Goal: Contribute content: Contribute content

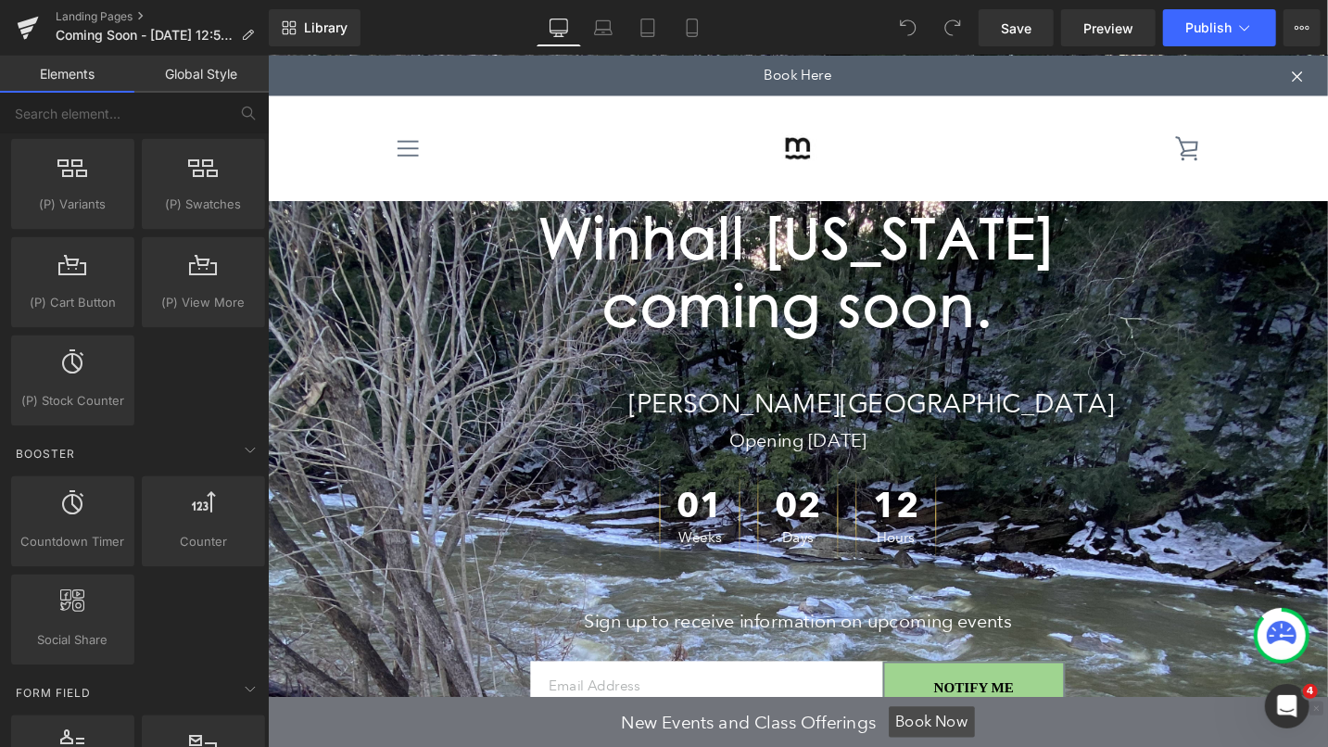
scroll to position [2009, 0]
click at [648, 427] on p "[PERSON_NAME][GEOGRAPHIC_DATA]" at bounding box center [1008, 422] width 721 height 45
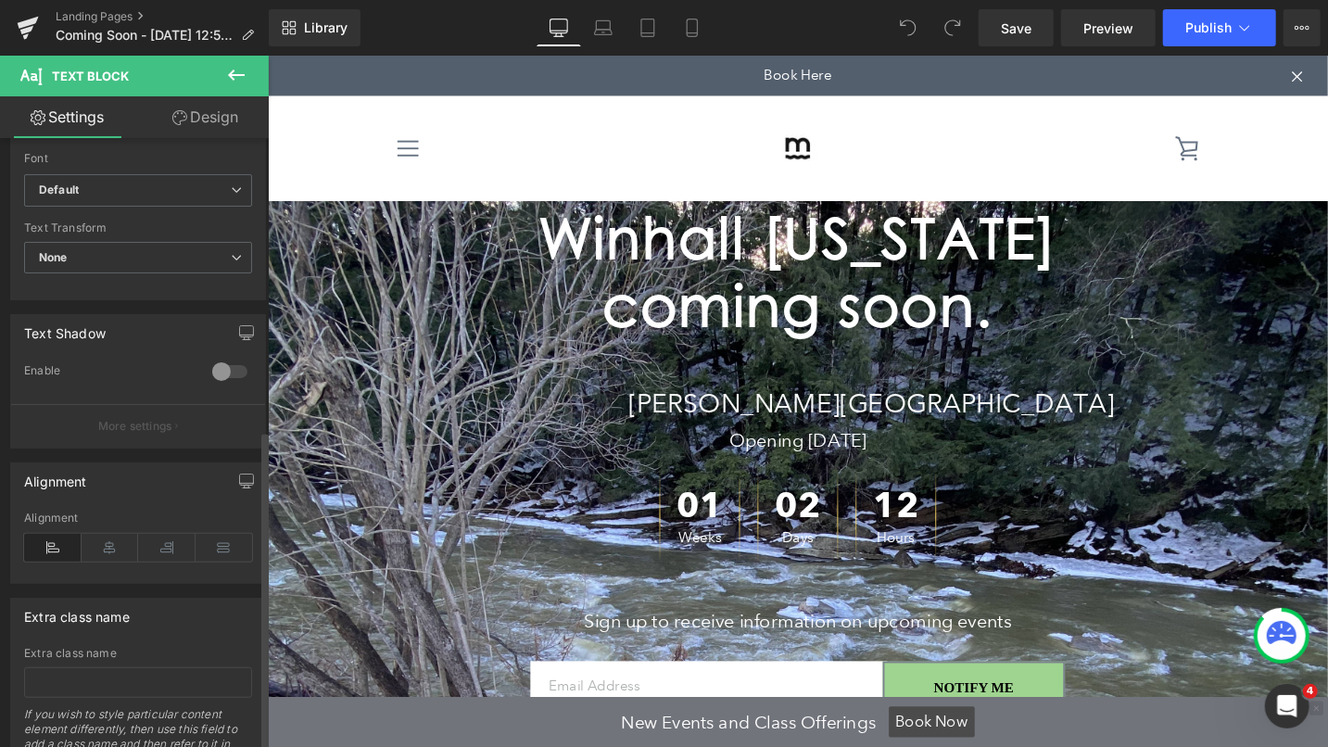
scroll to position [557, 0]
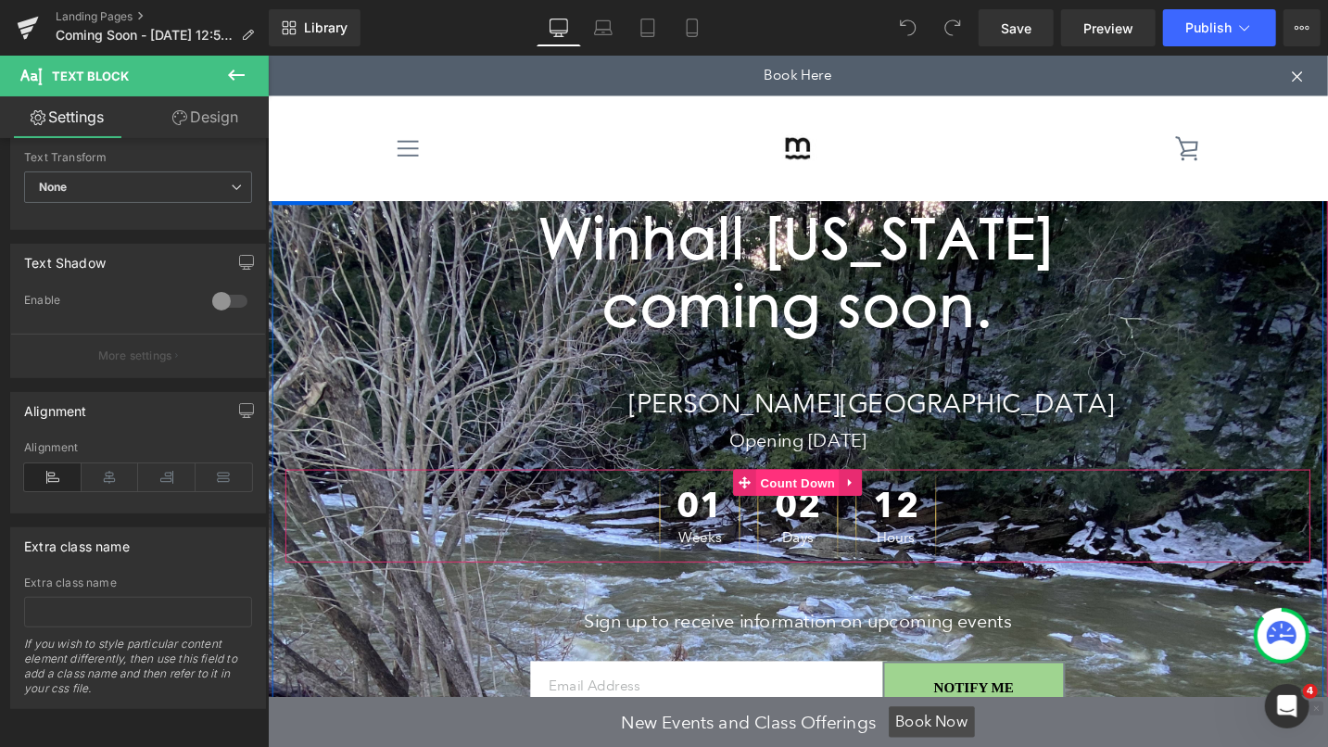
click at [795, 509] on span "Count Down" at bounding box center [827, 506] width 88 height 28
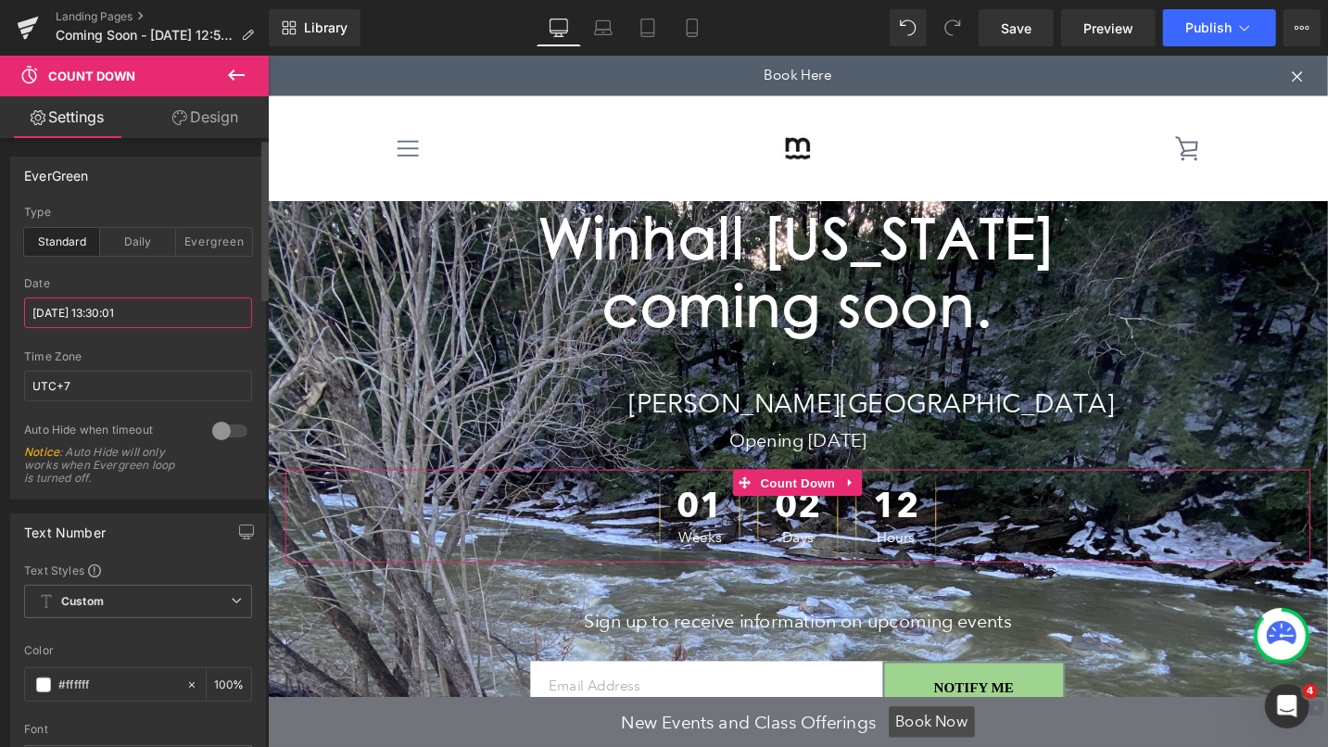
click at [74, 307] on input "[DATE] 13:30:01" at bounding box center [138, 312] width 228 height 31
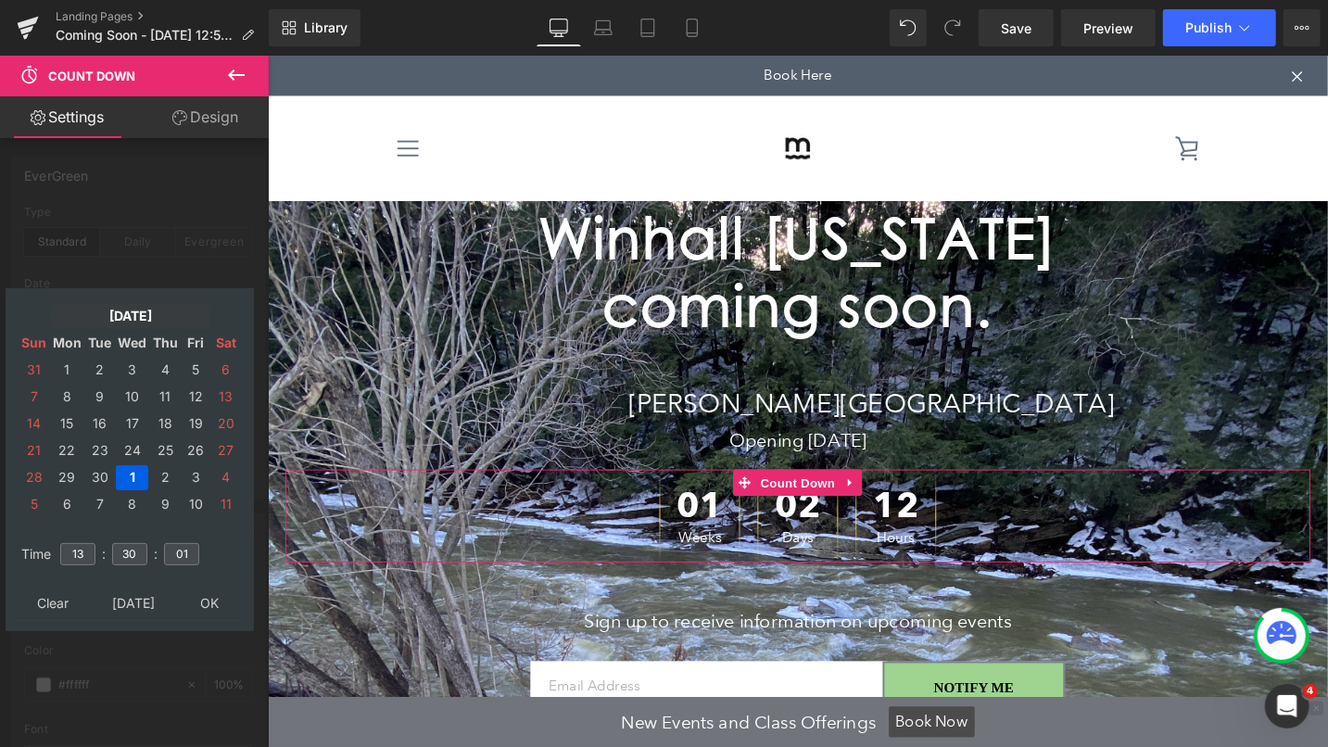
click at [146, 321] on td "[DATE]" at bounding box center [130, 316] width 158 height 25
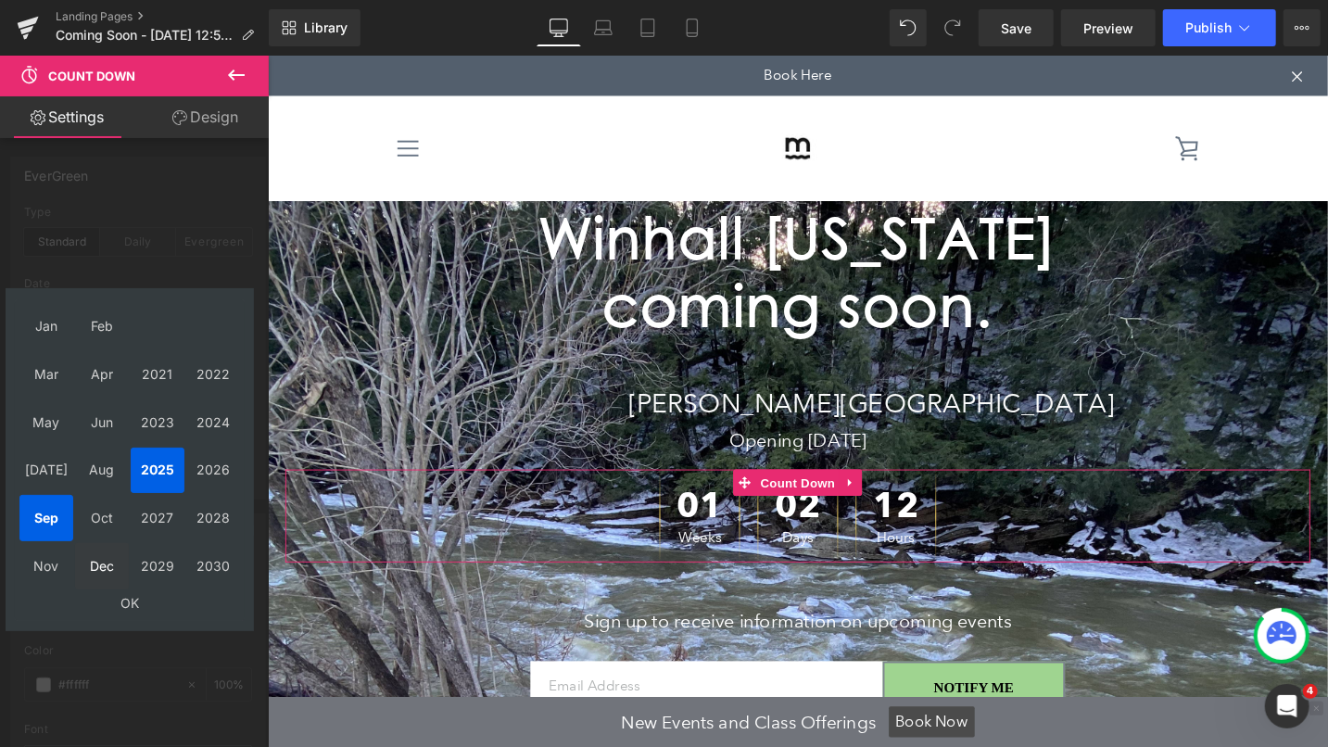
click at [96, 573] on td "Dec" at bounding box center [102, 566] width 54 height 46
click at [127, 607] on td "OK" at bounding box center [129, 603] width 220 height 25
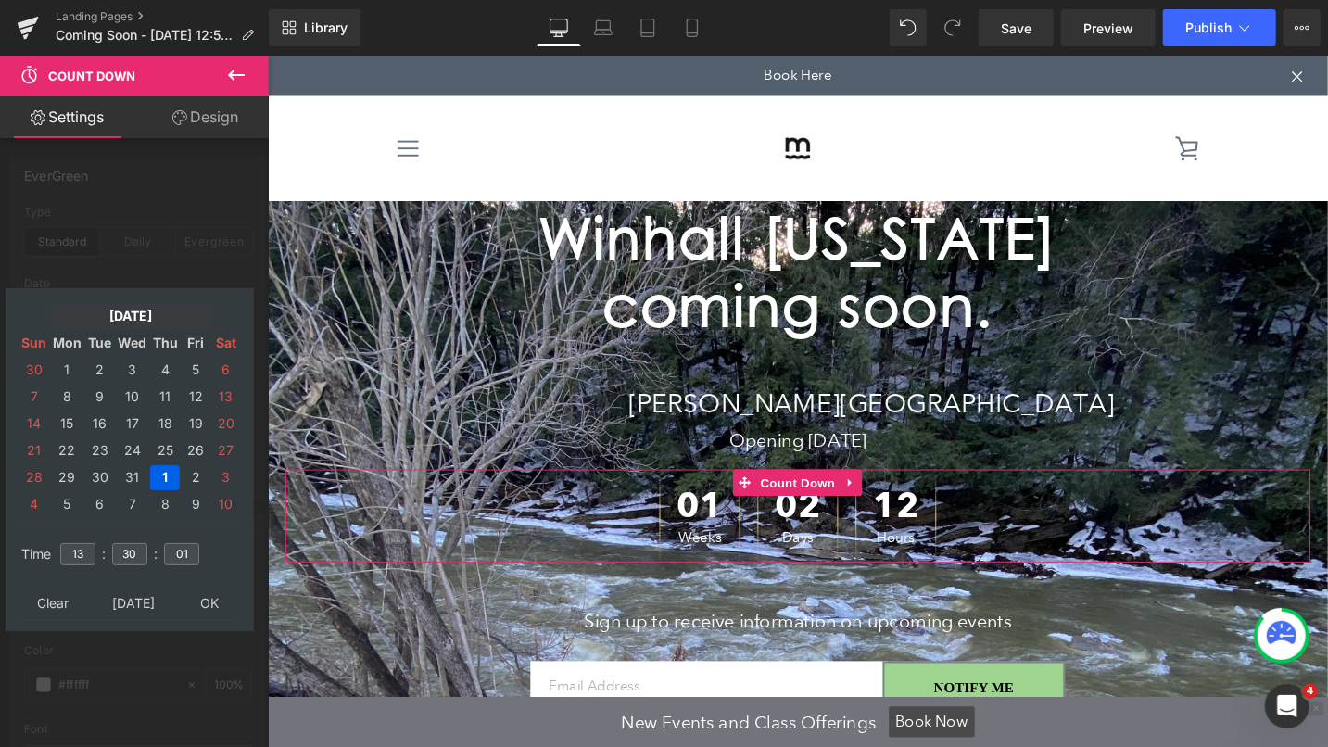
click at [128, 312] on td "[DATE]" at bounding box center [130, 316] width 158 height 25
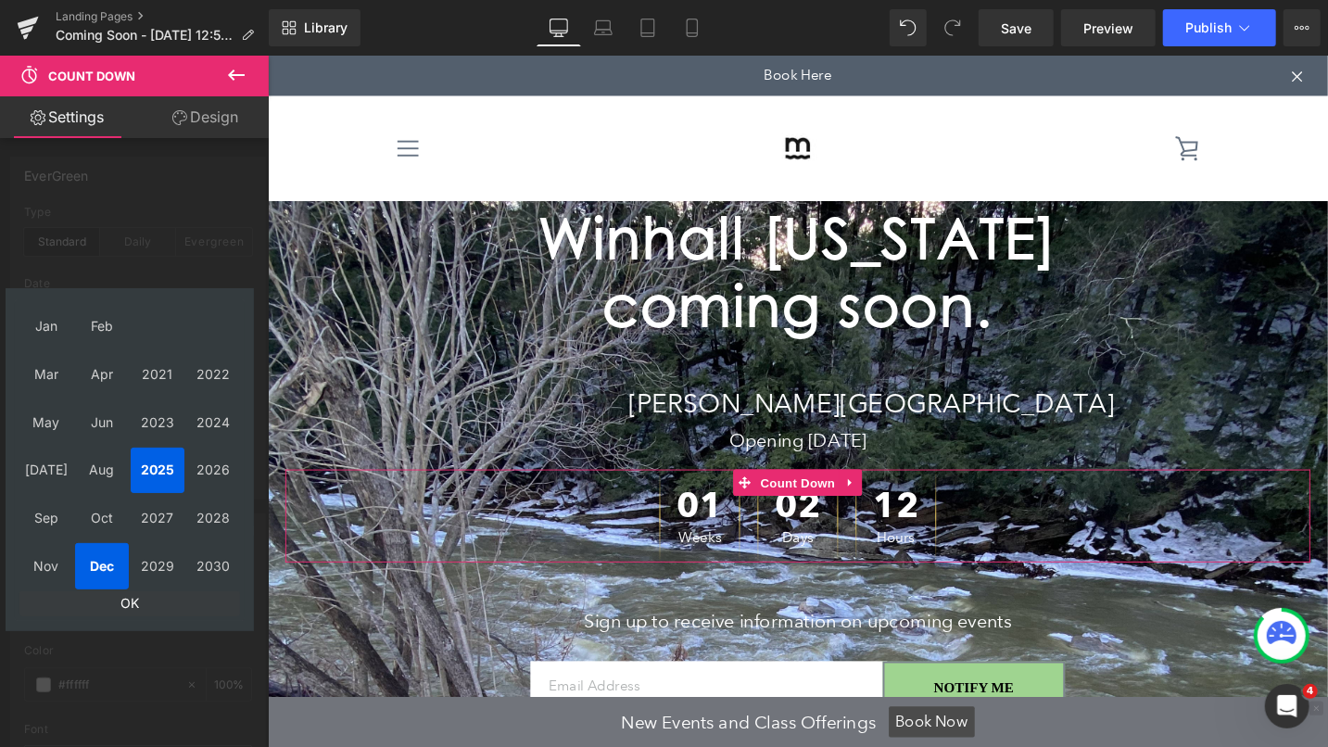
click at [122, 606] on td "OK" at bounding box center [129, 603] width 220 height 25
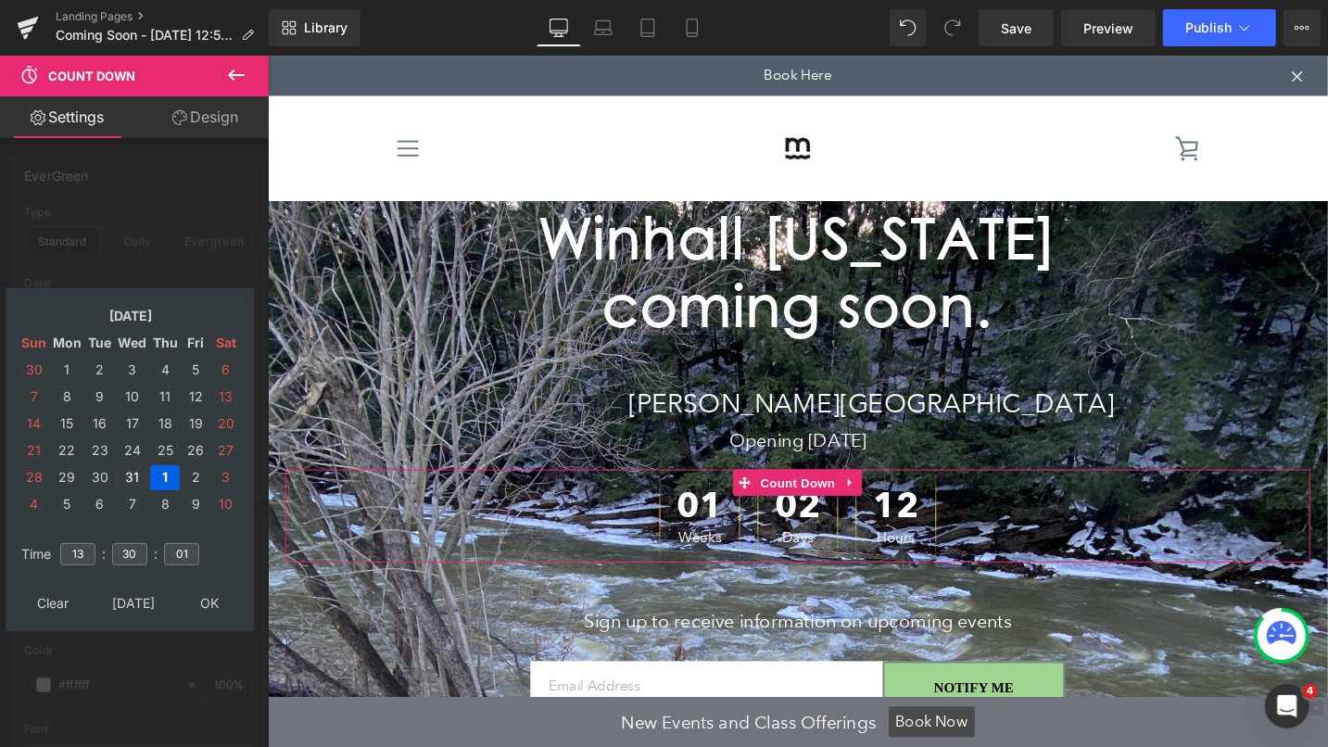
click at [143, 484] on td "31" at bounding box center [132, 477] width 32 height 25
click at [141, 310] on td "[DATE]" at bounding box center [130, 316] width 158 height 25
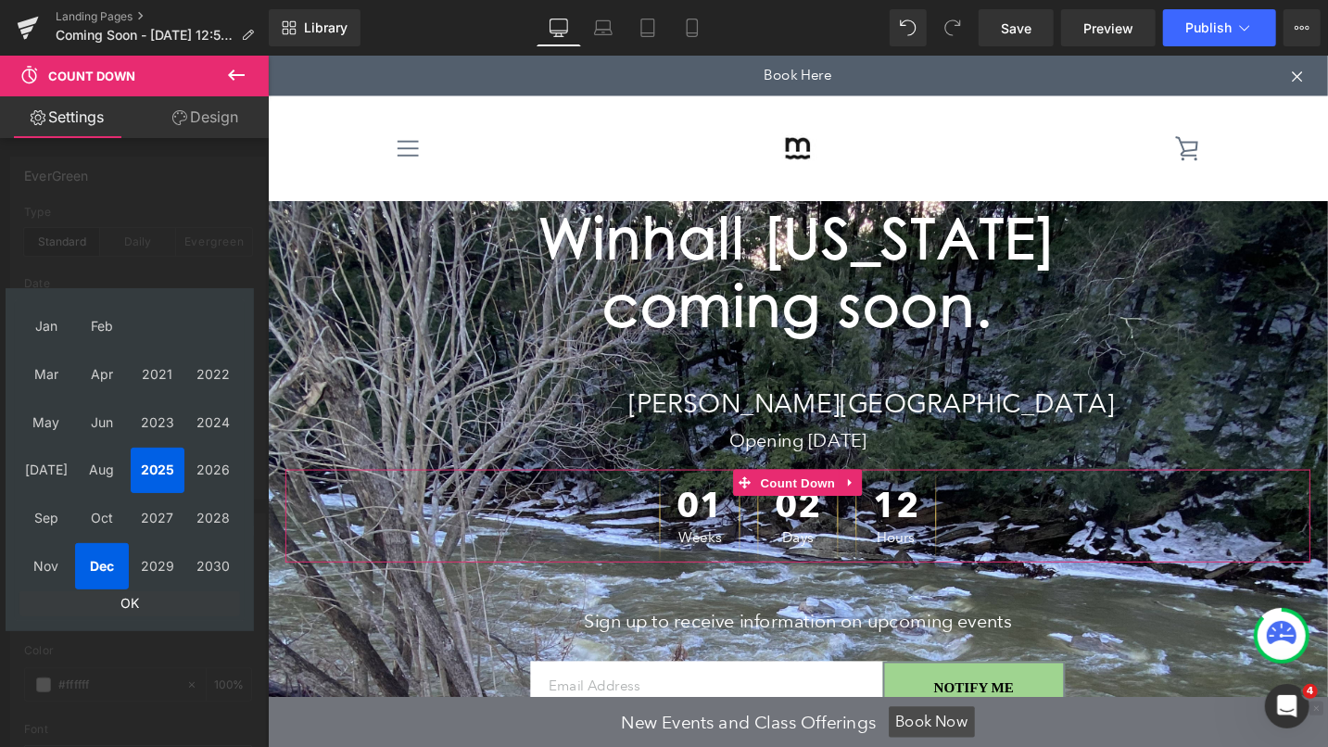
click at [131, 606] on td "OK" at bounding box center [129, 603] width 220 height 25
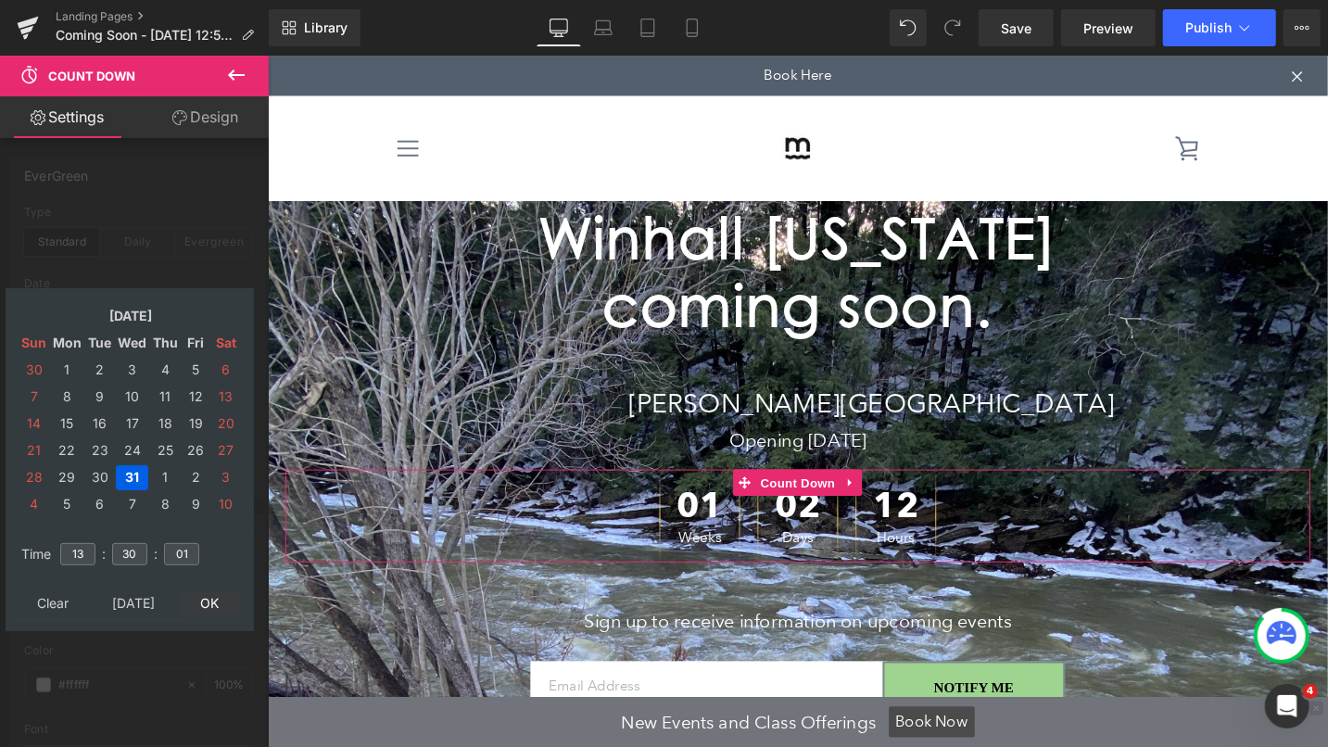
type input "[DATE] 13:30:01"
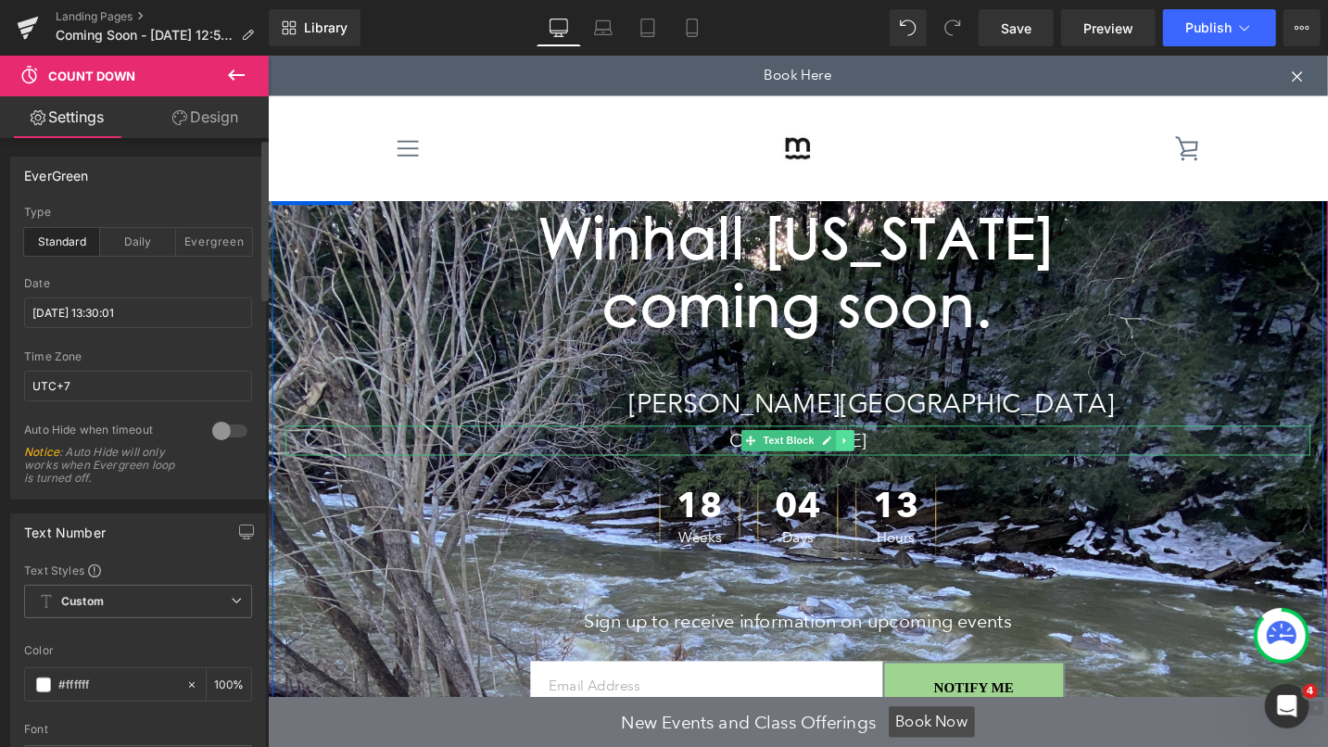
click at [872, 458] on icon at bounding box center [877, 461] width 10 height 11
click at [866, 458] on link at bounding box center [867, 461] width 19 height 22
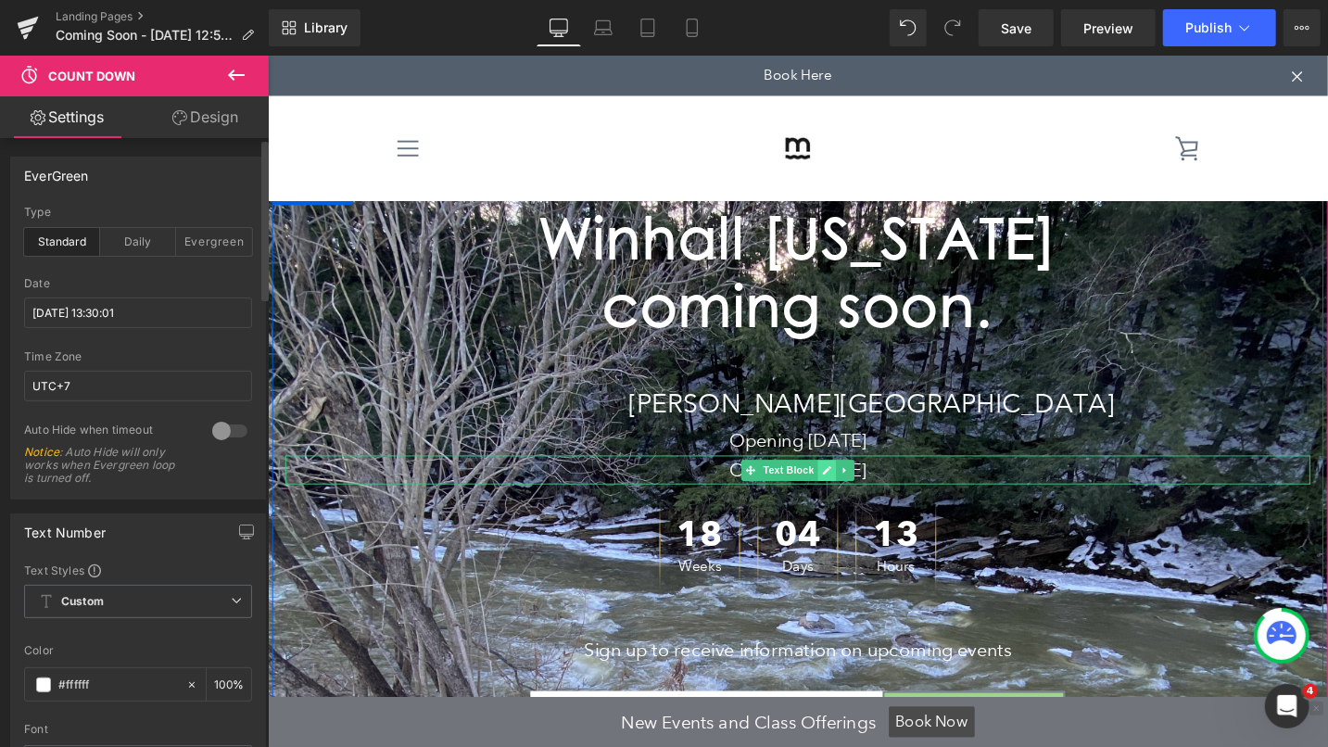
click at [853, 494] on icon at bounding box center [857, 492] width 9 height 9
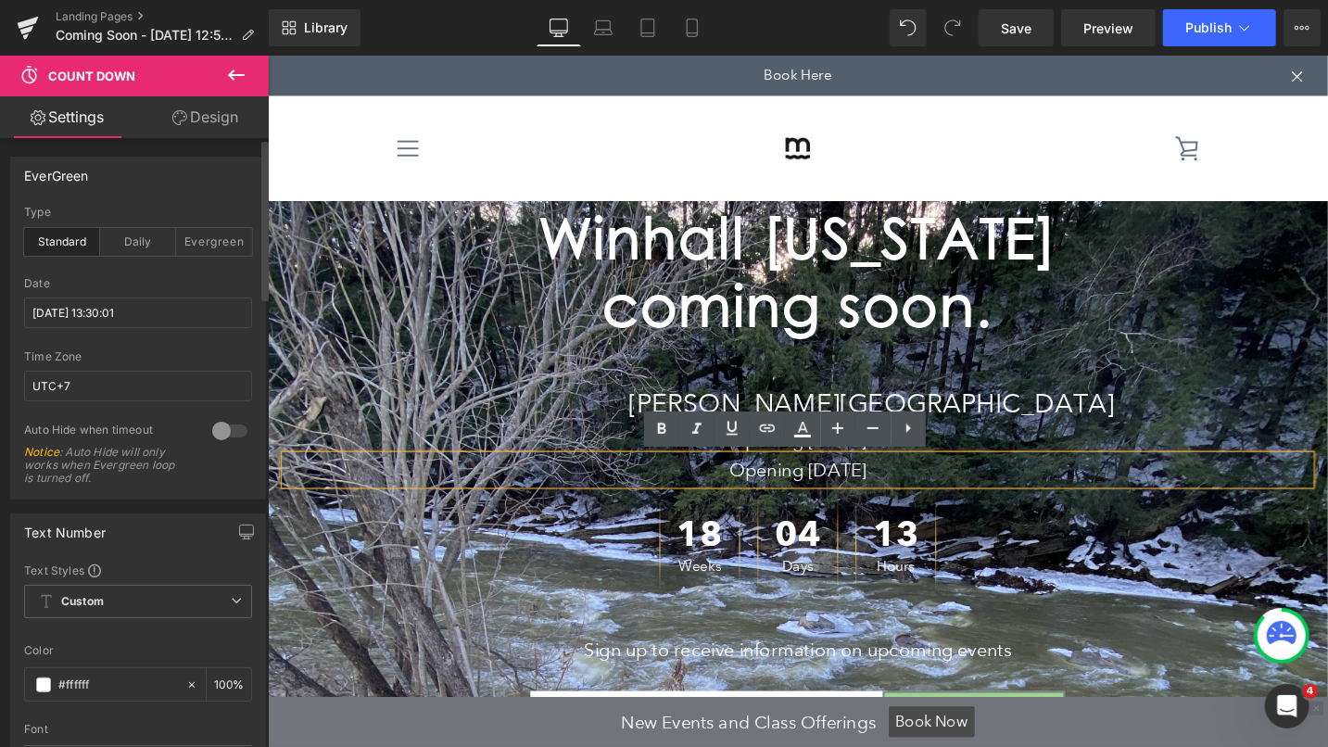
click at [886, 490] on p "Opening [DATE]" at bounding box center [827, 492] width 1084 height 31
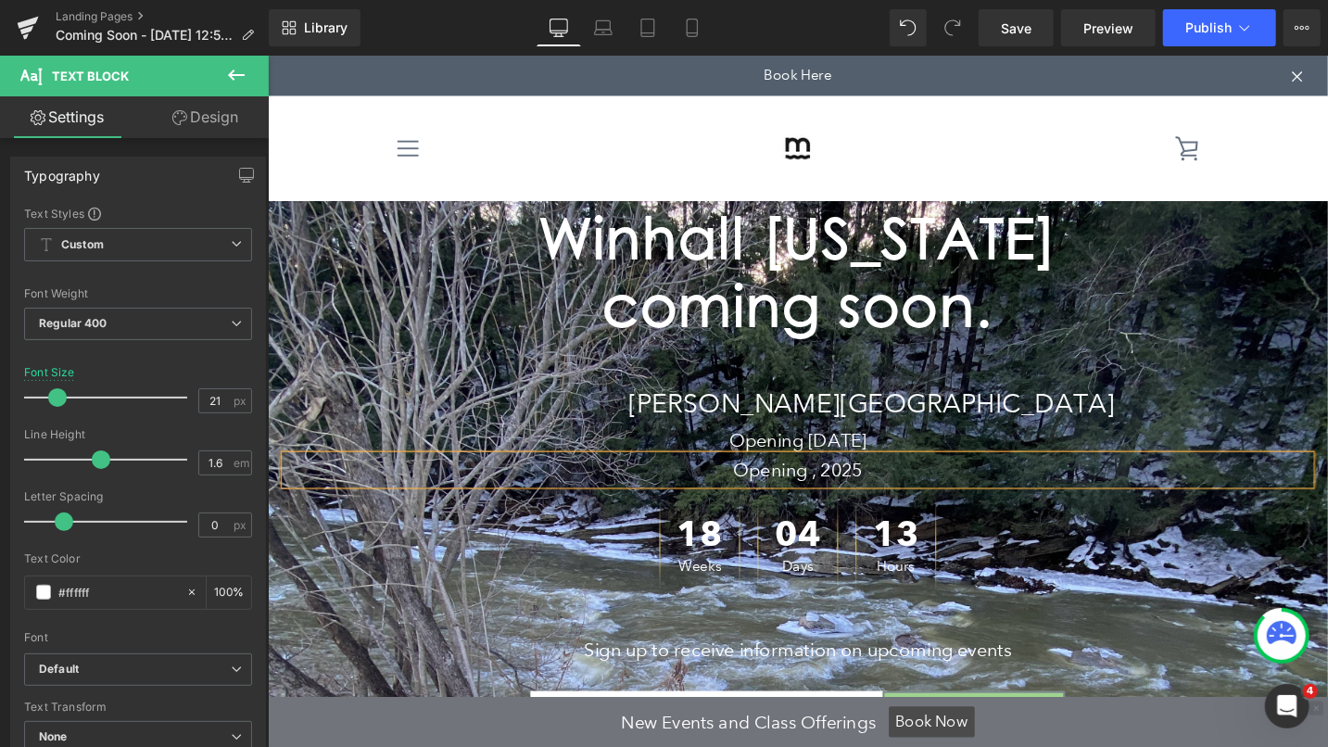
click at [888, 488] on p "Opening , 2025" at bounding box center [827, 492] width 1084 height 31
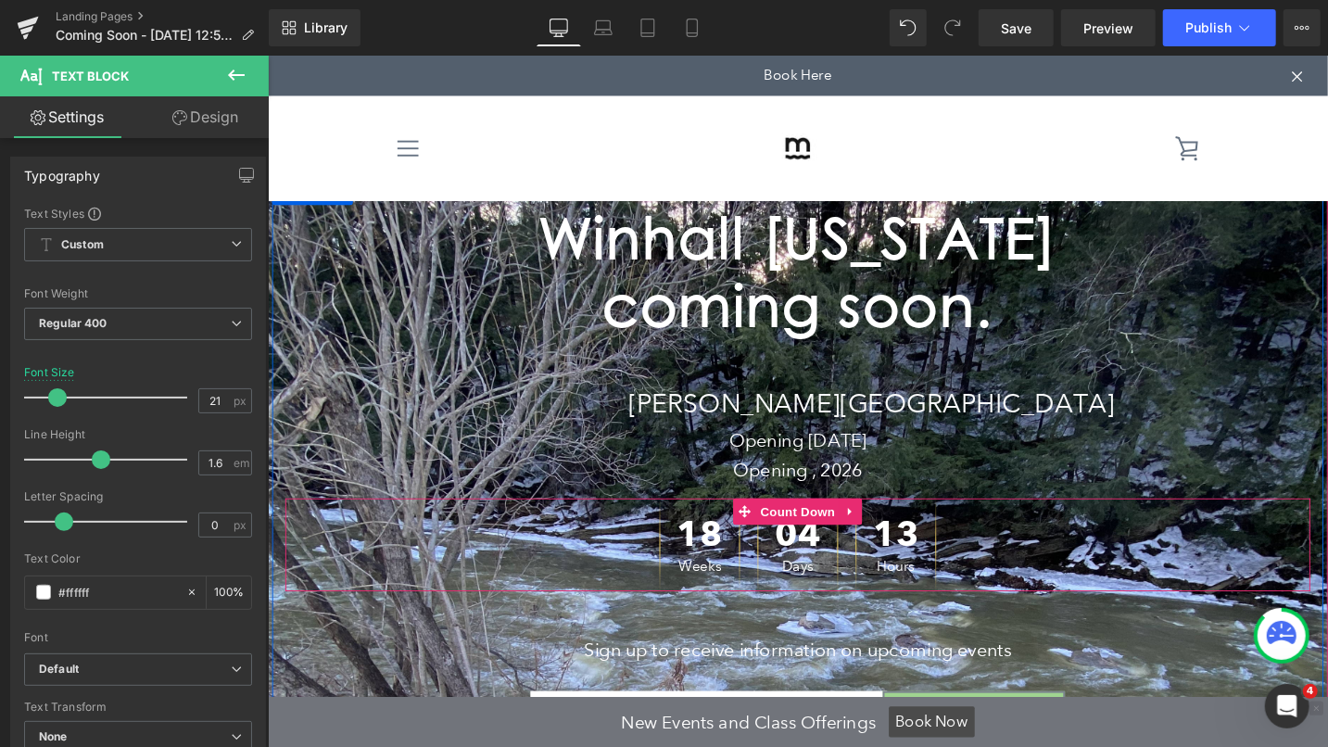
click at [740, 589] on span "Weeks" at bounding box center [723, 594] width 48 height 15
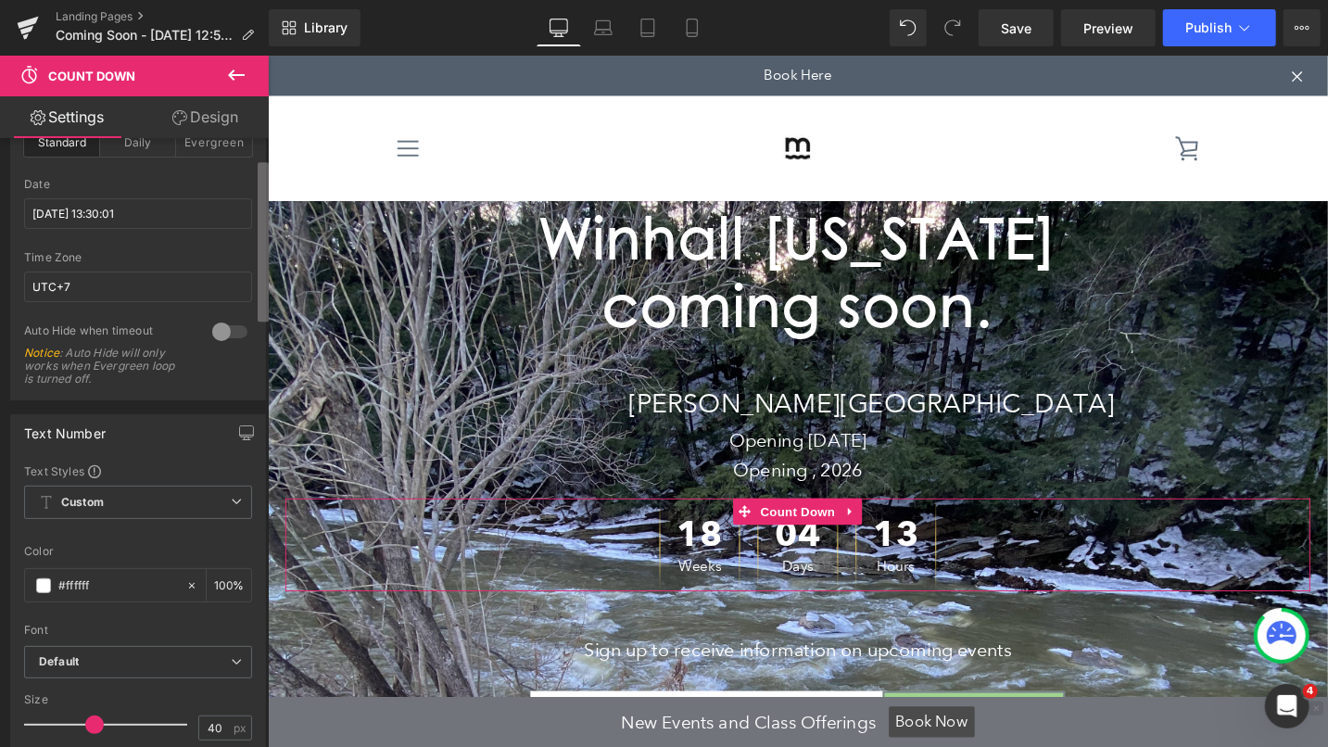
click at [245, 251] on div "EverGreen standard Type Standard Daily Evergreen [DATE] 13:30:01 Date [DATE] 13…" at bounding box center [134, 446] width 269 height 617
click at [683, 566] on div "18 Weeks" at bounding box center [723, 571] width 85 height 98
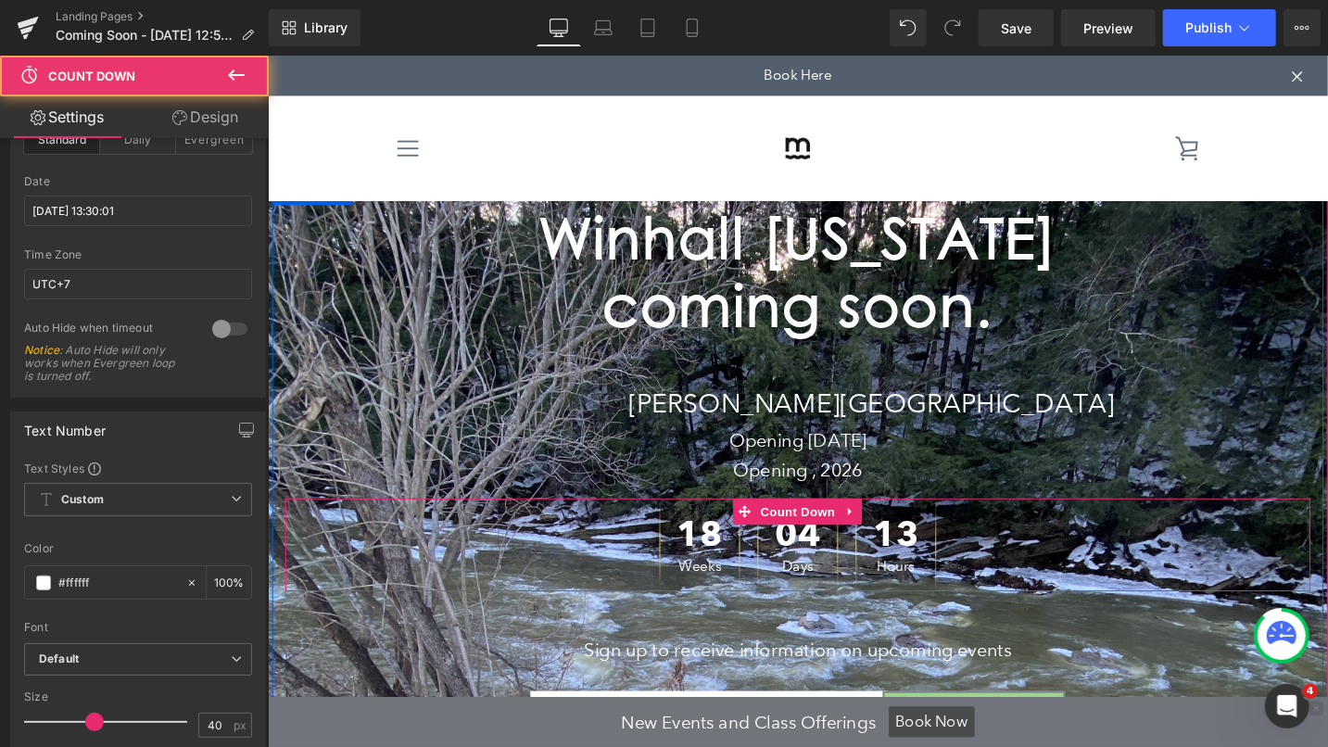
click at [660, 562] on div "18 Weeks 04 Days 13 Hours" at bounding box center [827, 571] width 1084 height 98
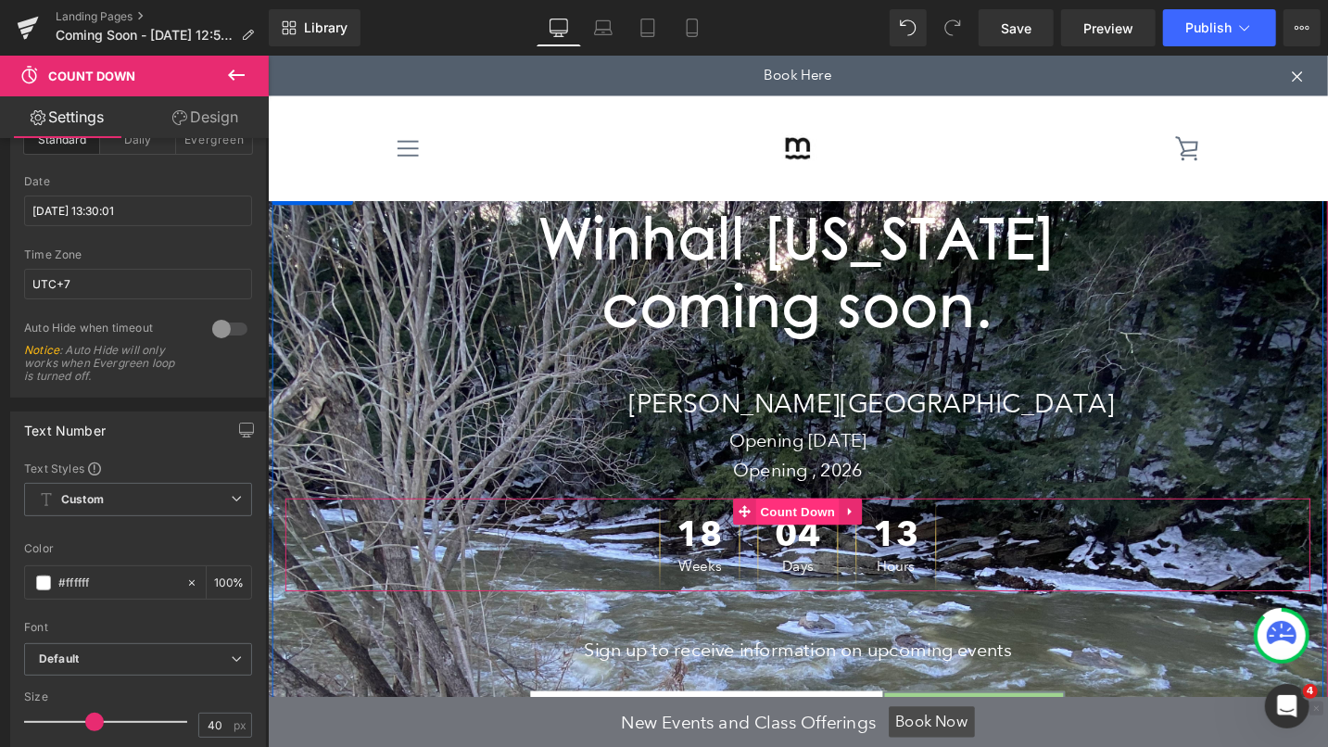
click at [825, 532] on span "Count Down" at bounding box center [827, 536] width 88 height 28
click at [880, 535] on icon at bounding box center [882, 537] width 4 height 8
click at [801, 535] on span "Count Down" at bounding box center [791, 536] width 88 height 28
click at [748, 585] on div "18 Weeks" at bounding box center [723, 571] width 85 height 98
click at [837, 545] on span "Count Down" at bounding box center [827, 536] width 88 height 28
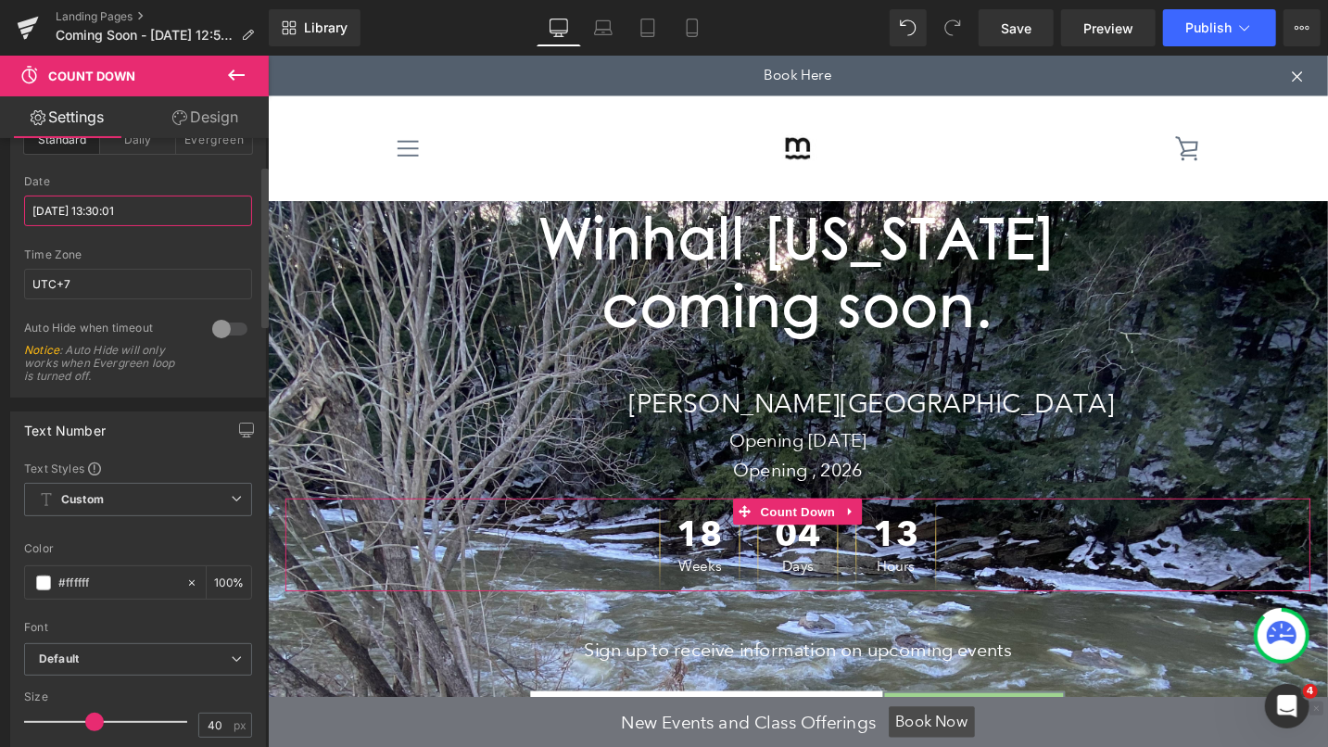
click at [146, 210] on input "[DATE] 13:30:01" at bounding box center [138, 210] width 228 height 31
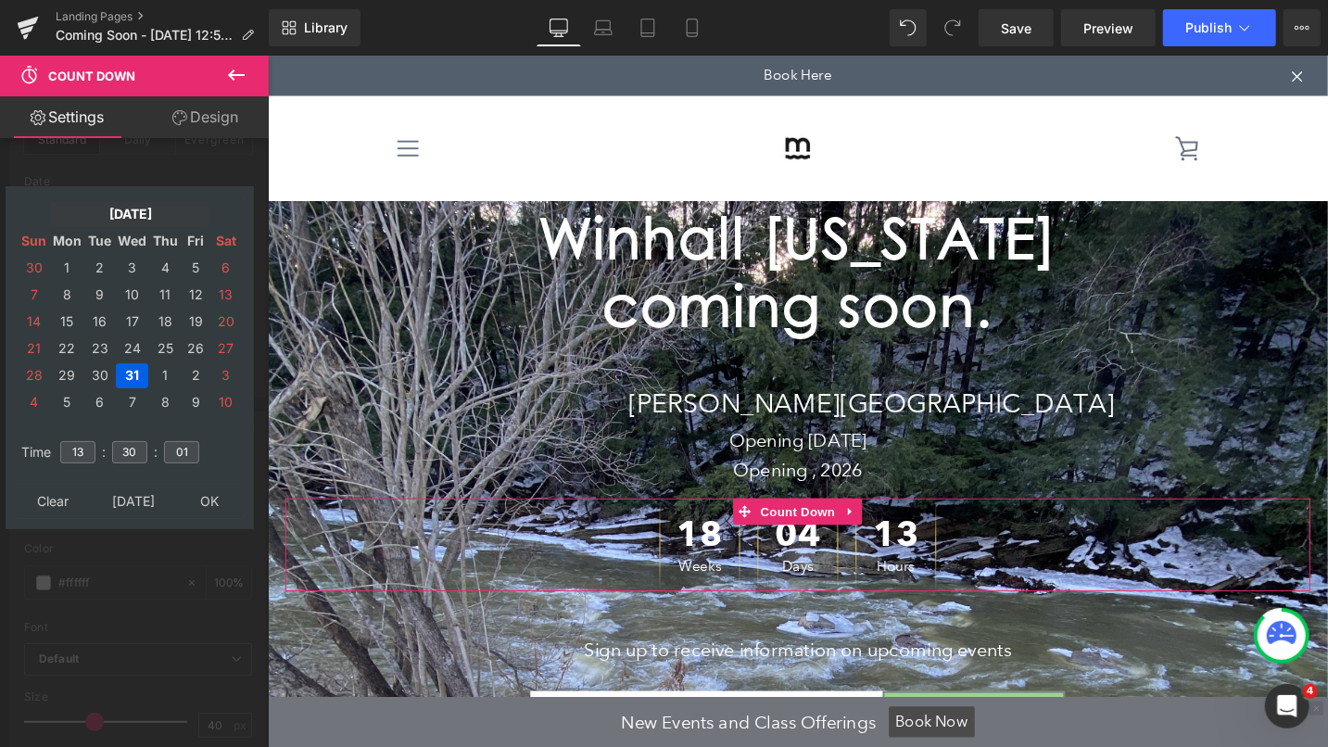
click at [115, 210] on td "[DATE]" at bounding box center [130, 214] width 158 height 25
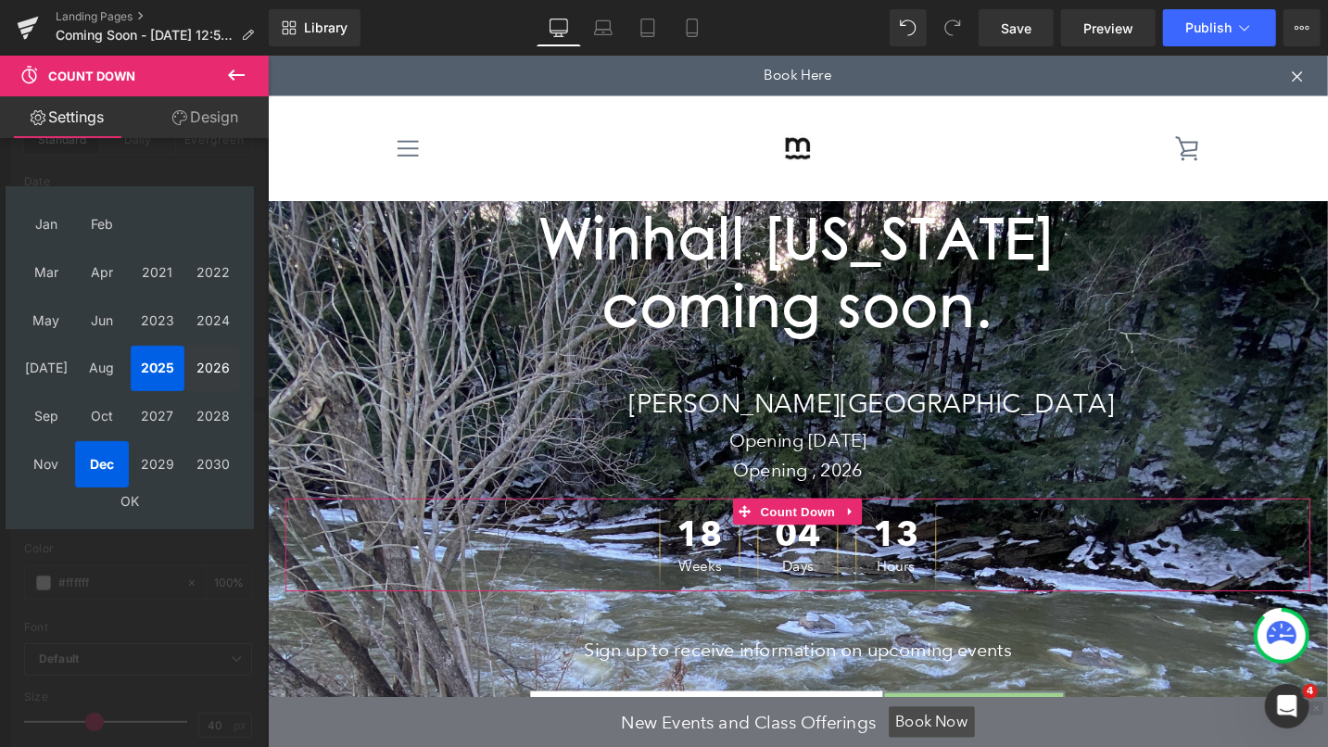
click at [214, 373] on td "2026" at bounding box center [213, 369] width 54 height 46
click at [52, 223] on td "Jan" at bounding box center [46, 225] width 54 height 46
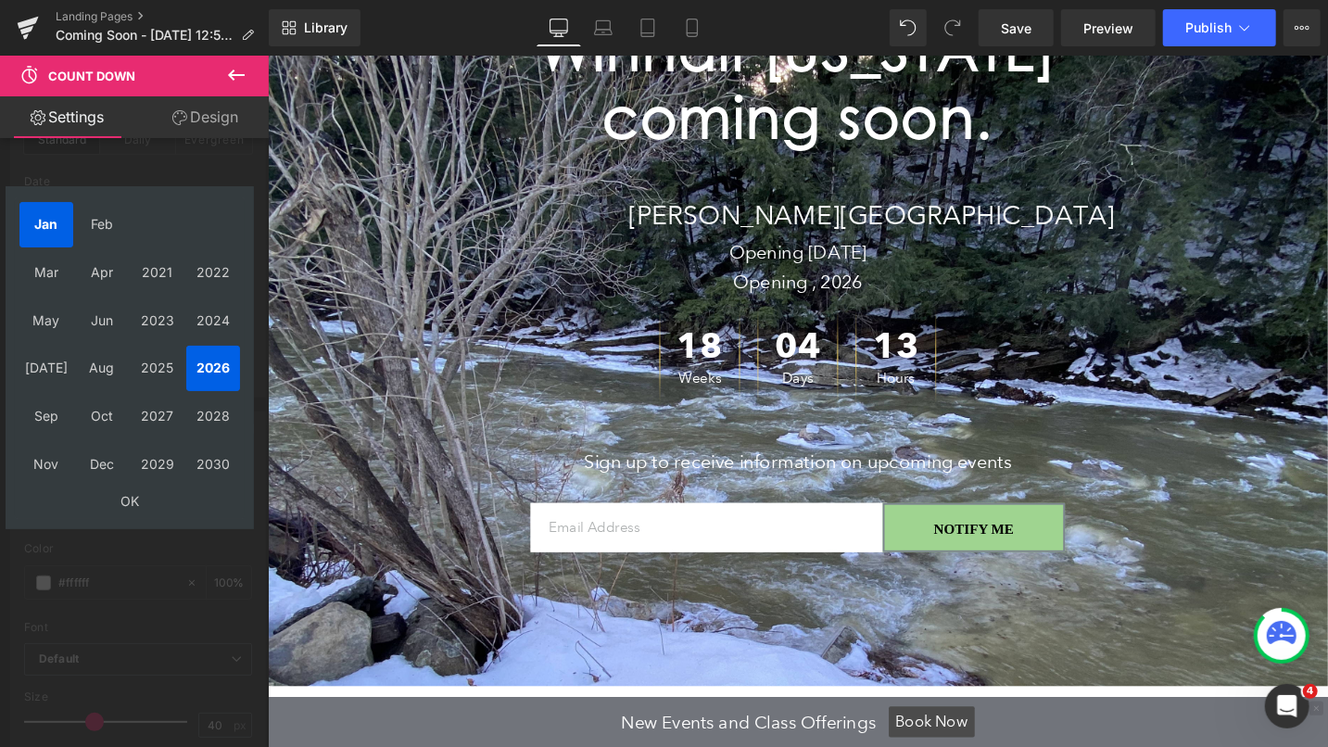
scroll to position [463, 0]
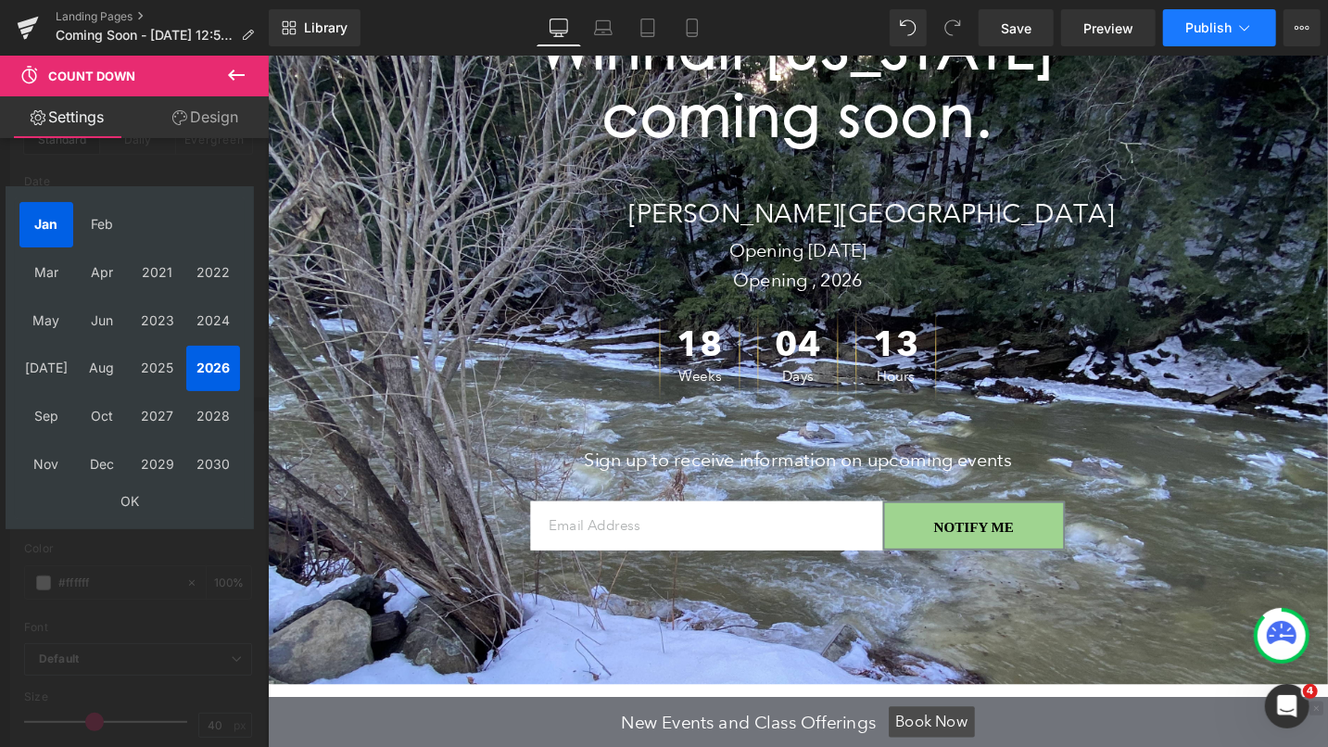
click at [1223, 31] on span "Publish" at bounding box center [1208, 27] width 46 height 15
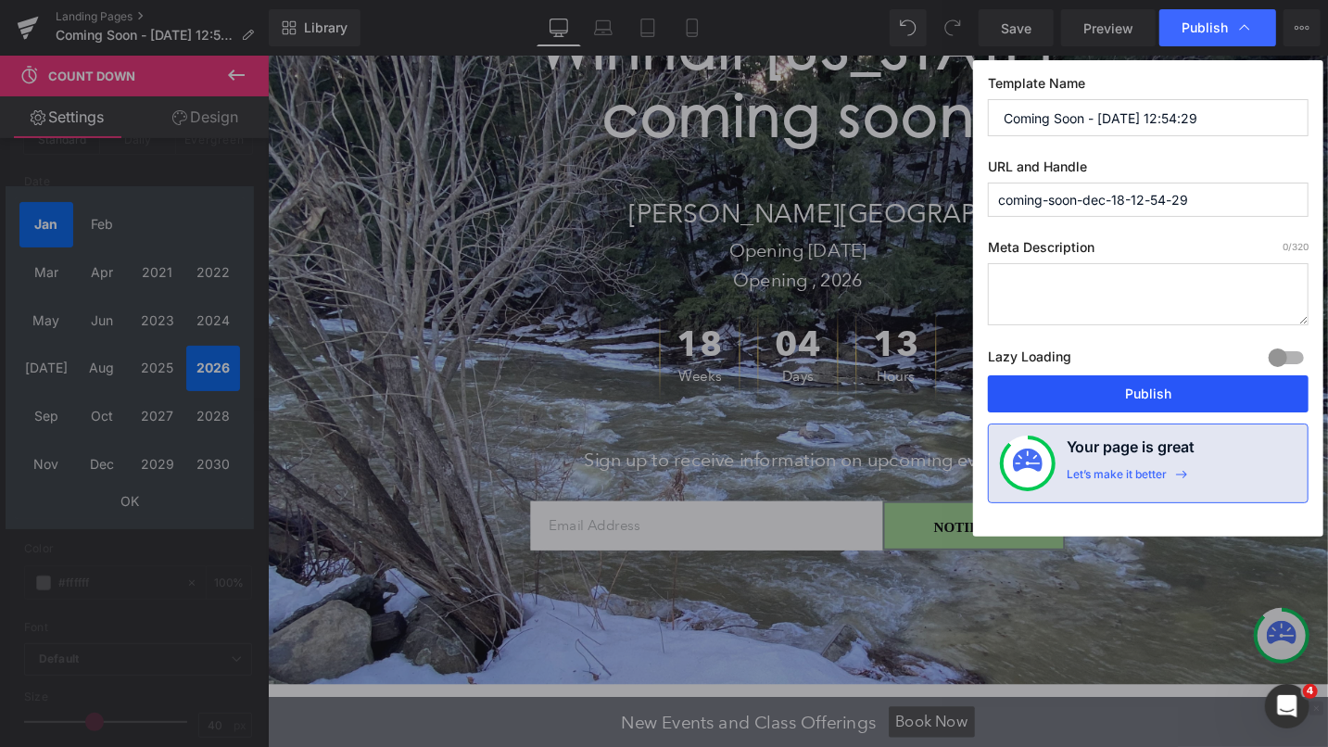
click at [1165, 395] on button "Publish" at bounding box center [1148, 393] width 321 height 37
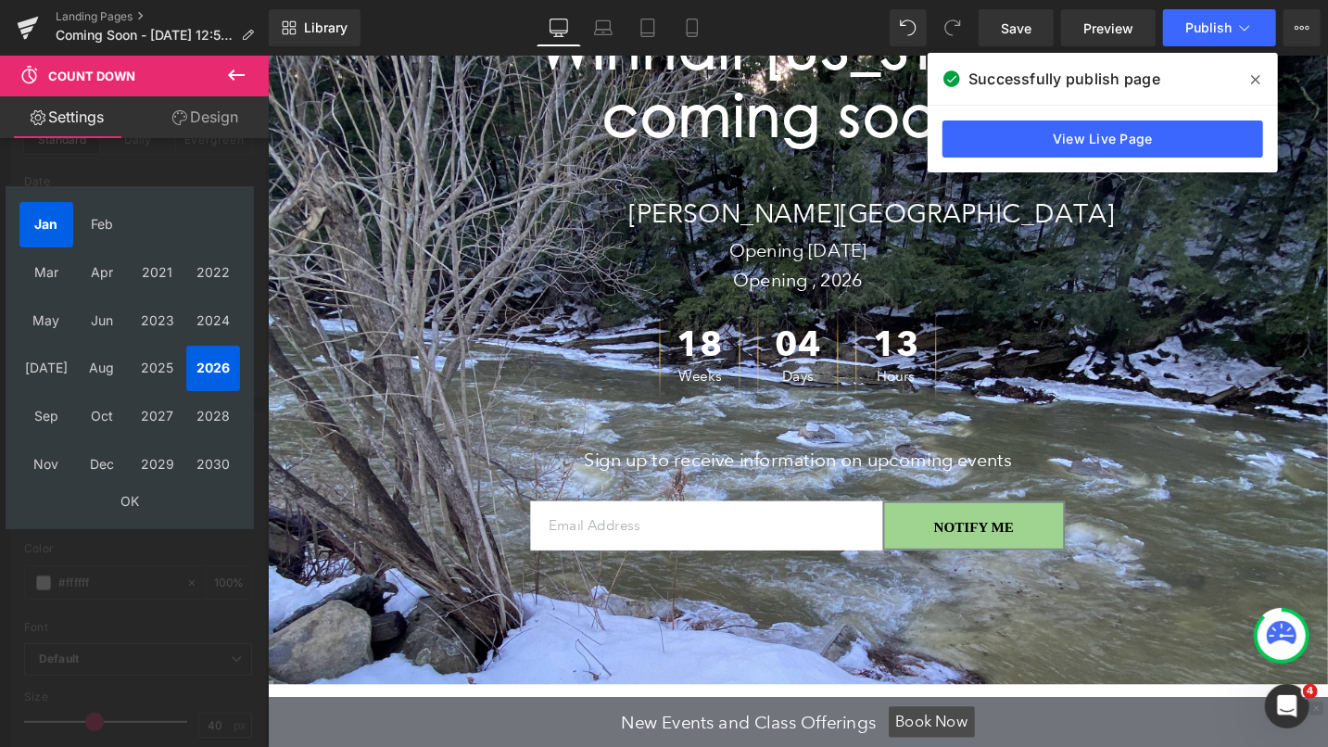
click at [1260, 82] on span at bounding box center [1255, 80] width 30 height 30
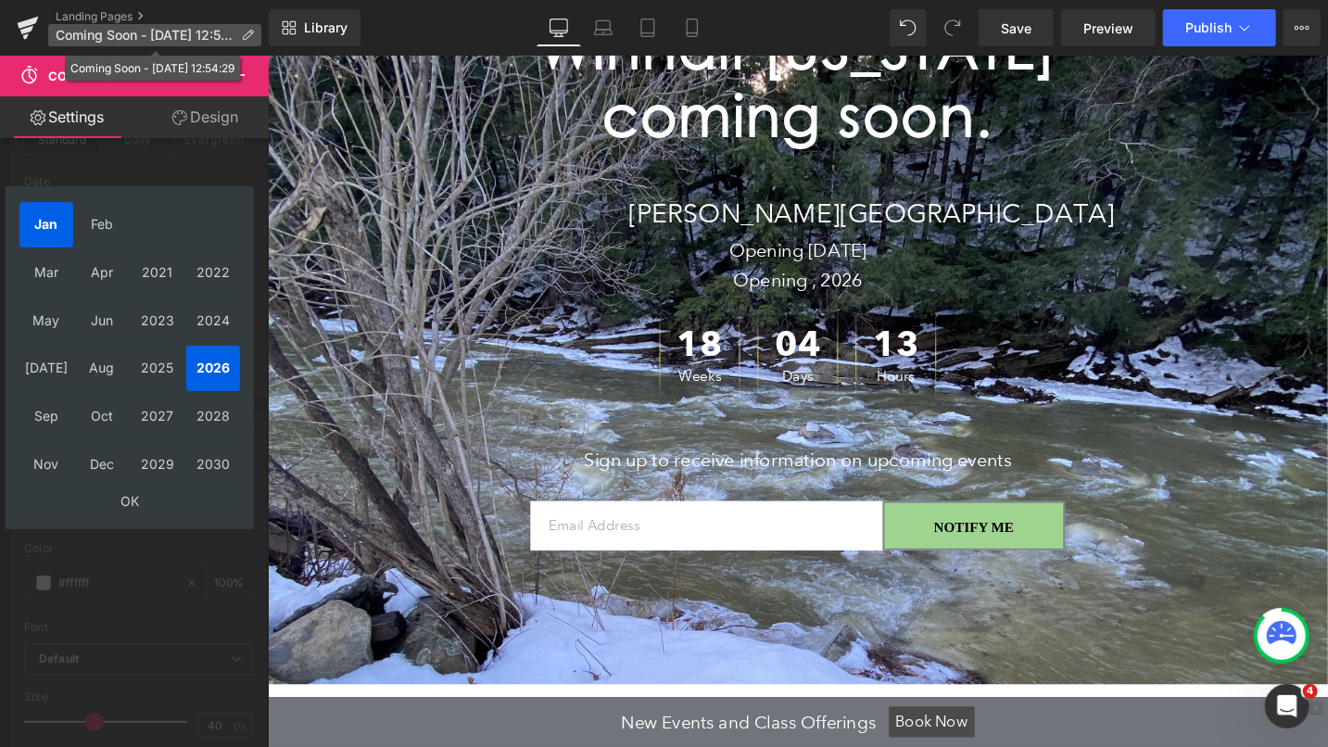
click at [204, 25] on p "Coming Soon - [DATE] 12:54:29" at bounding box center [154, 35] width 213 height 22
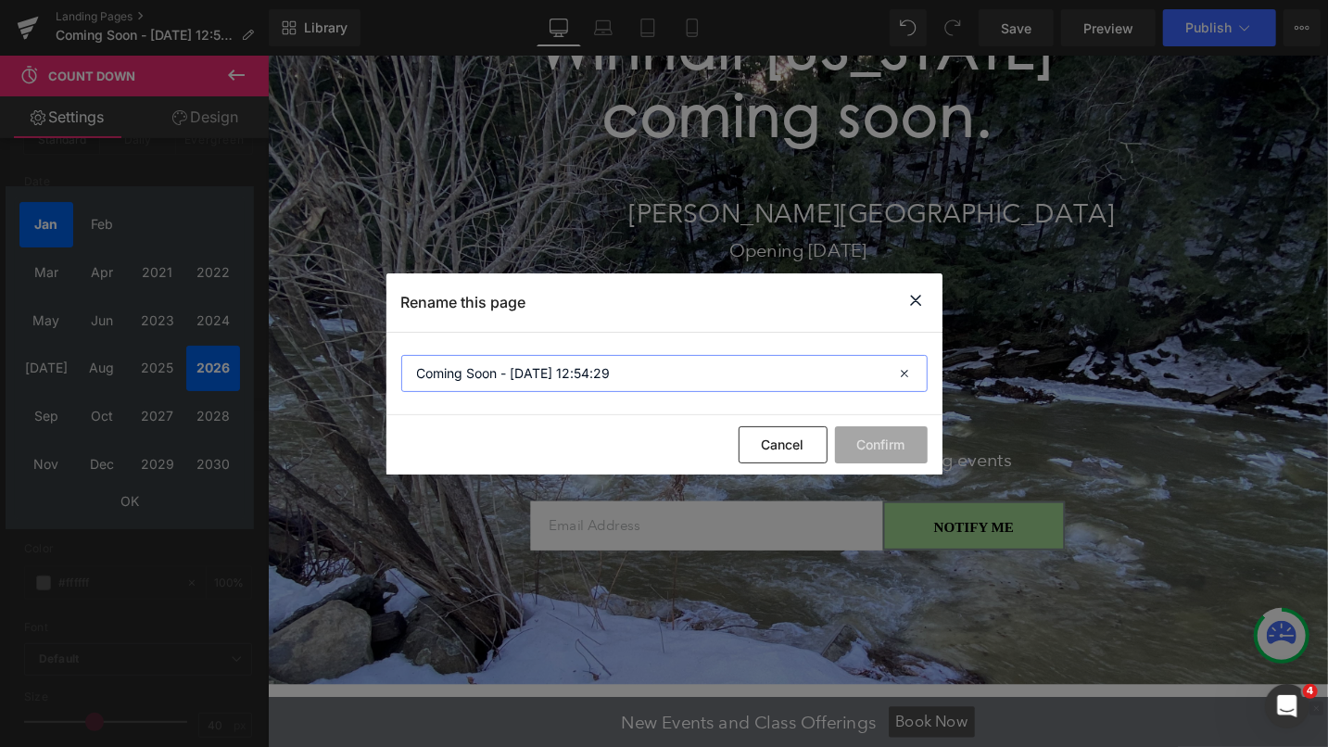
click at [646, 371] on input "Coming Soon - [DATE] 12:54:29" at bounding box center [664, 373] width 526 height 37
type input "Coming Soon"
click at [854, 440] on button "Confirm" at bounding box center [881, 444] width 93 height 37
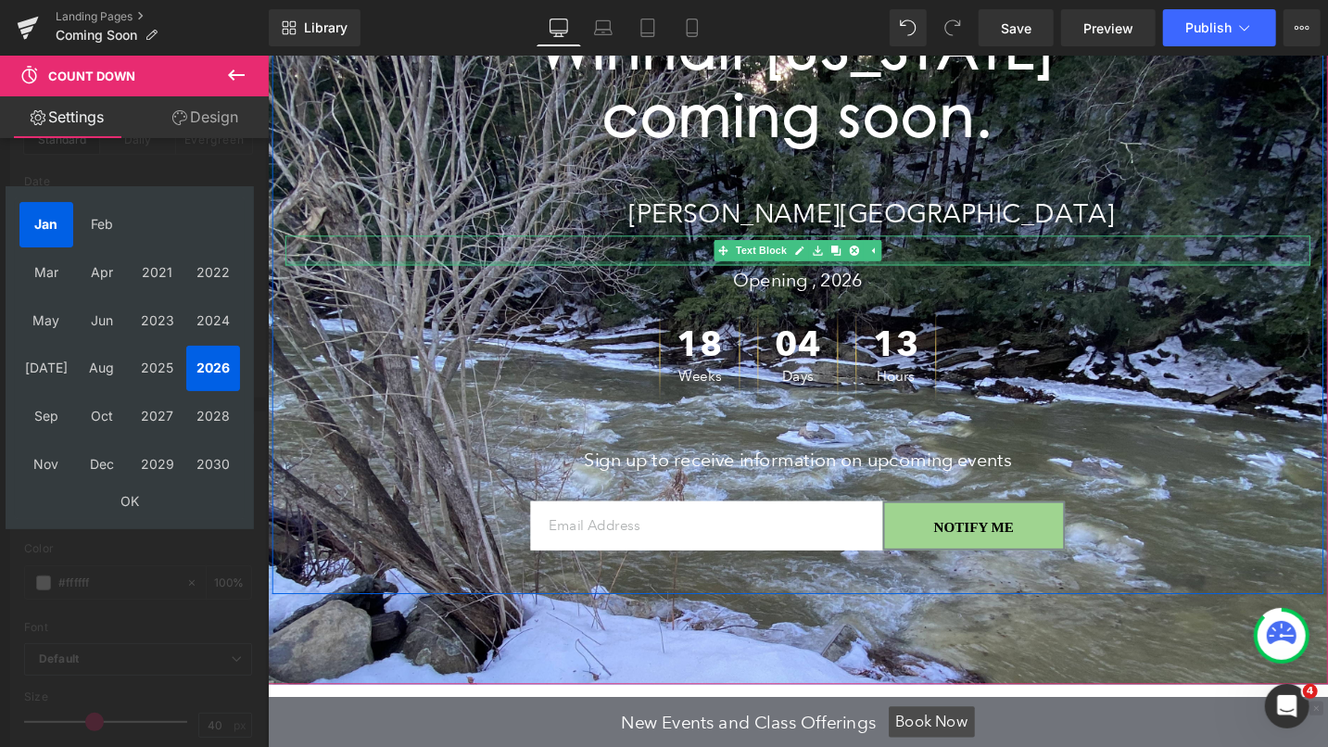
click at [876, 274] on div at bounding box center [827, 274] width 1084 height 5
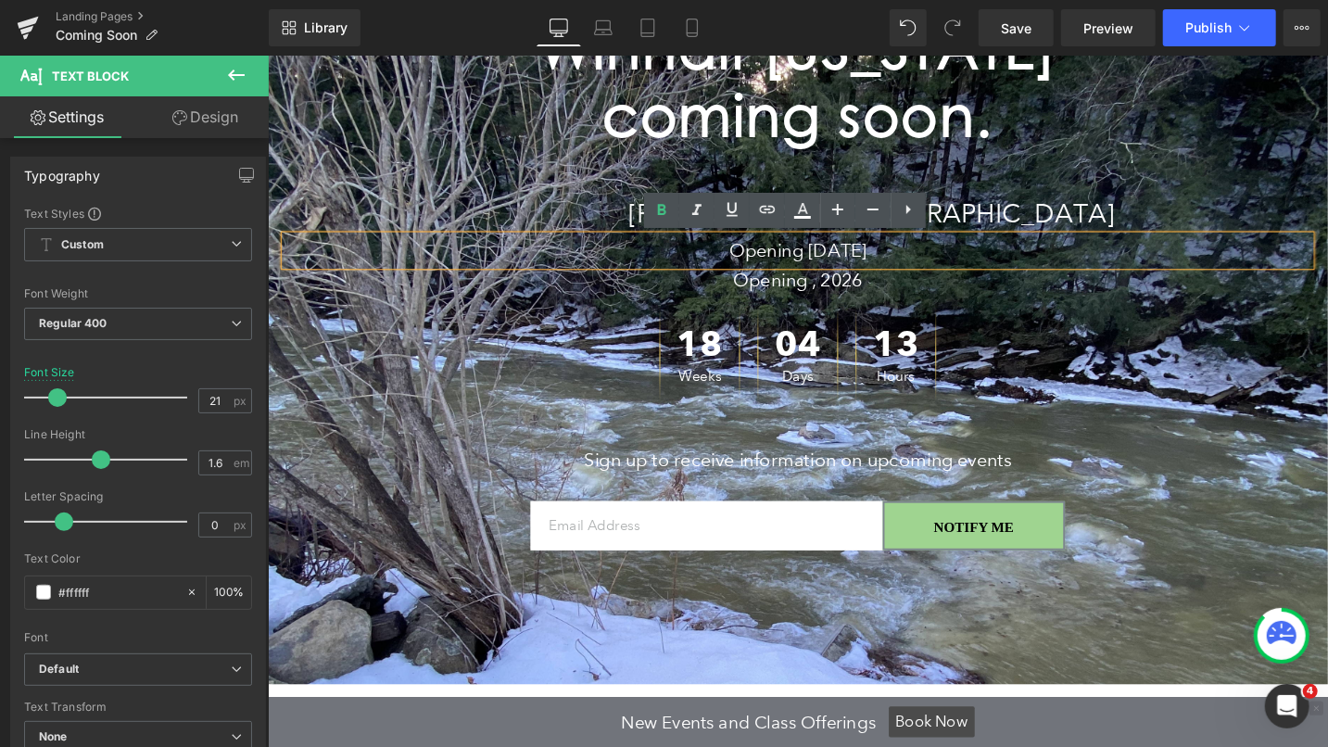
click at [891, 263] on p "Opening [DATE]" at bounding box center [827, 260] width 1084 height 31
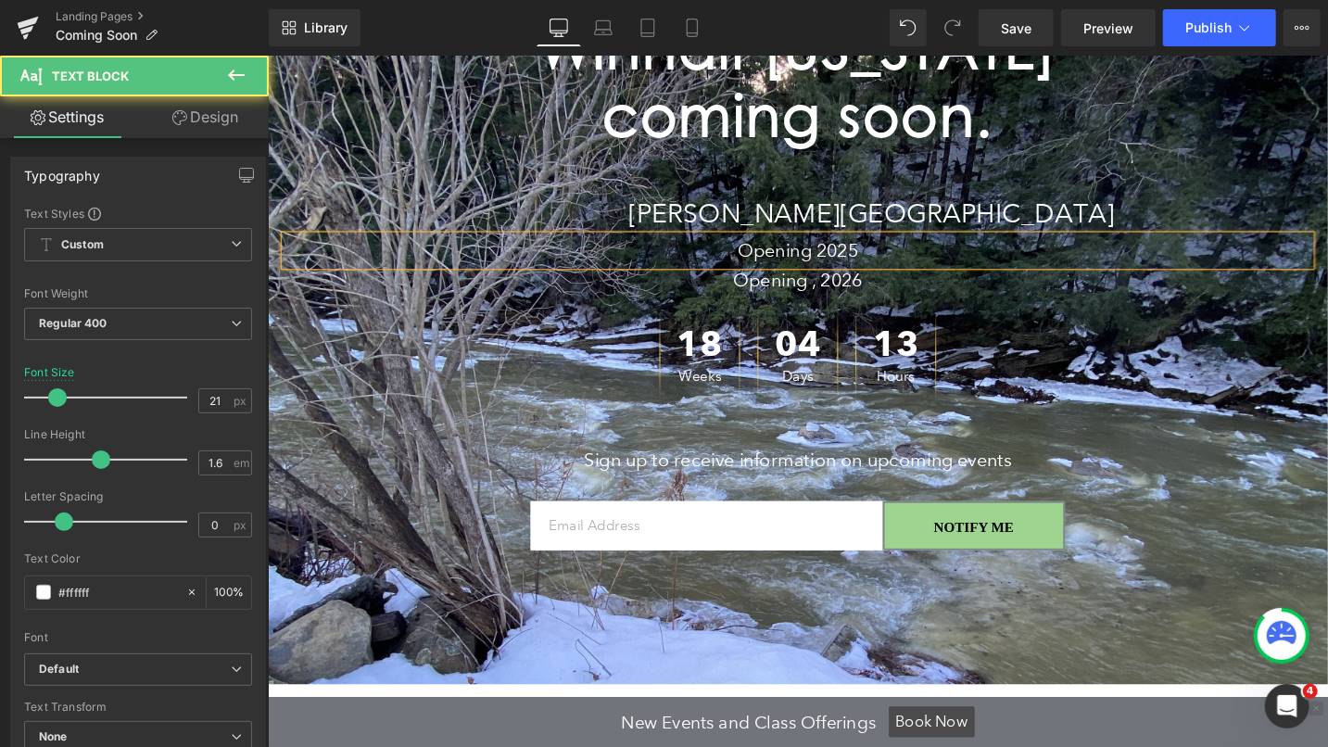
click at [898, 263] on p "Opening 2025" at bounding box center [827, 260] width 1084 height 31
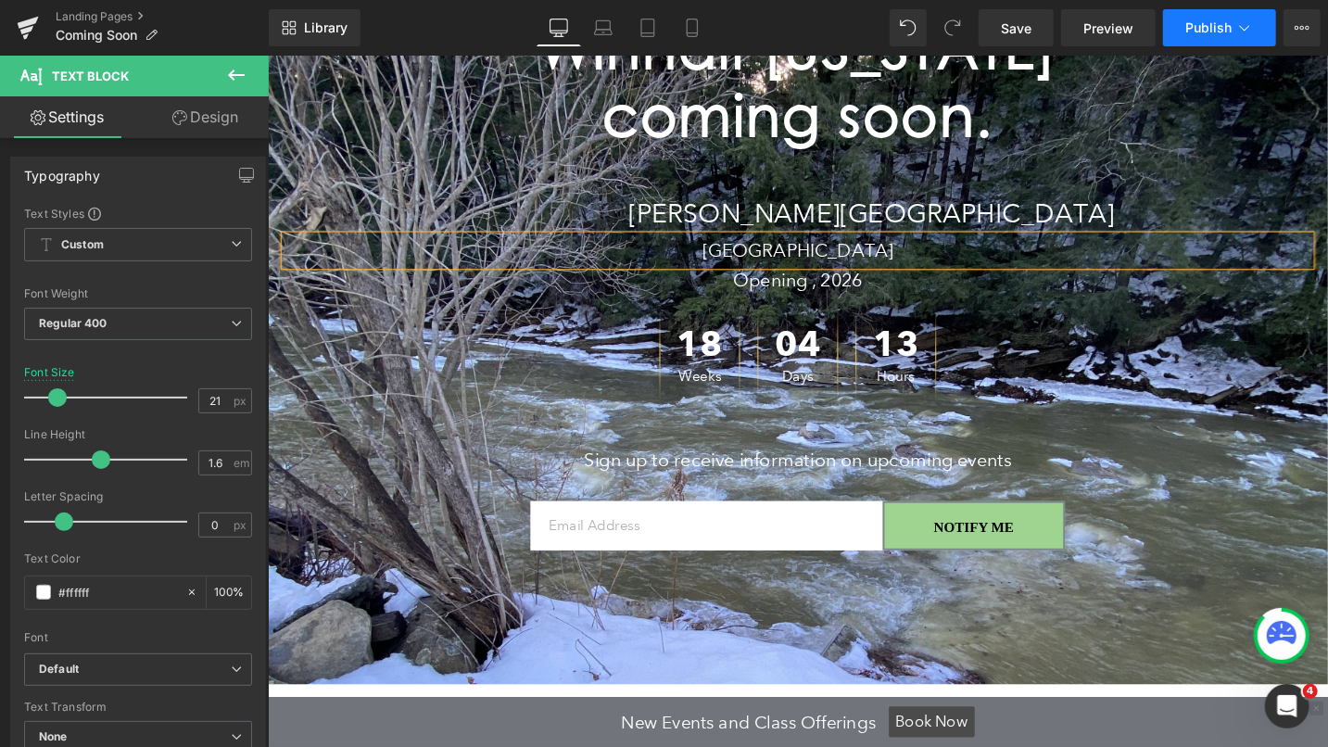
click at [1221, 31] on span "Publish" at bounding box center [1208, 27] width 46 height 15
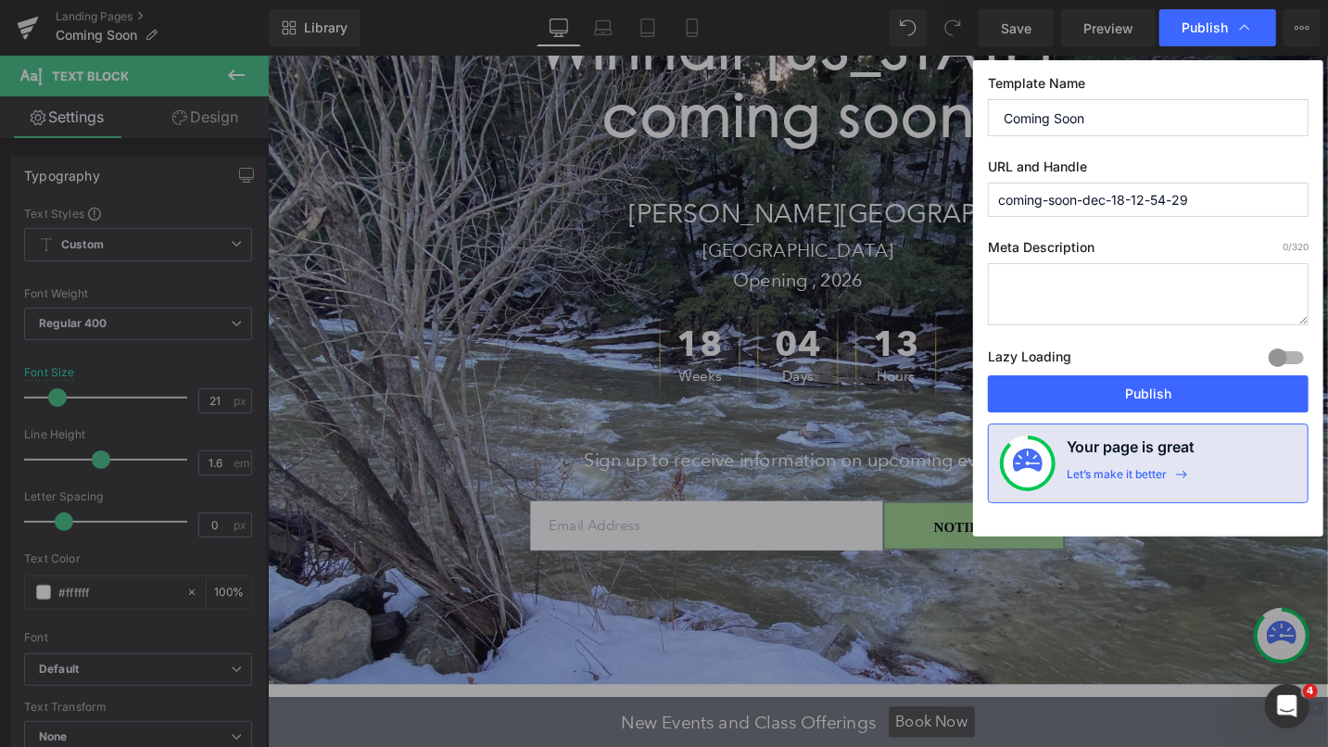
click at [1195, 196] on input "coming-soon-dec-18-12-54-29" at bounding box center [1148, 200] width 321 height 34
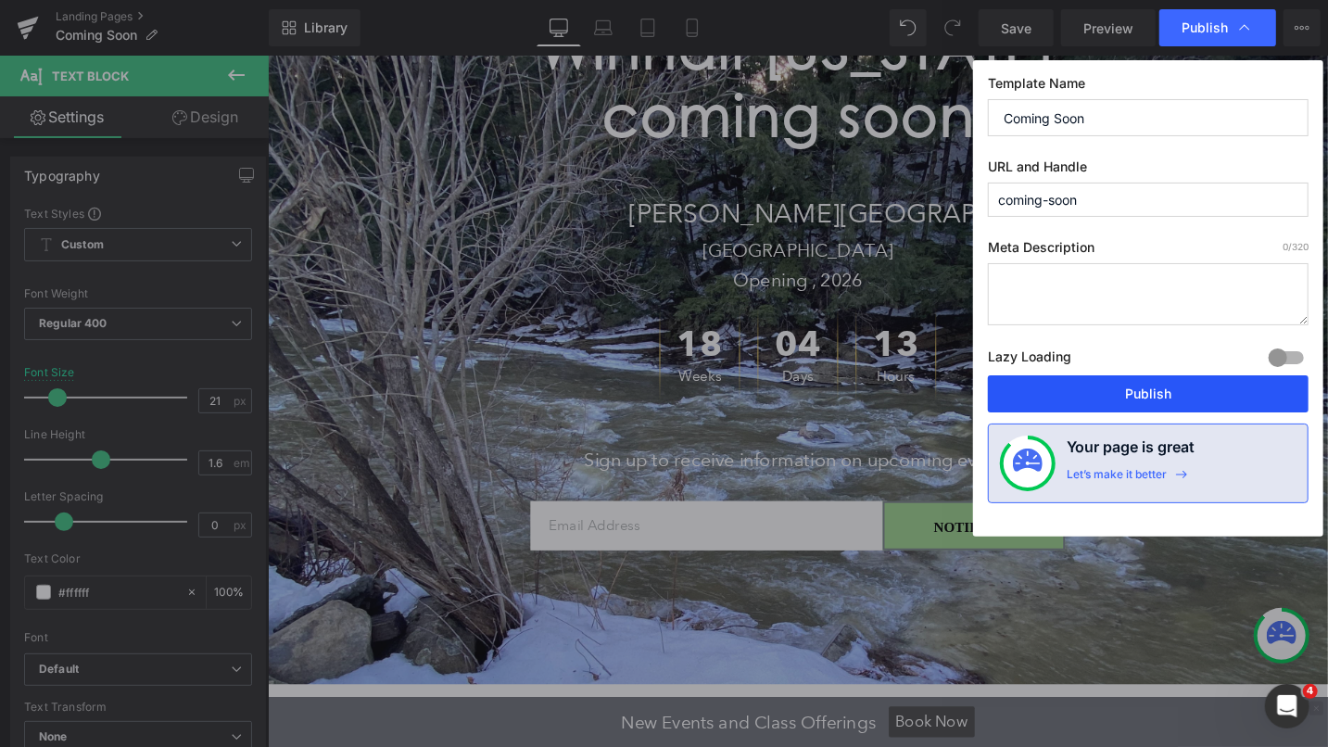
type input "coming-soon"
click at [1163, 392] on button "Publish" at bounding box center [1148, 393] width 321 height 37
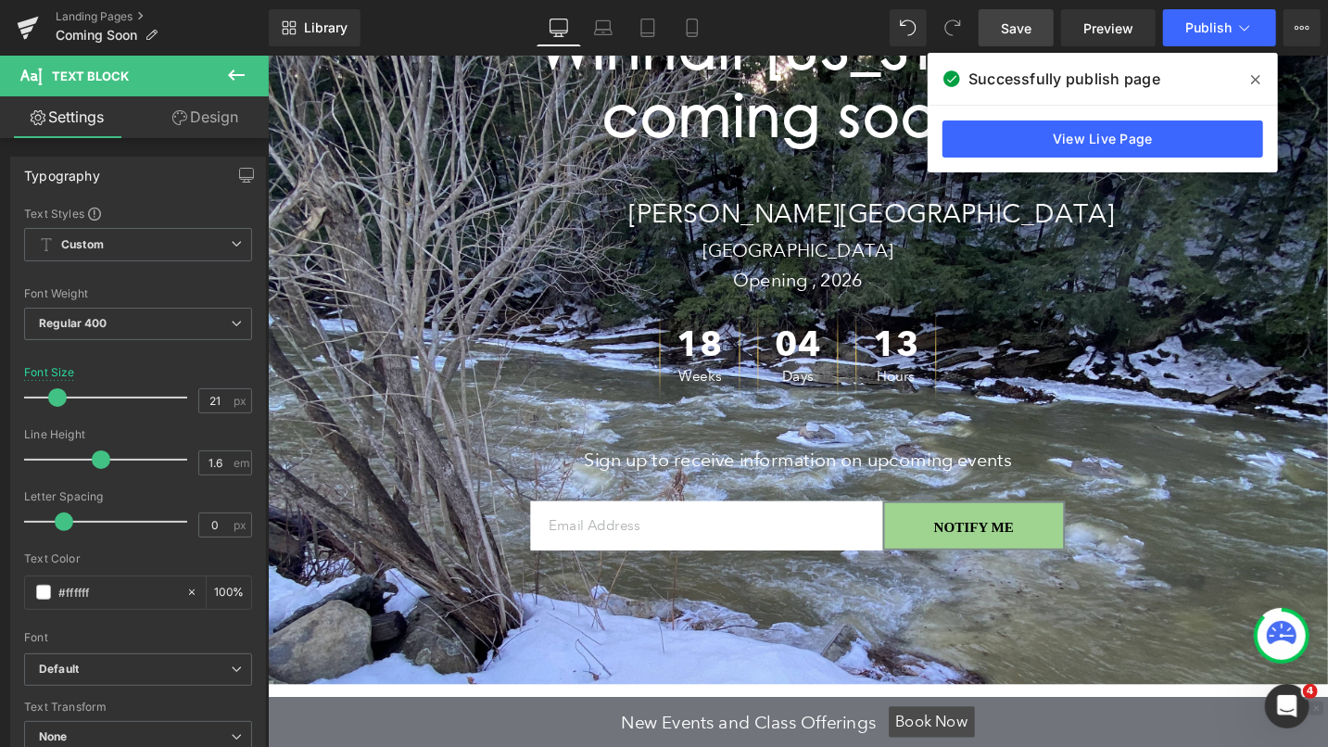
click at [1017, 31] on span "Save" at bounding box center [1016, 28] width 31 height 19
click at [1239, 21] on icon at bounding box center [1244, 28] width 19 height 19
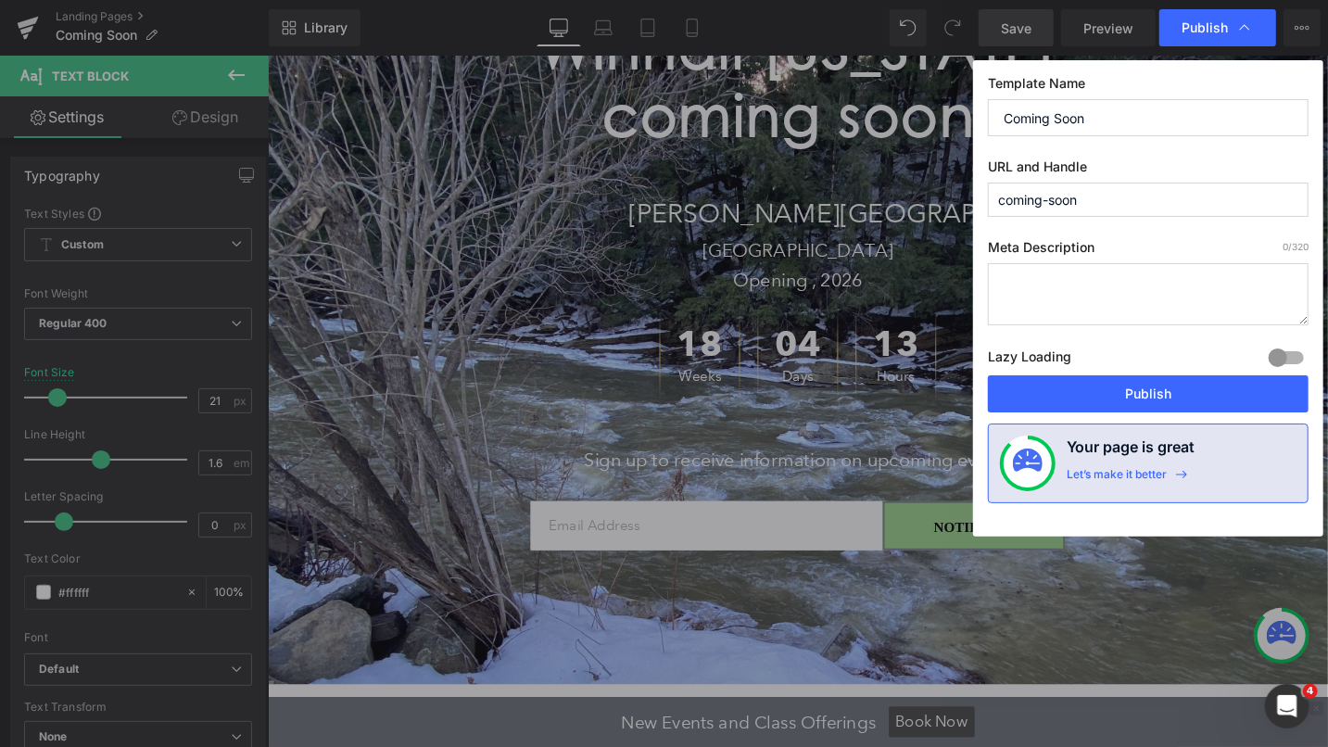
click at [1160, 193] on input "coming-soon" at bounding box center [1148, 200] width 321 height 34
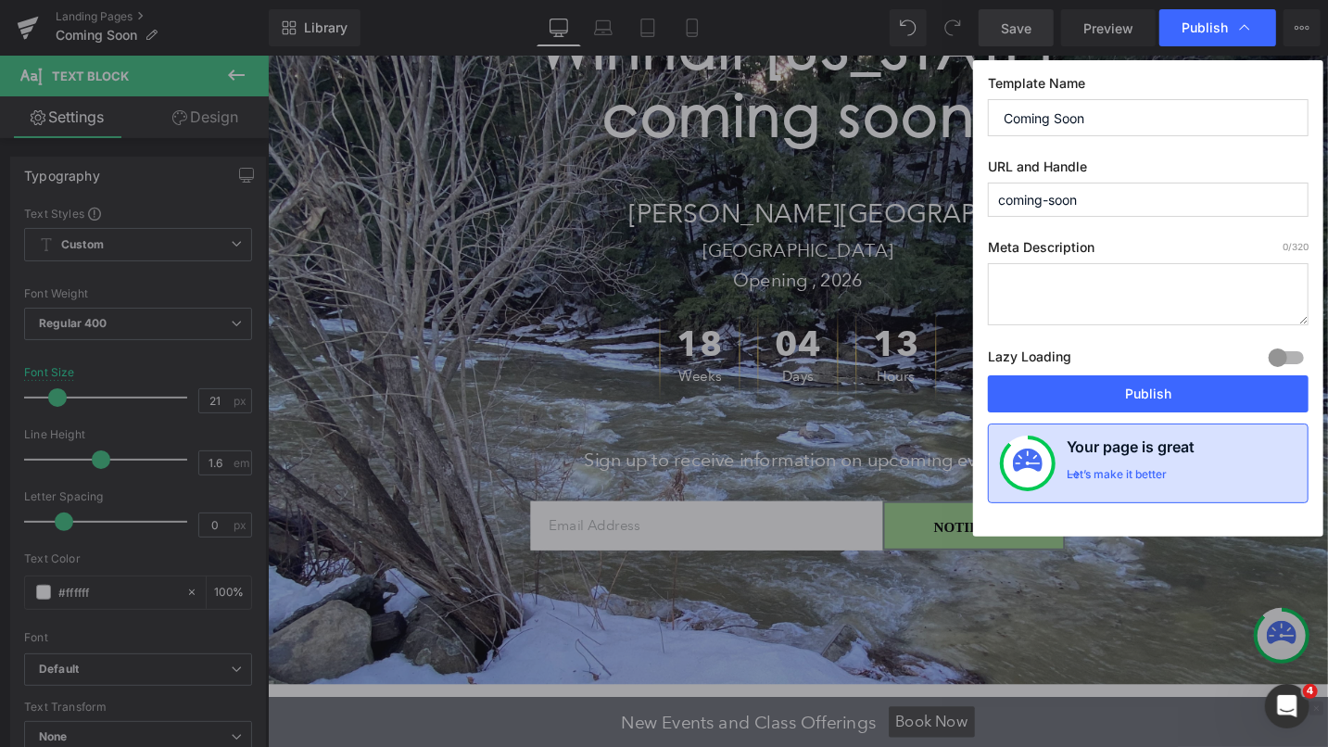
click at [1113, 469] on div "Let’s make it better" at bounding box center [1116, 479] width 100 height 24
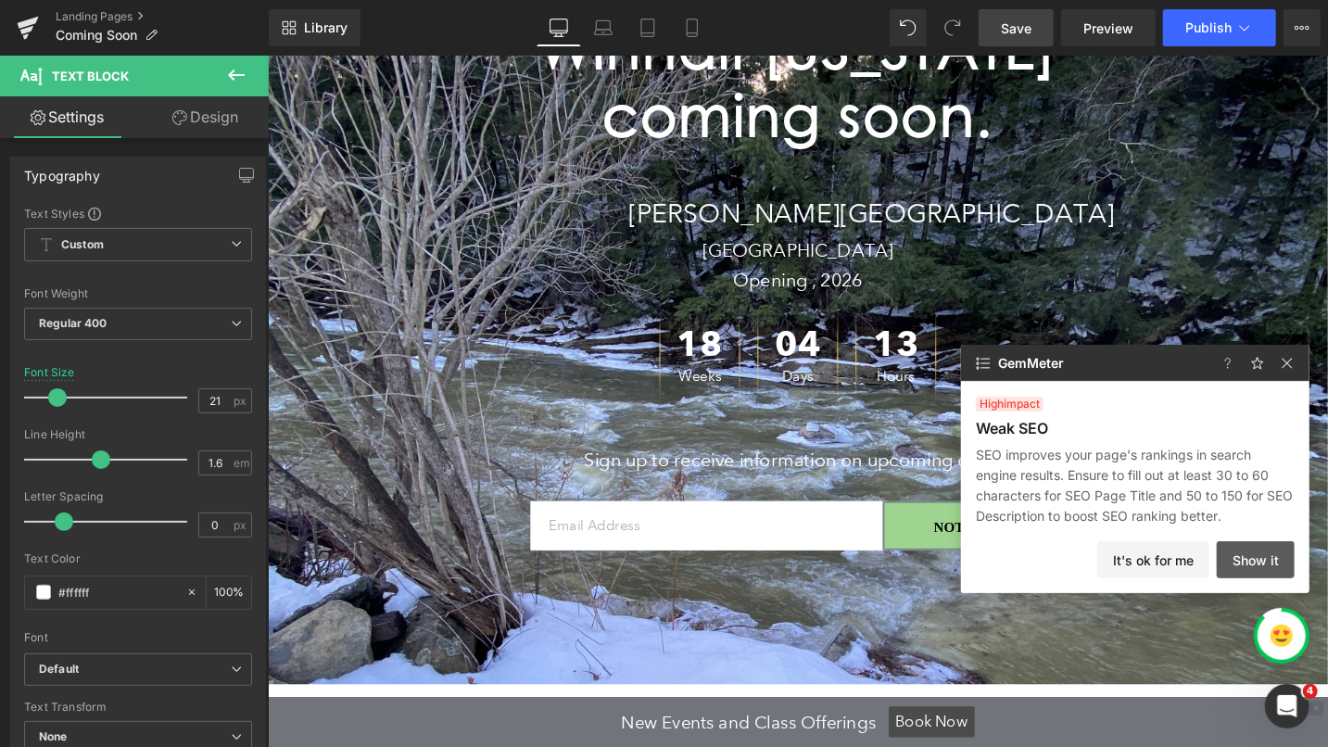
click at [1253, 562] on button "Show it" at bounding box center [1255, 559] width 78 height 37
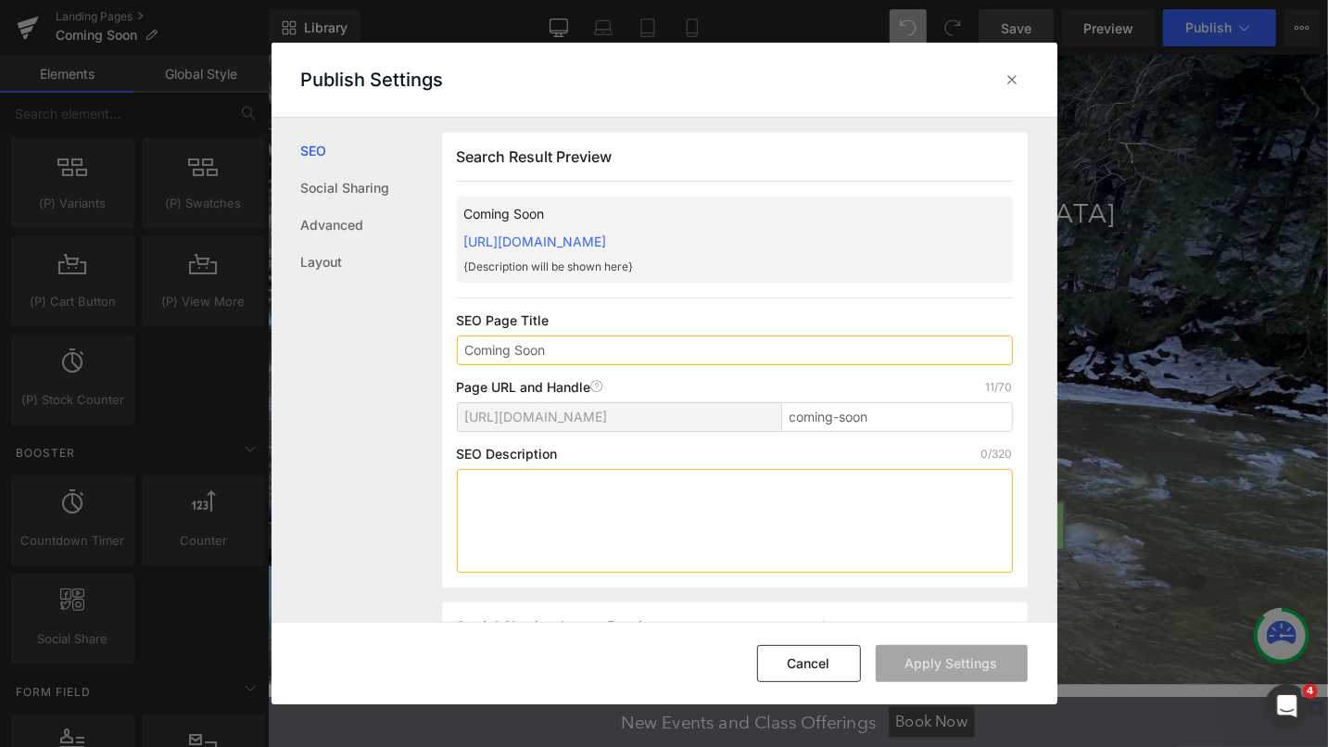
scroll to position [1, 0]
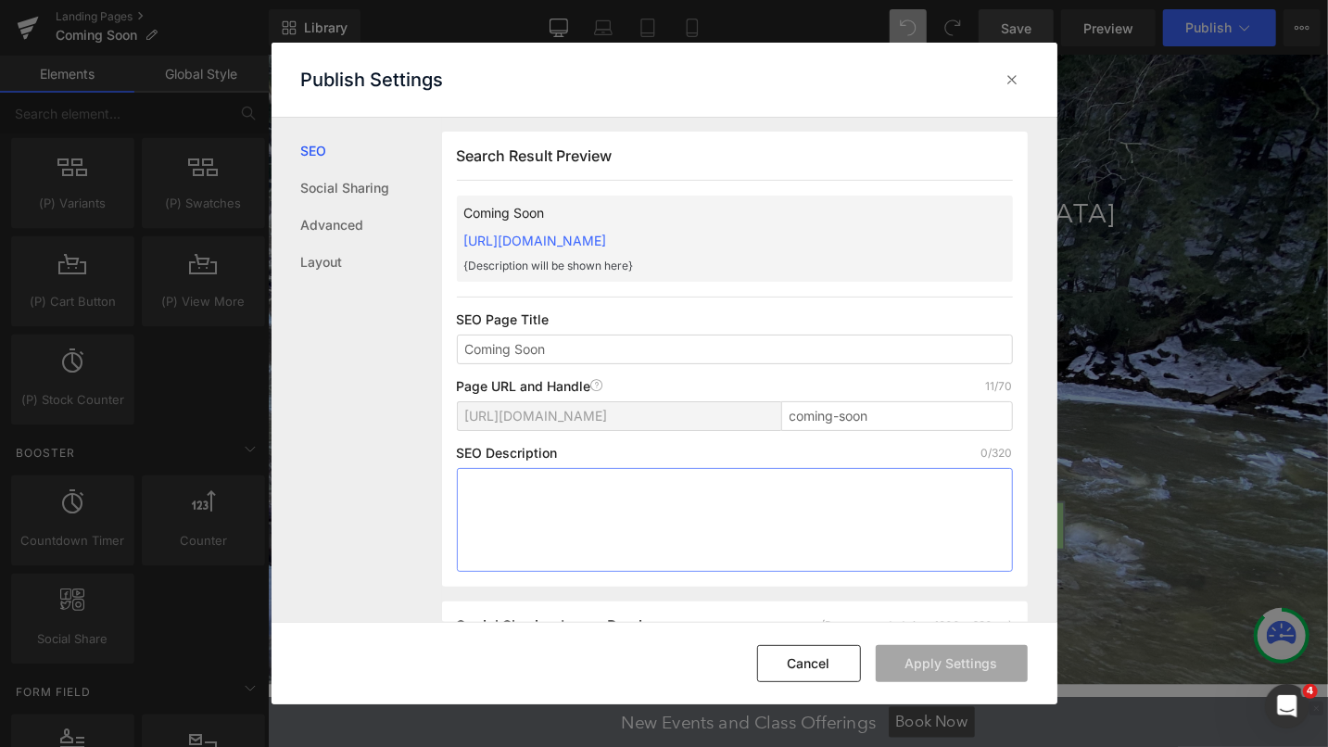
click at [630, 510] on textarea at bounding box center [735, 520] width 556 height 104
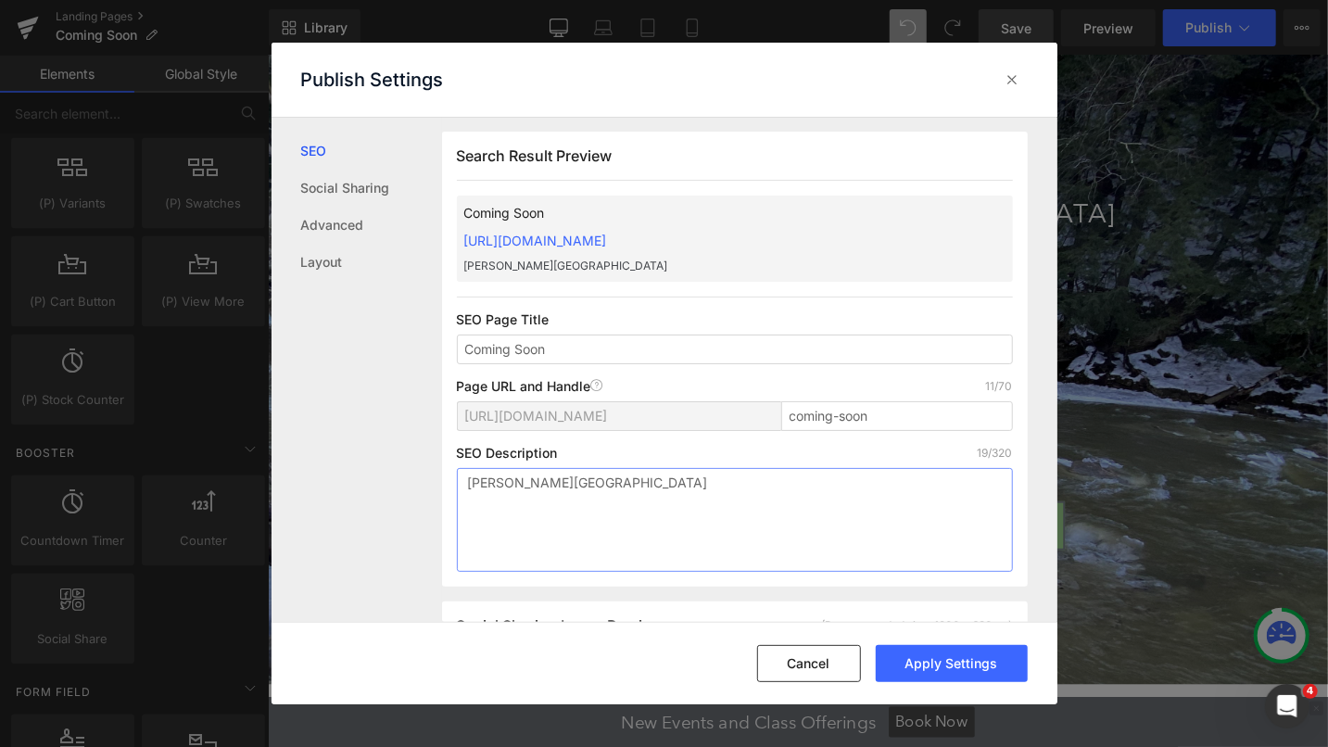
click at [517, 479] on textarea "[PERSON_NAME][GEOGRAPHIC_DATA]" at bounding box center [735, 520] width 556 height 104
type textarea "[PERSON_NAME][GEOGRAPHIC_DATA][US_STATE]"
click at [977, 663] on button "Apply Settings" at bounding box center [951, 663] width 152 height 37
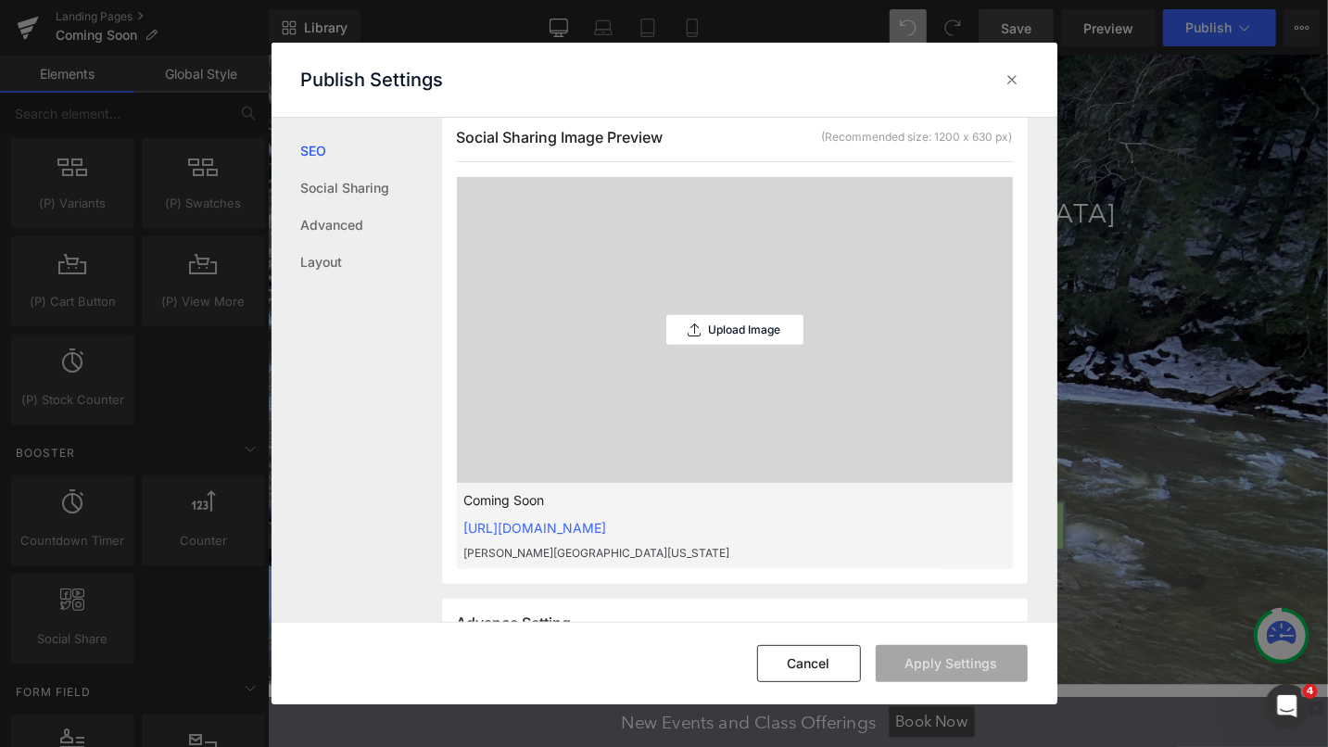
scroll to position [473, 0]
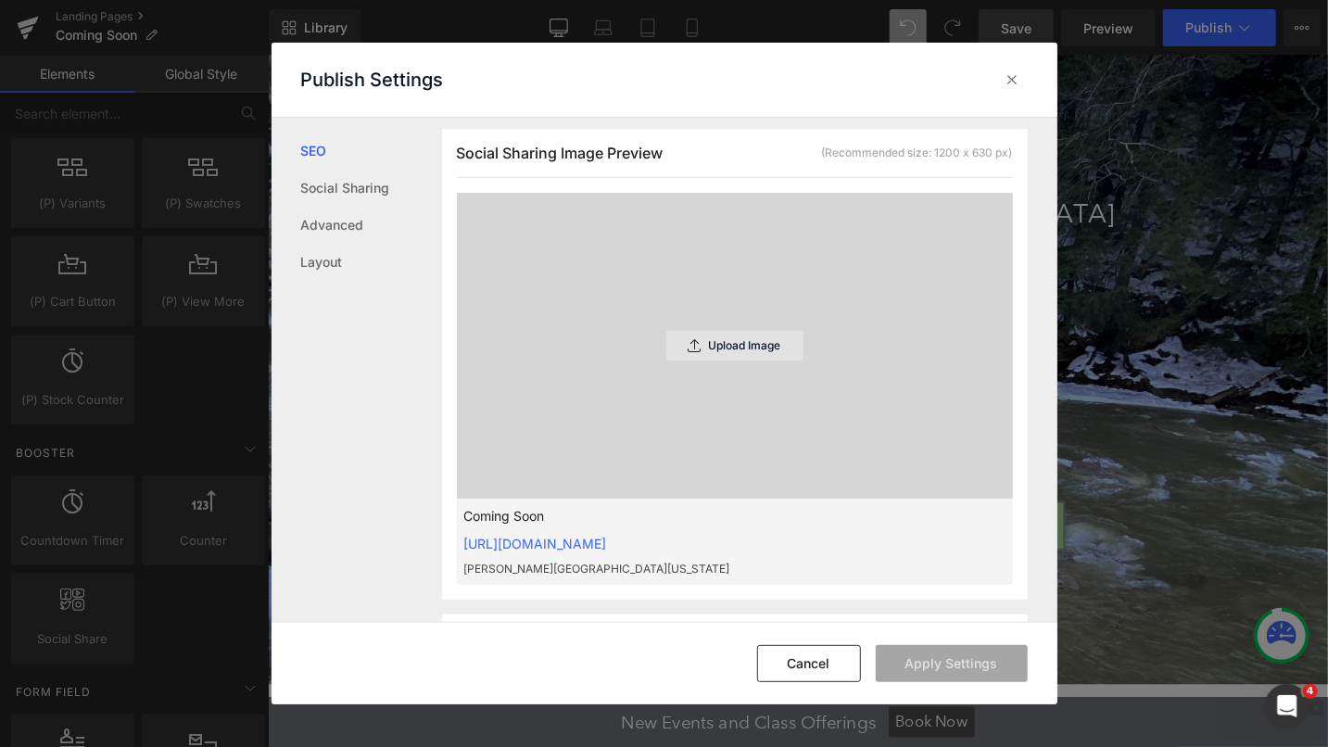
click at [743, 345] on p "Upload Image" at bounding box center [745, 345] width 72 height 13
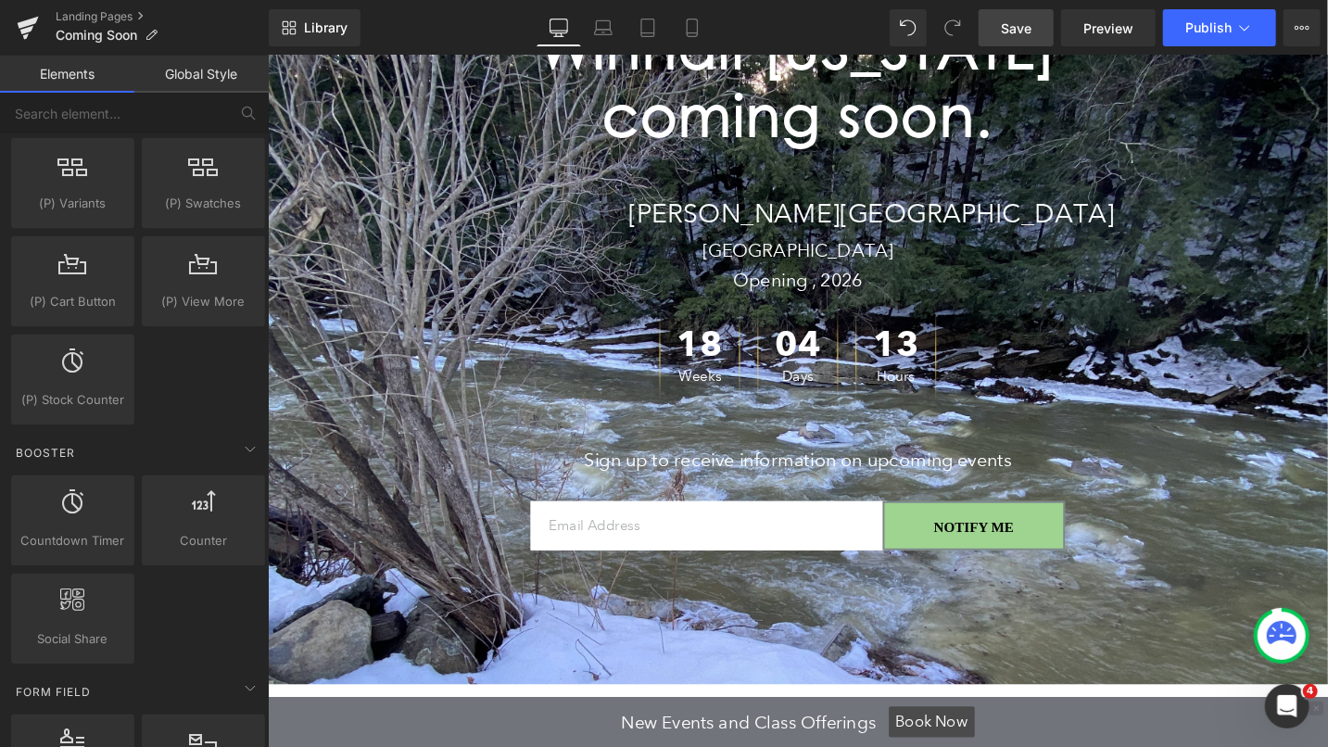
click at [1025, 29] on span "Save" at bounding box center [1016, 28] width 31 height 19
click at [1201, 31] on span "Publish" at bounding box center [1208, 27] width 46 height 15
type textarea "[PERSON_NAME][GEOGRAPHIC_DATA][US_STATE]"
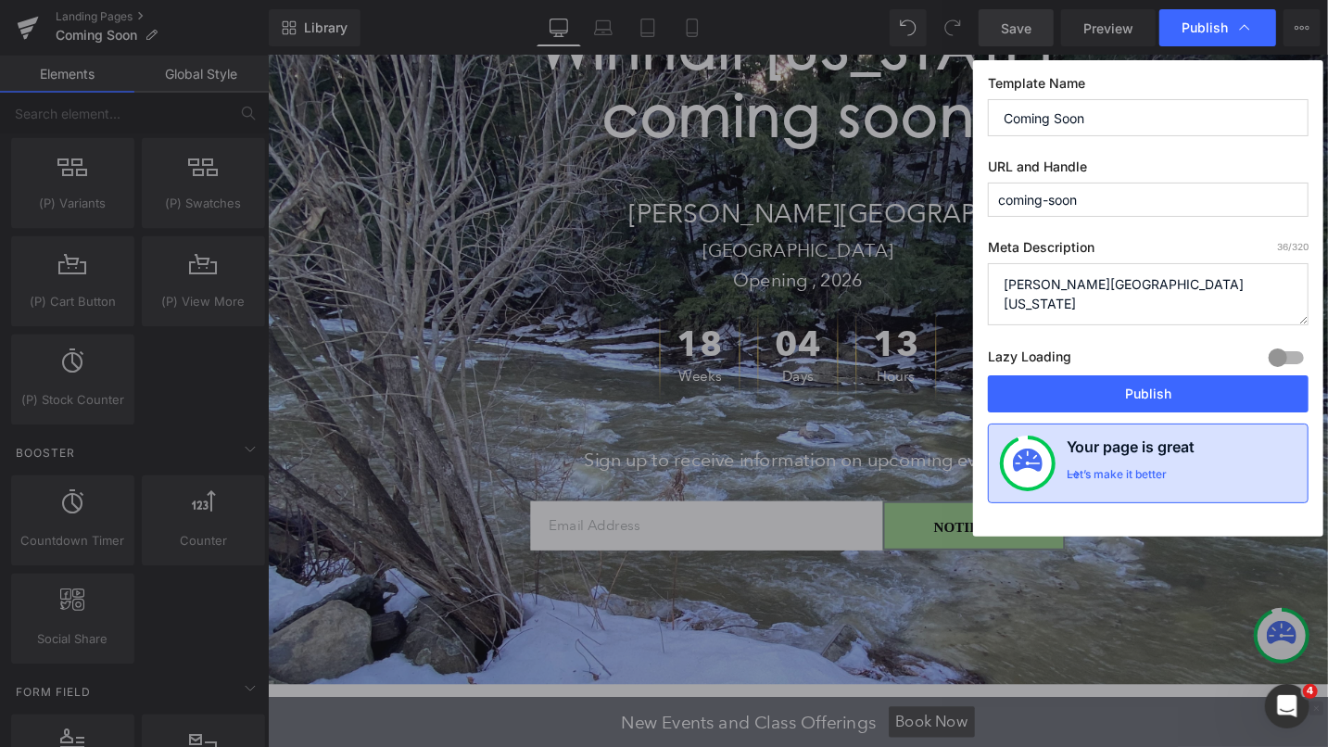
click at [1152, 467] on div "Let’s make it better" at bounding box center [1116, 479] width 100 height 24
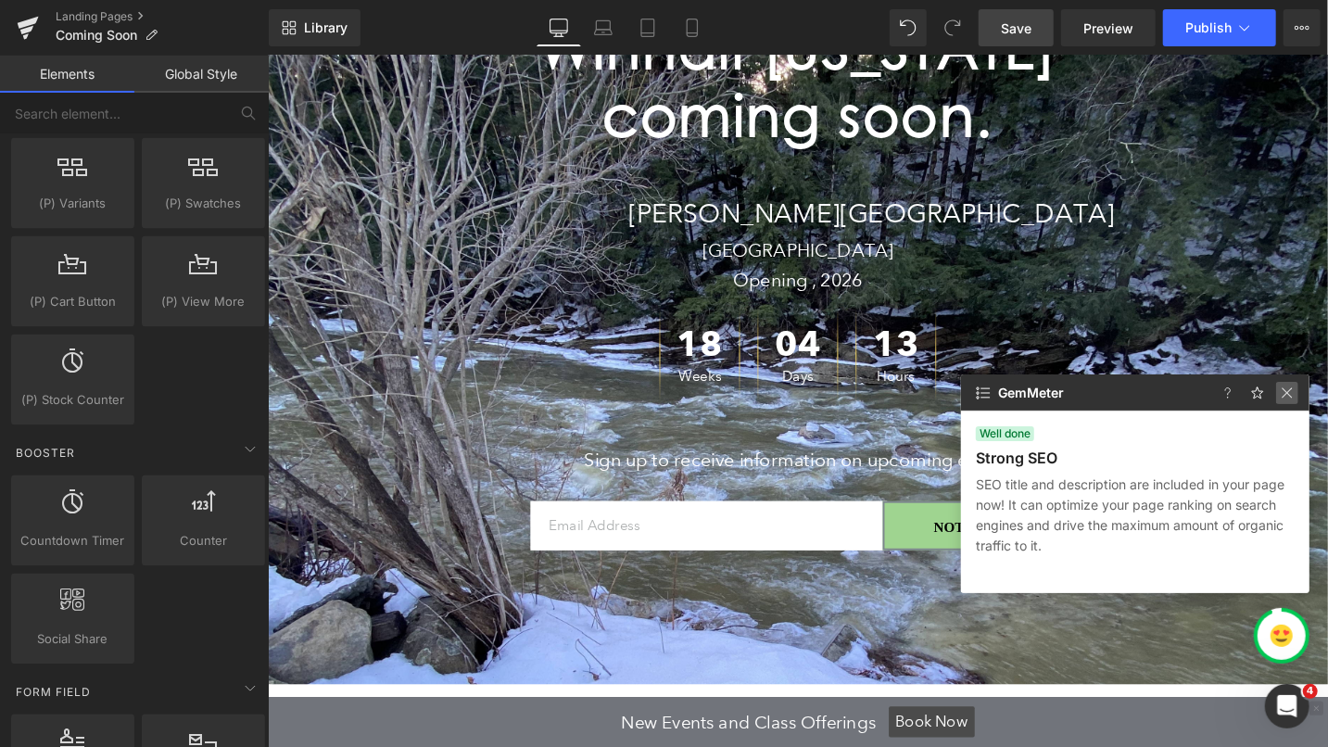
click at [1287, 392] on img at bounding box center [1287, 393] width 22 height 22
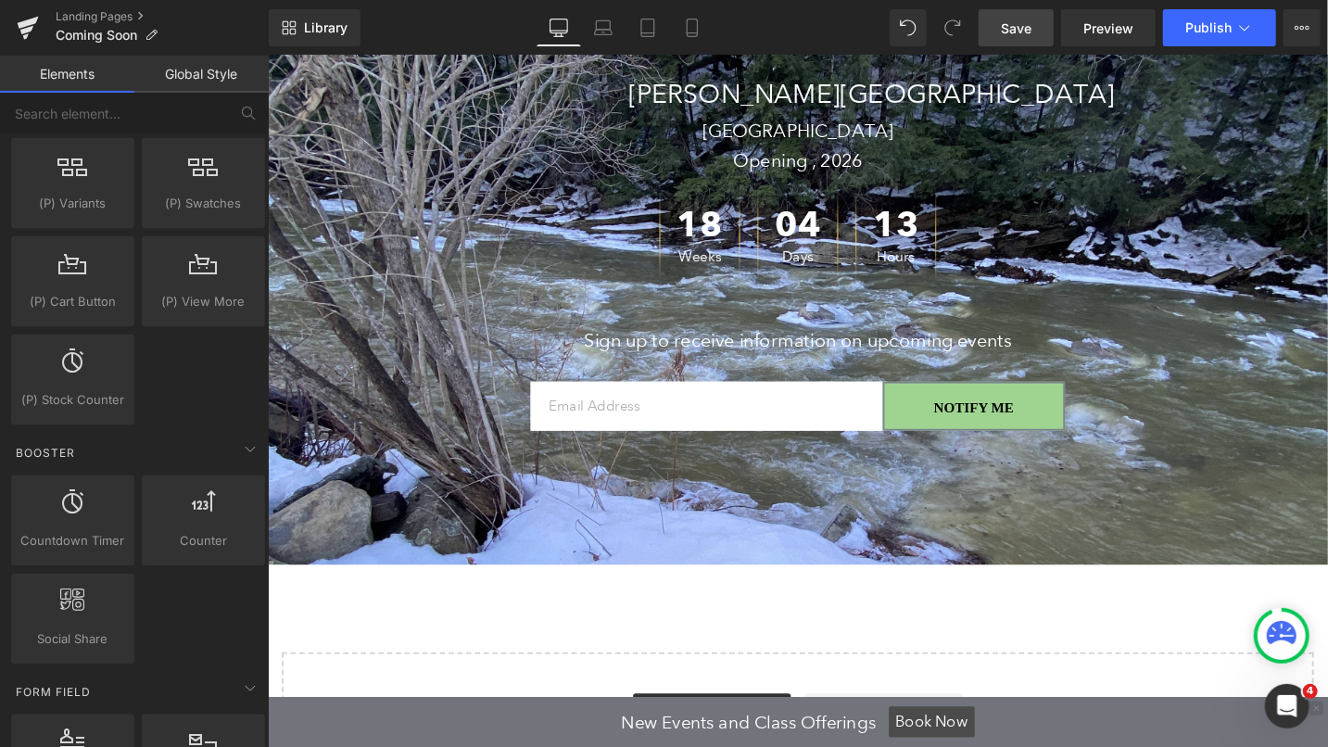
scroll to position [592, 0]
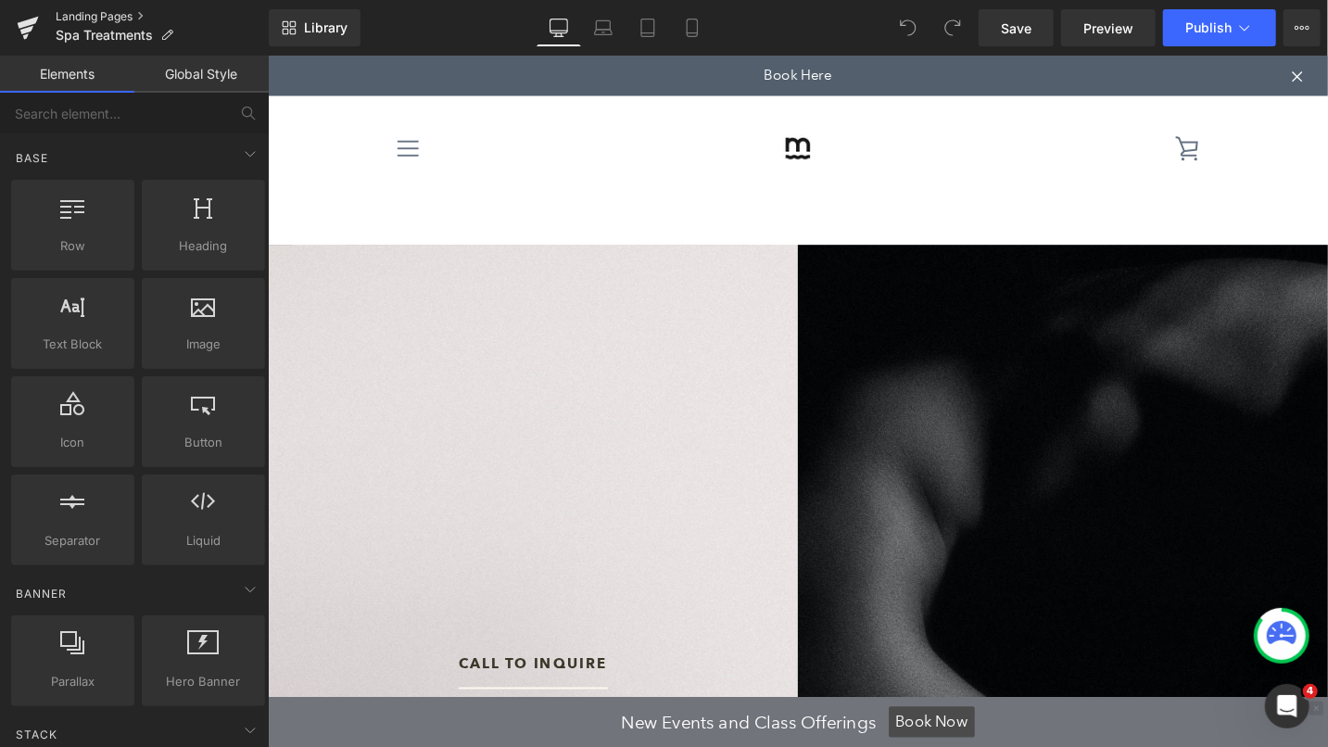
click at [63, 19] on link "Landing Pages" at bounding box center [162, 16] width 213 height 15
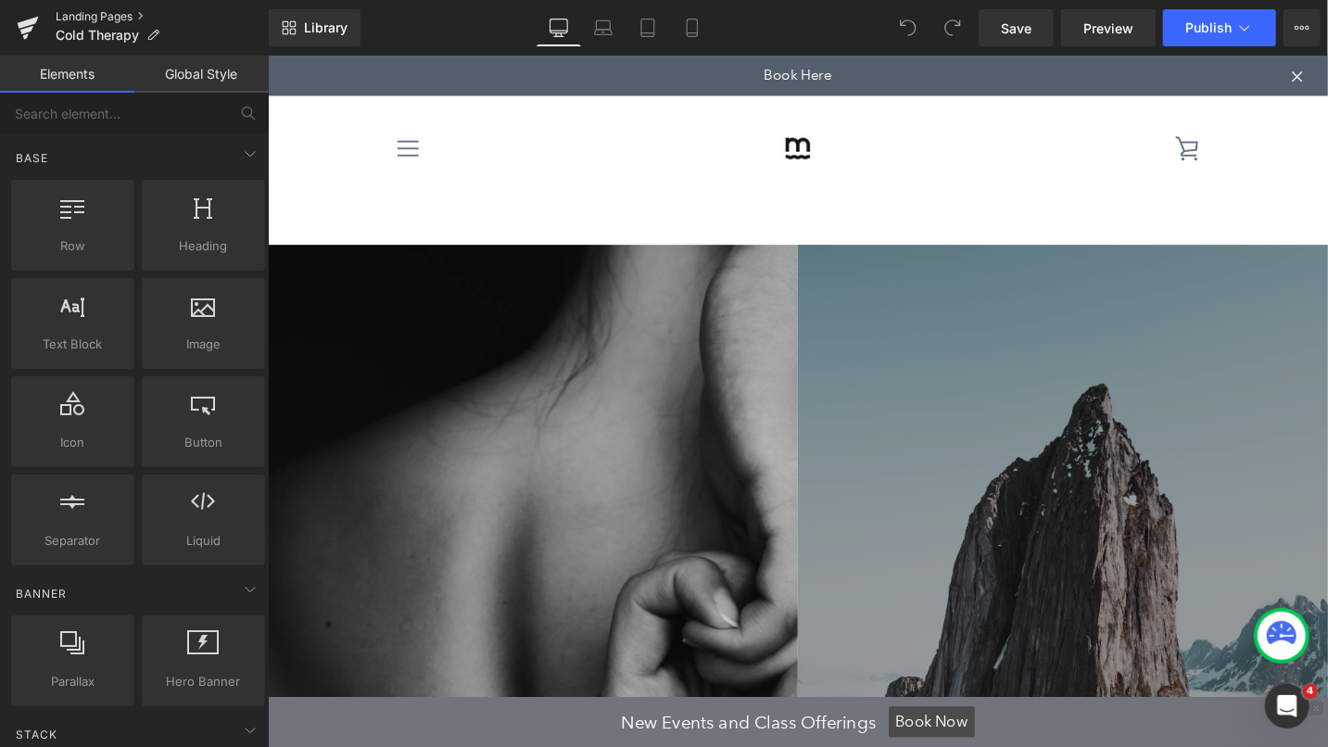
click at [80, 15] on link "Landing Pages" at bounding box center [162, 16] width 213 height 15
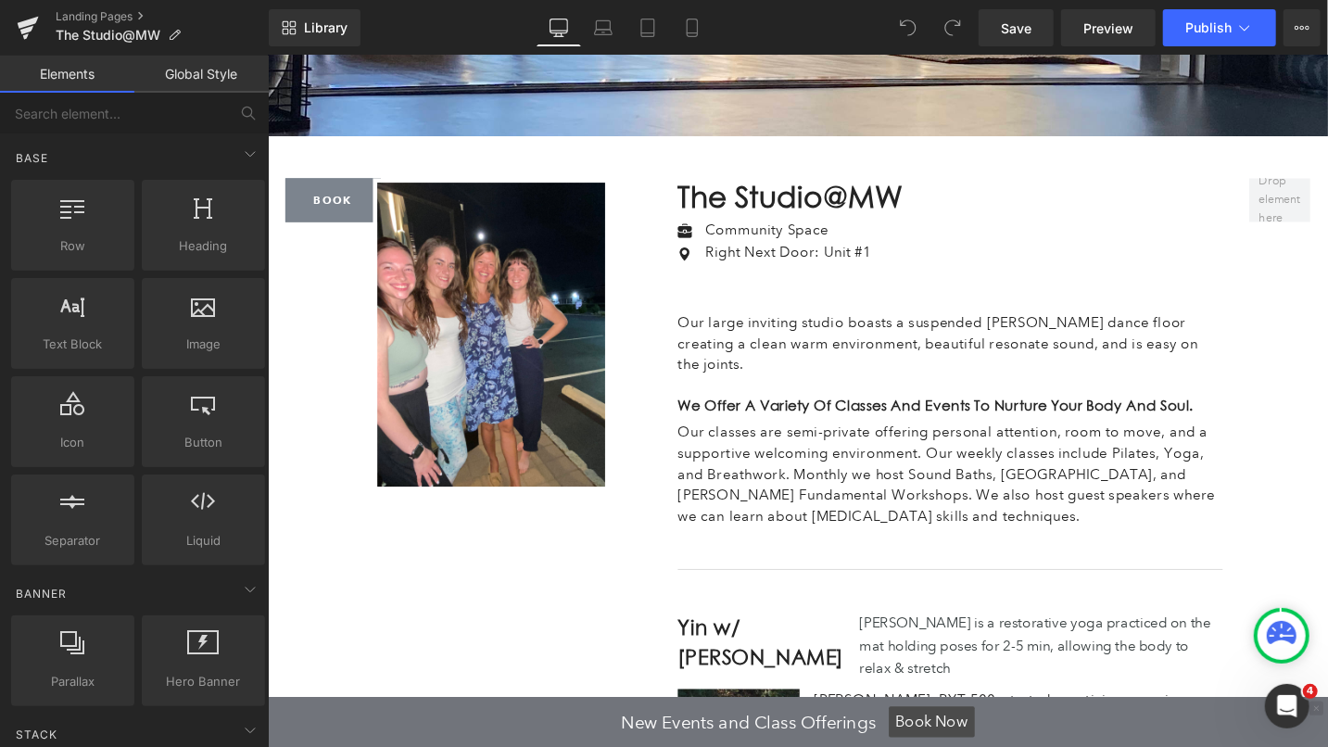
scroll to position [1181, 0]
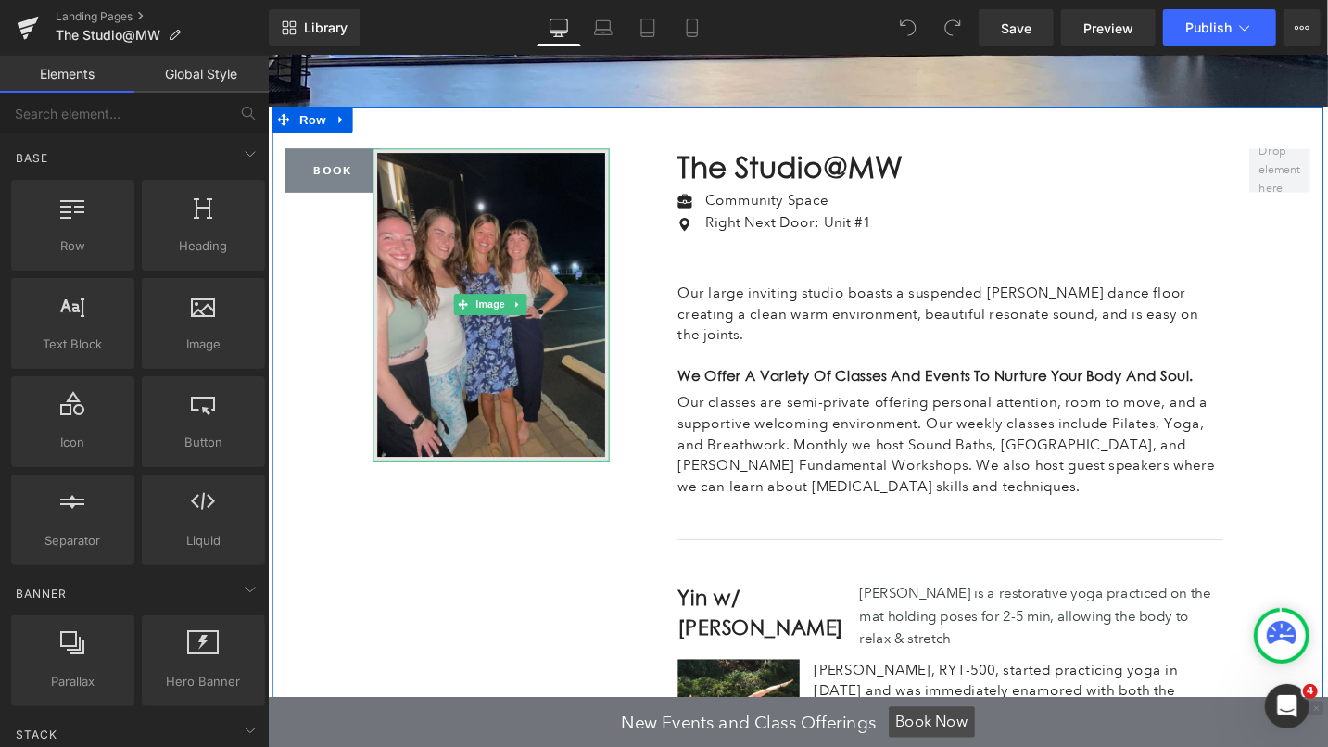
click at [529, 282] on img at bounding box center [503, 318] width 250 height 331
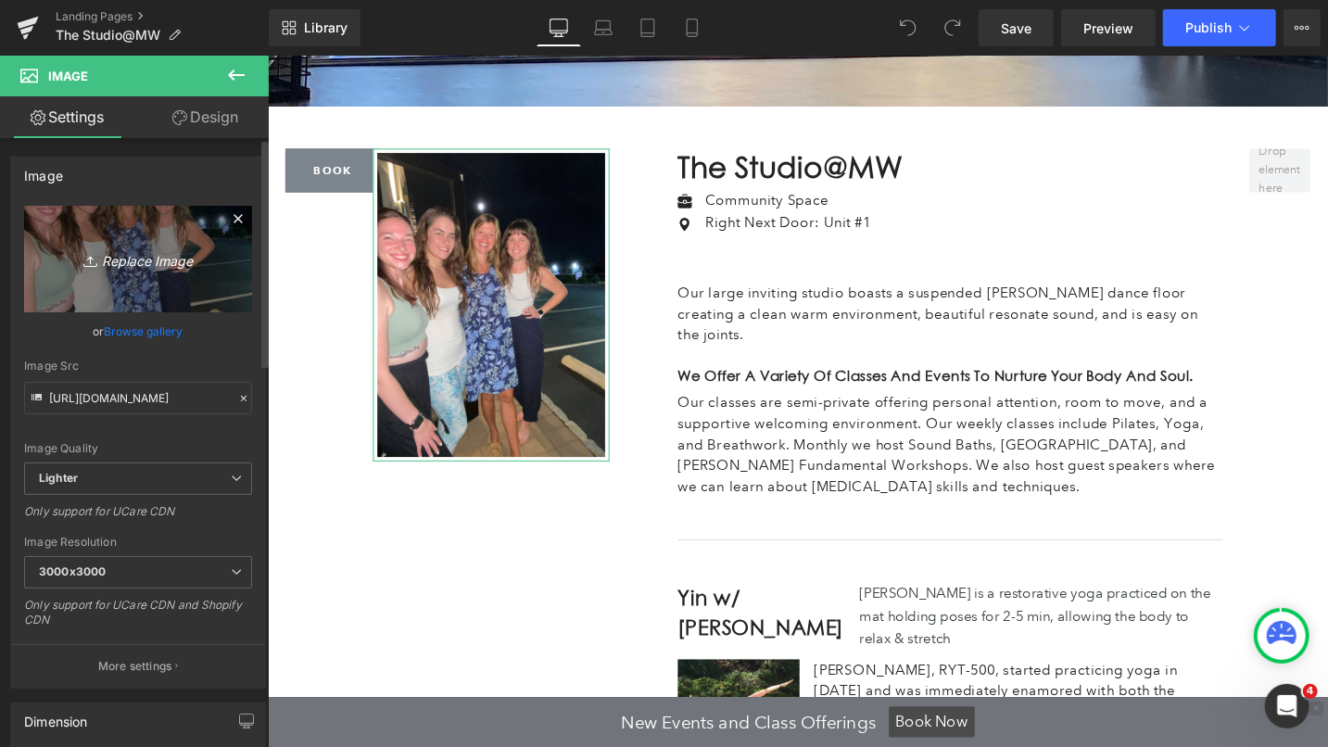
click at [111, 264] on icon "Replace Image" at bounding box center [138, 258] width 148 height 23
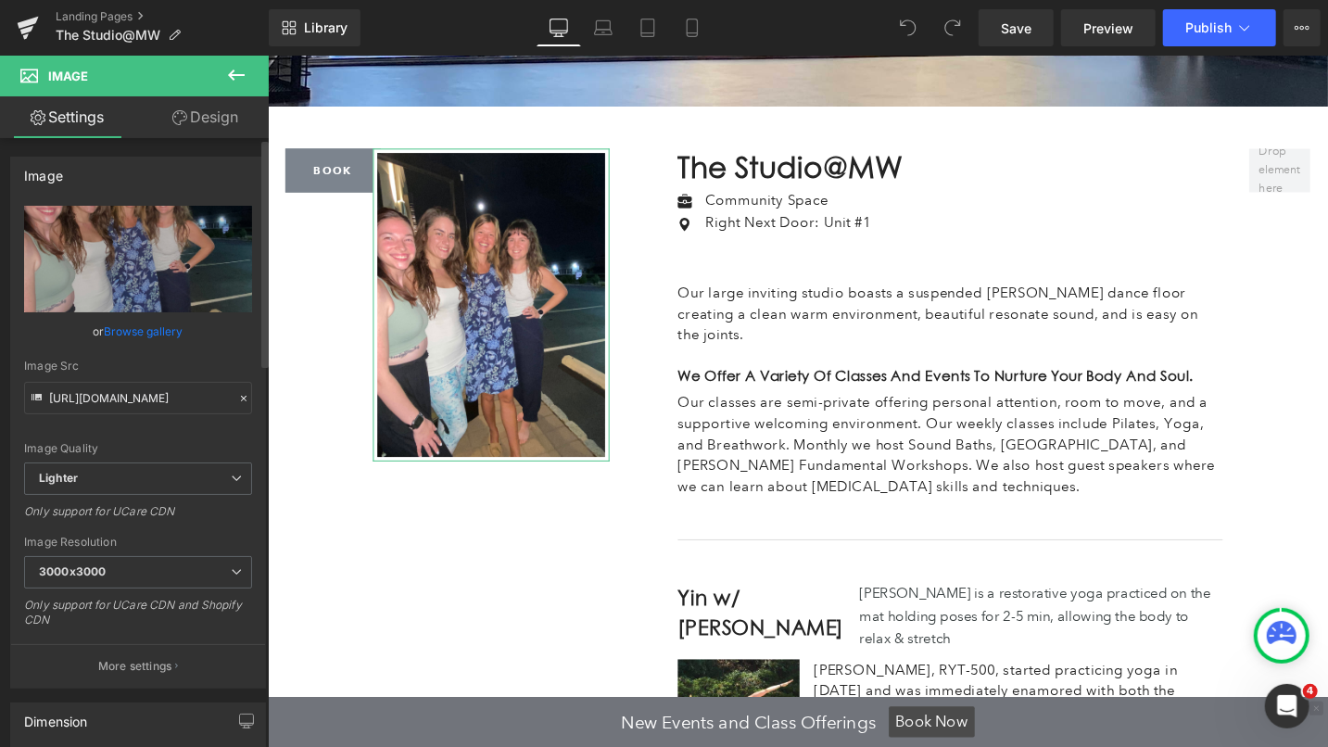
click at [152, 329] on link "Browse gallery" at bounding box center [144, 331] width 79 height 32
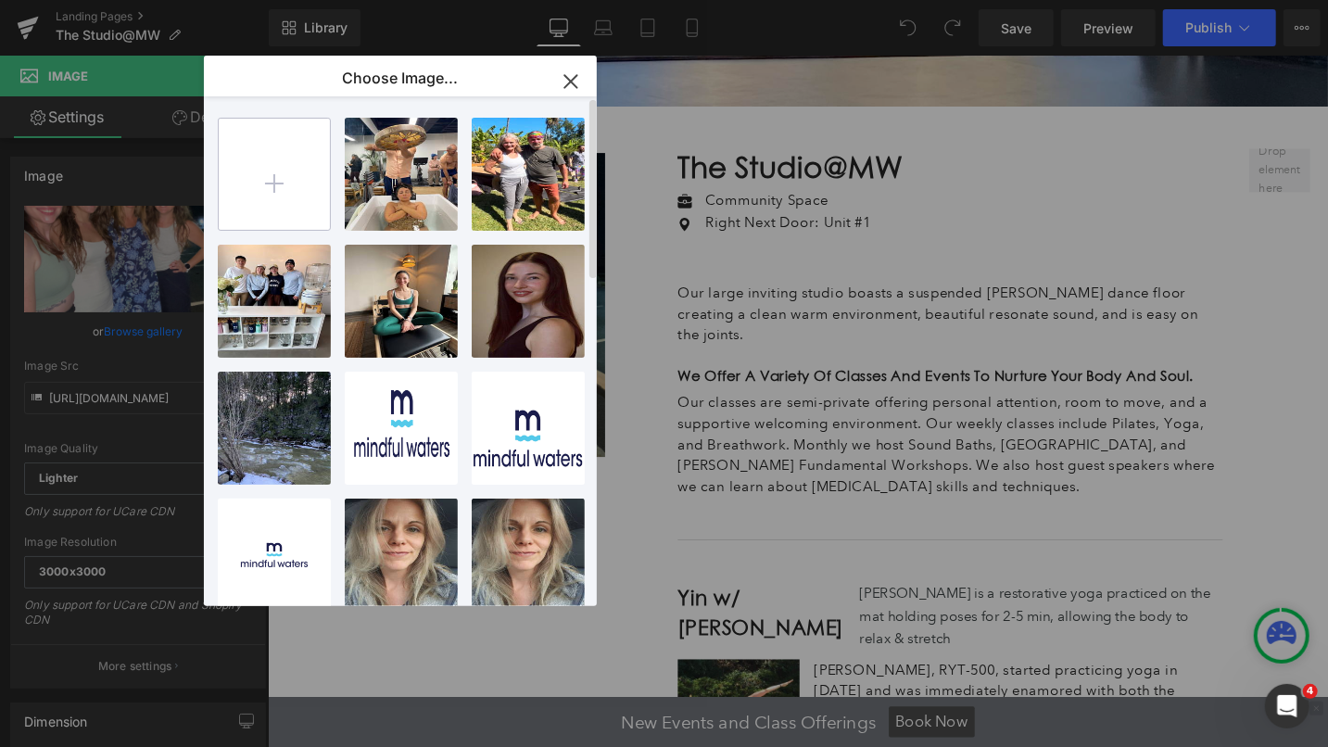
click at [280, 179] on input "file" at bounding box center [274, 174] width 111 height 111
type input "C:\fakepath\IMG_6227.jpg"
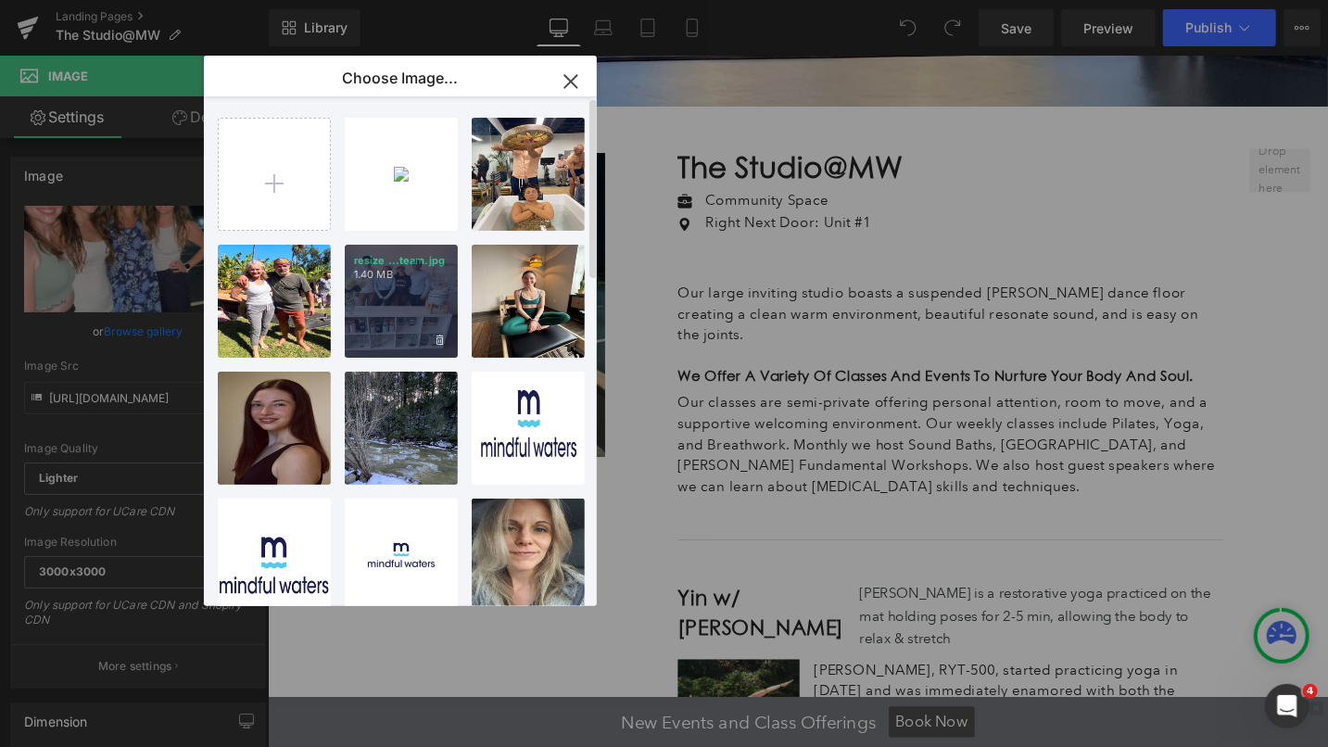
click at [408, 291] on div "resize ...team.jpg 1.40 MB" at bounding box center [401, 301] width 113 height 113
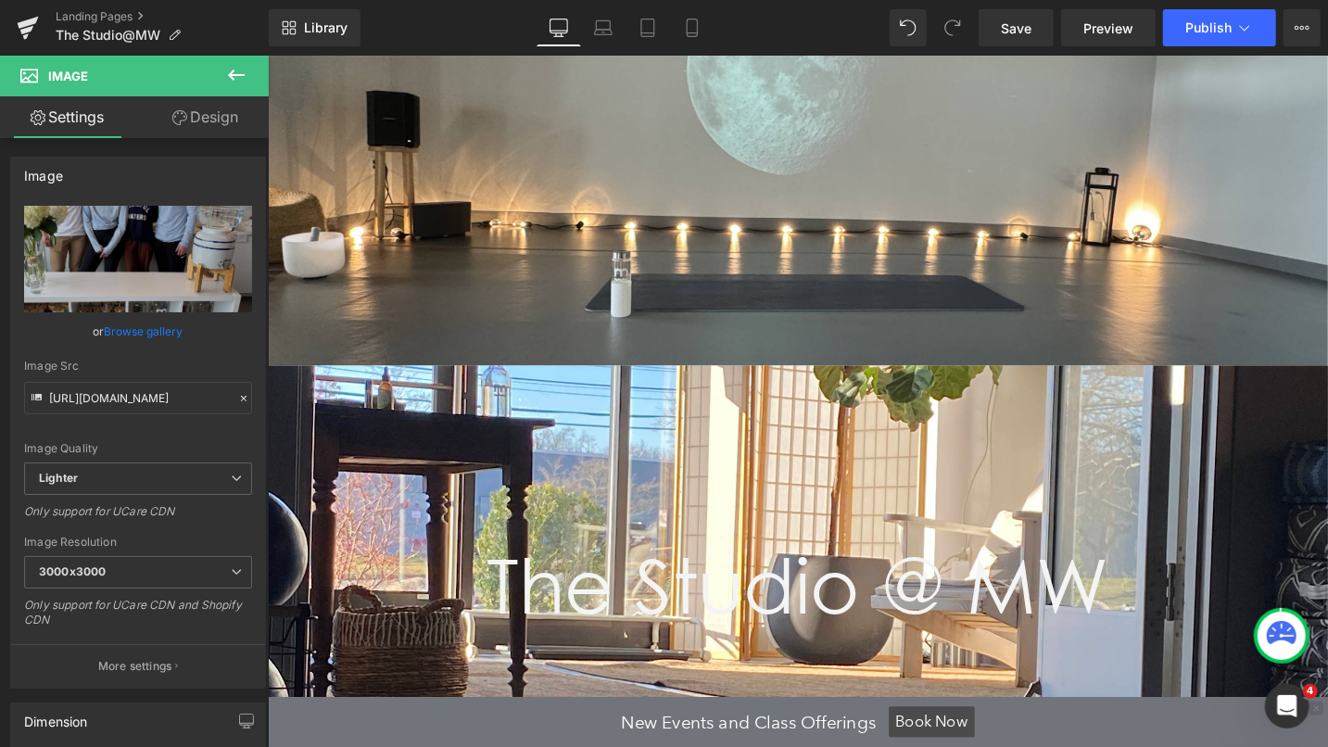
scroll to position [420, 0]
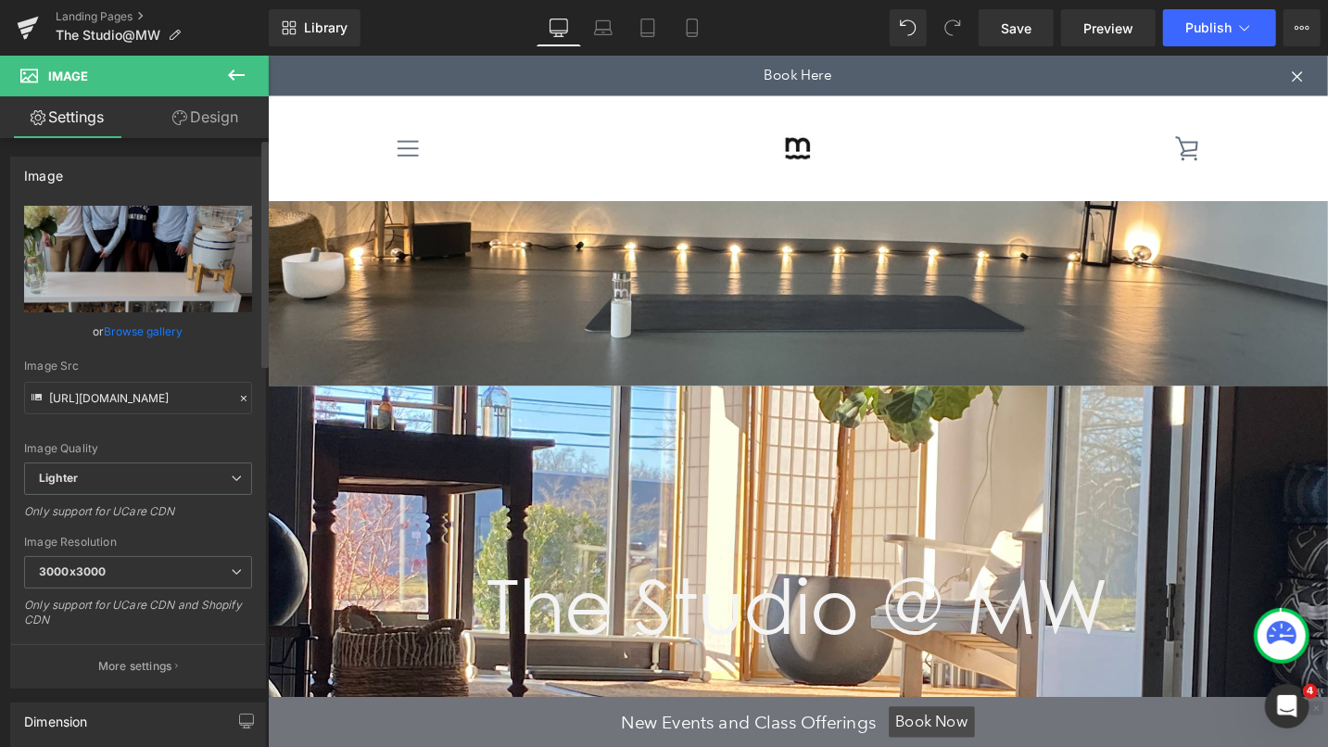
click at [147, 333] on link "Browse gallery" at bounding box center [144, 331] width 79 height 32
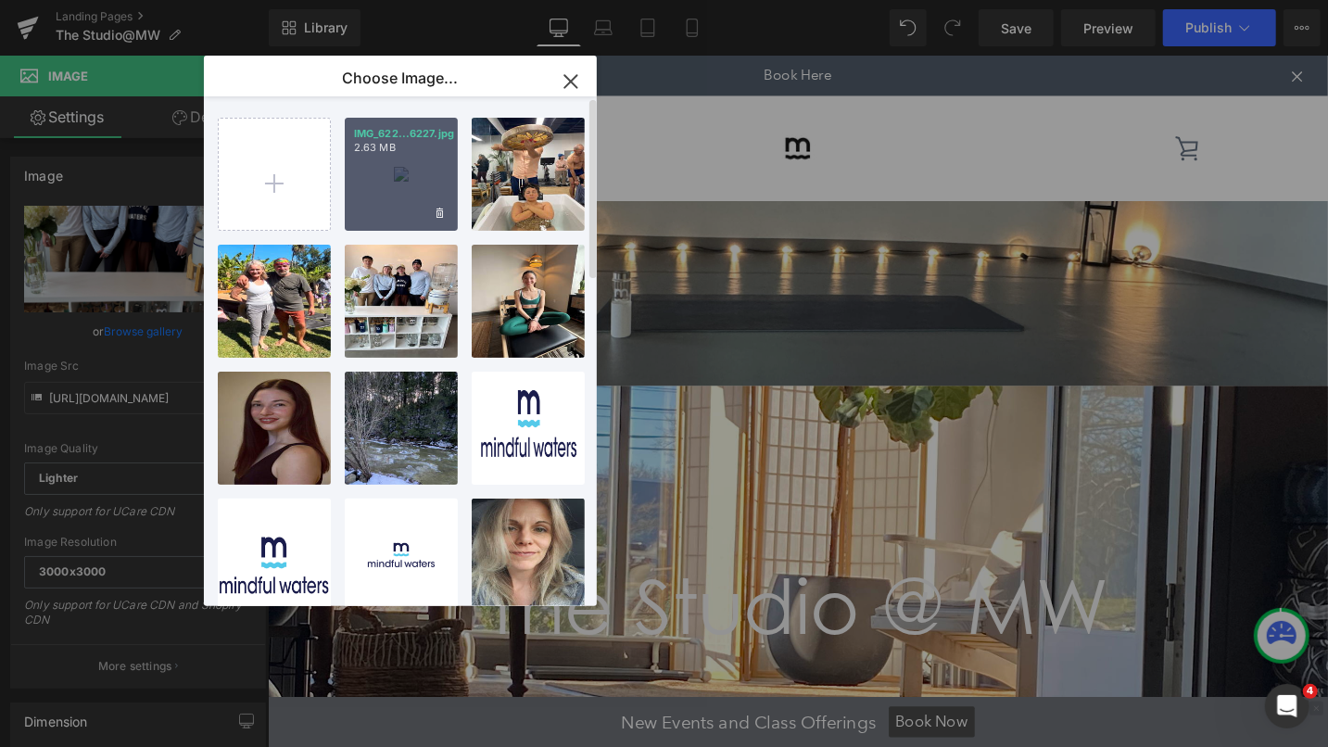
click at [416, 157] on div "IMG_622...6227.jpg 2.63 MB" at bounding box center [401, 174] width 113 height 113
type input "https://ucarecdn.com/d85156b1-995c-4d8b-b918-6e71a4c4195d/-/format/auto/-/previ…"
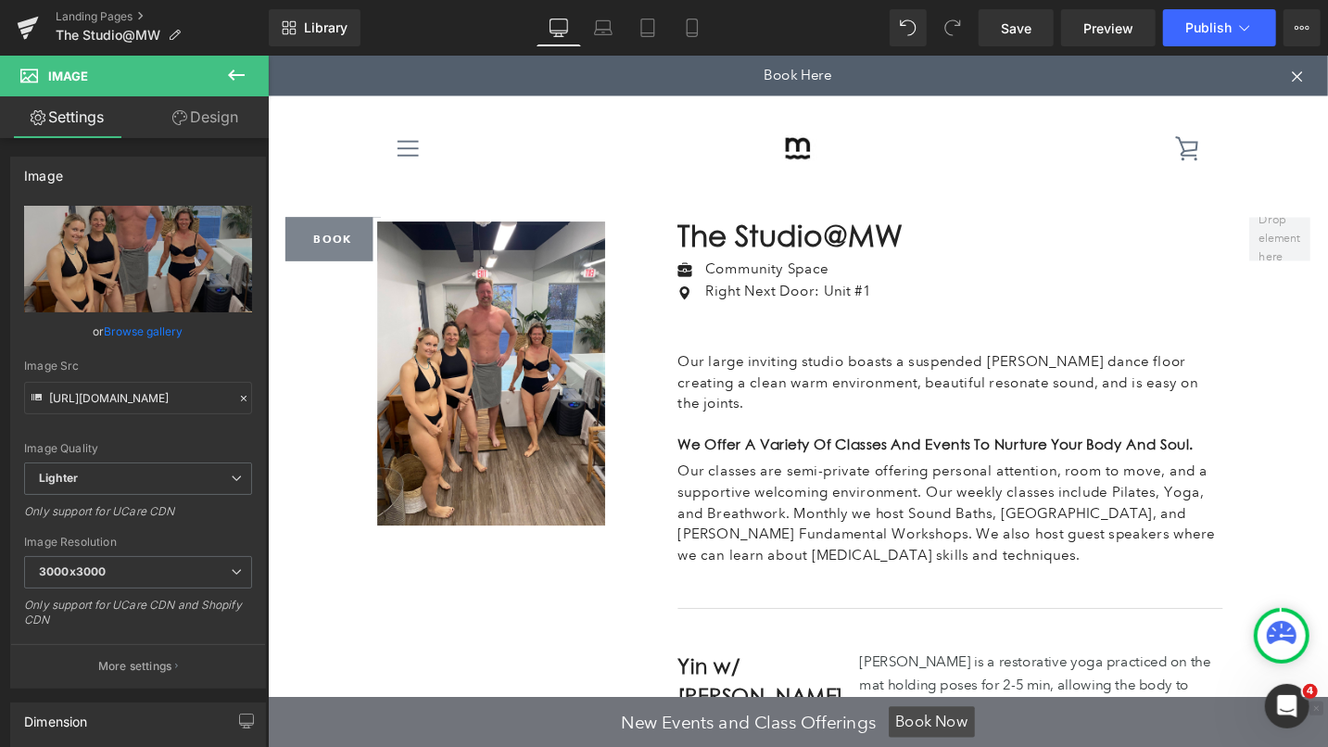
scroll to position [1098, 0]
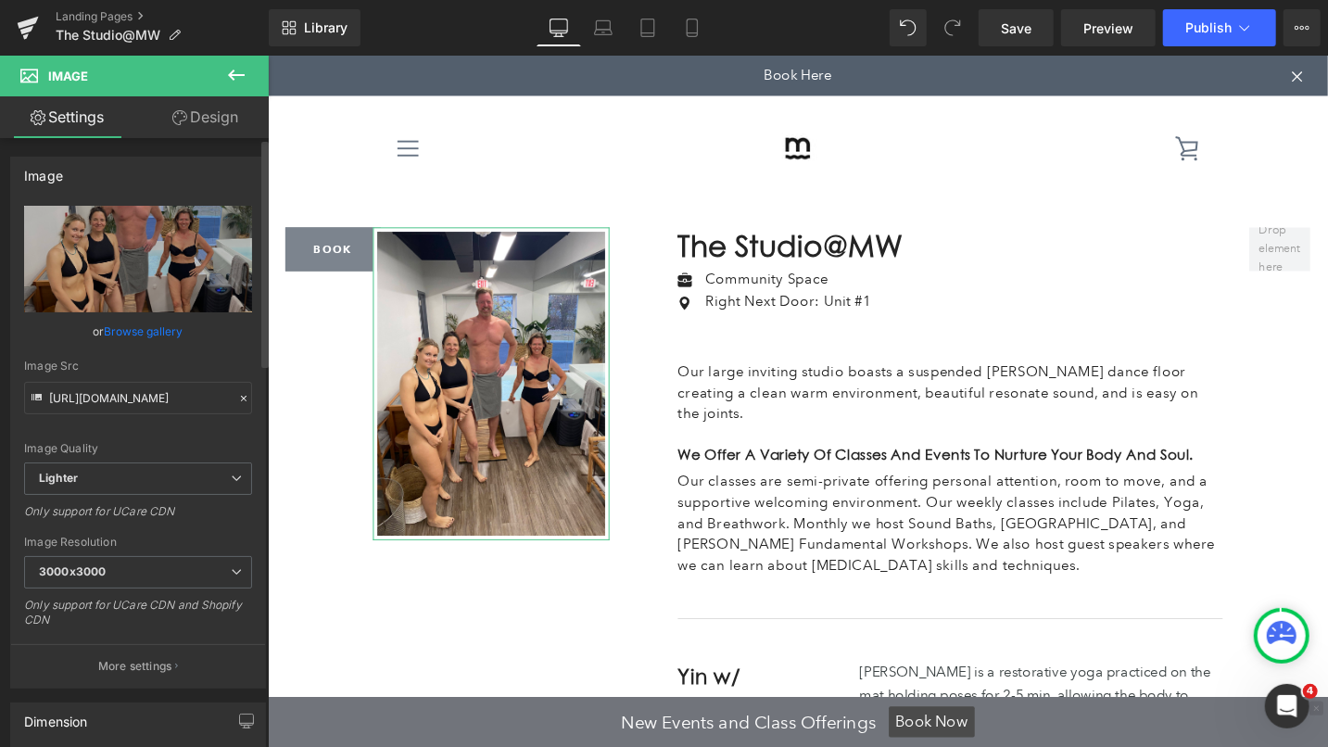
click at [150, 333] on link "Browse gallery" at bounding box center [144, 331] width 79 height 32
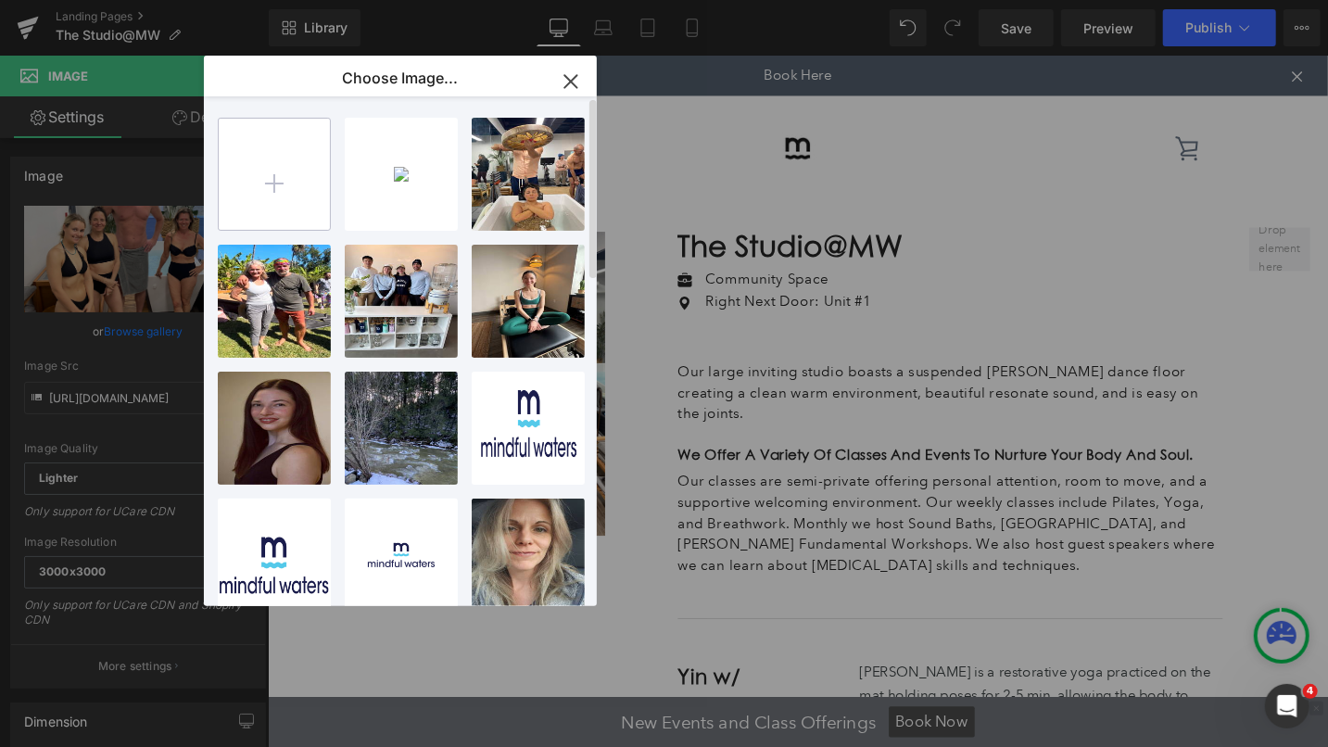
click at [280, 167] on input "file" at bounding box center [274, 174] width 111 height 111
type input "C:\fakepath\IMG_8062.HEIC"
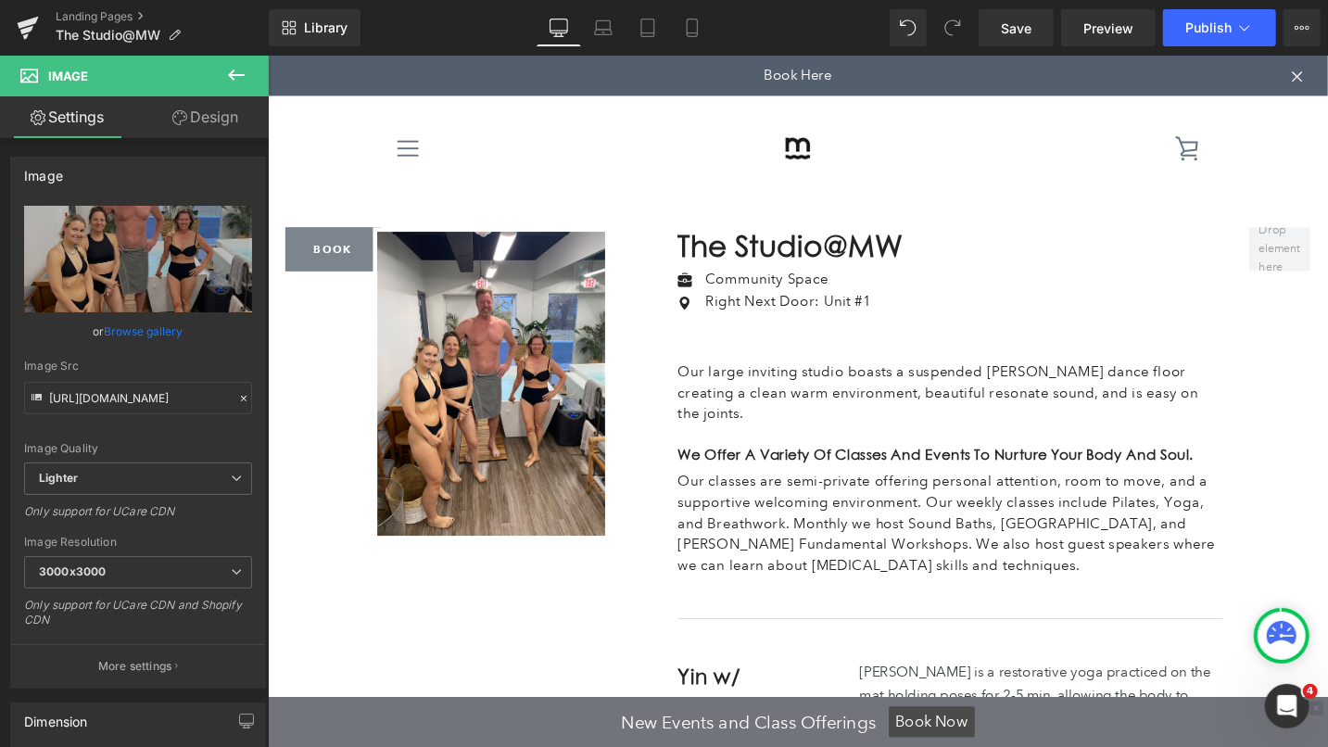
drag, startPoint x: 1587, startPoint y: 287, endPoint x: 1378, endPoint y: 248, distance: 213.0
click at [146, 334] on link "Browse gallery" at bounding box center [144, 331] width 79 height 32
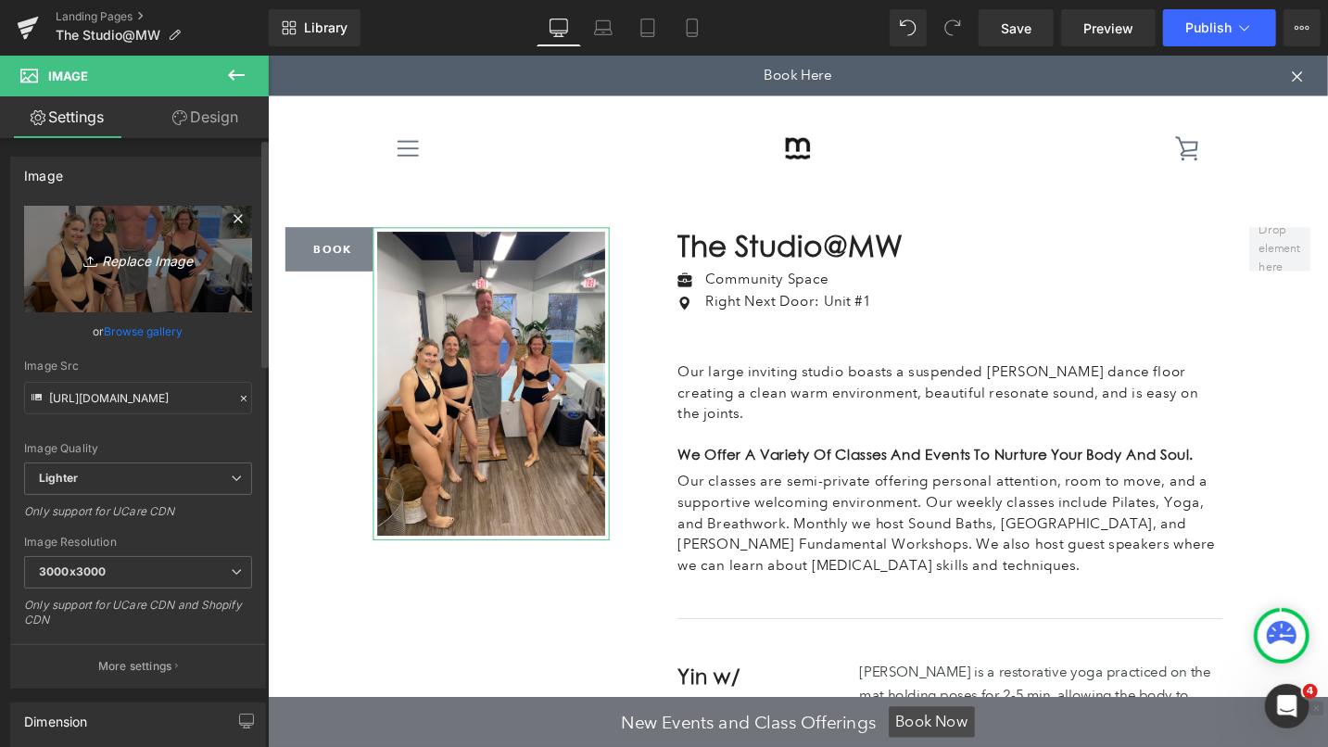
click at [84, 278] on link "Replace Image" at bounding box center [138, 259] width 228 height 107
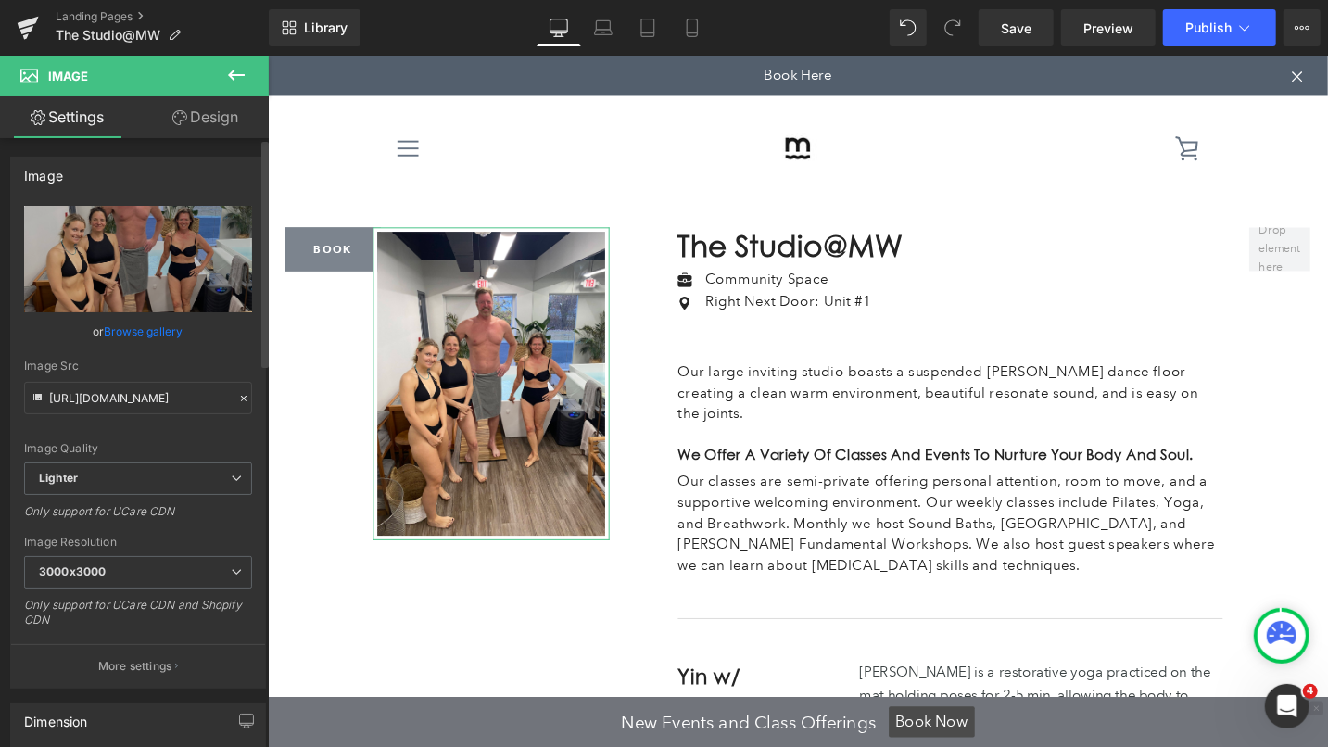
click at [167, 334] on link "Browse gallery" at bounding box center [144, 331] width 79 height 32
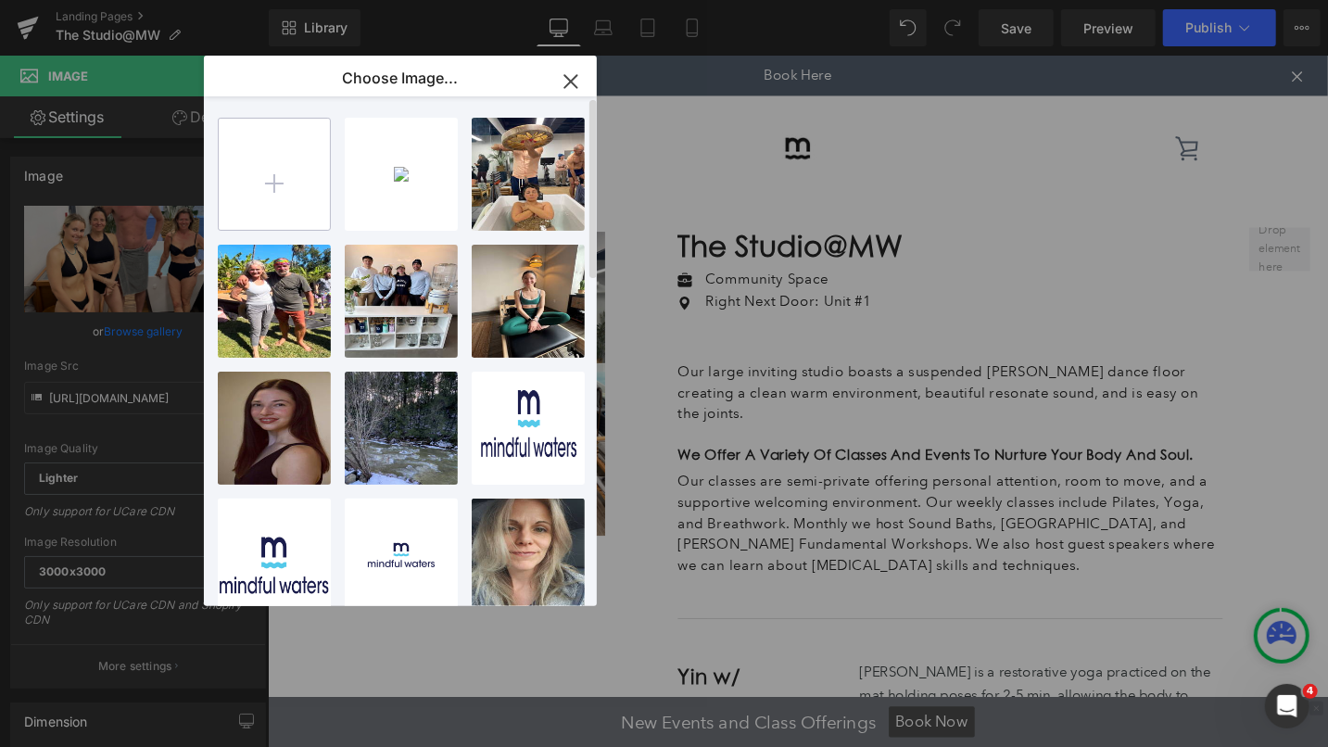
click at [283, 180] on input "file" at bounding box center [274, 174] width 111 height 111
type input "C:\fakepath\back studio.jpg"
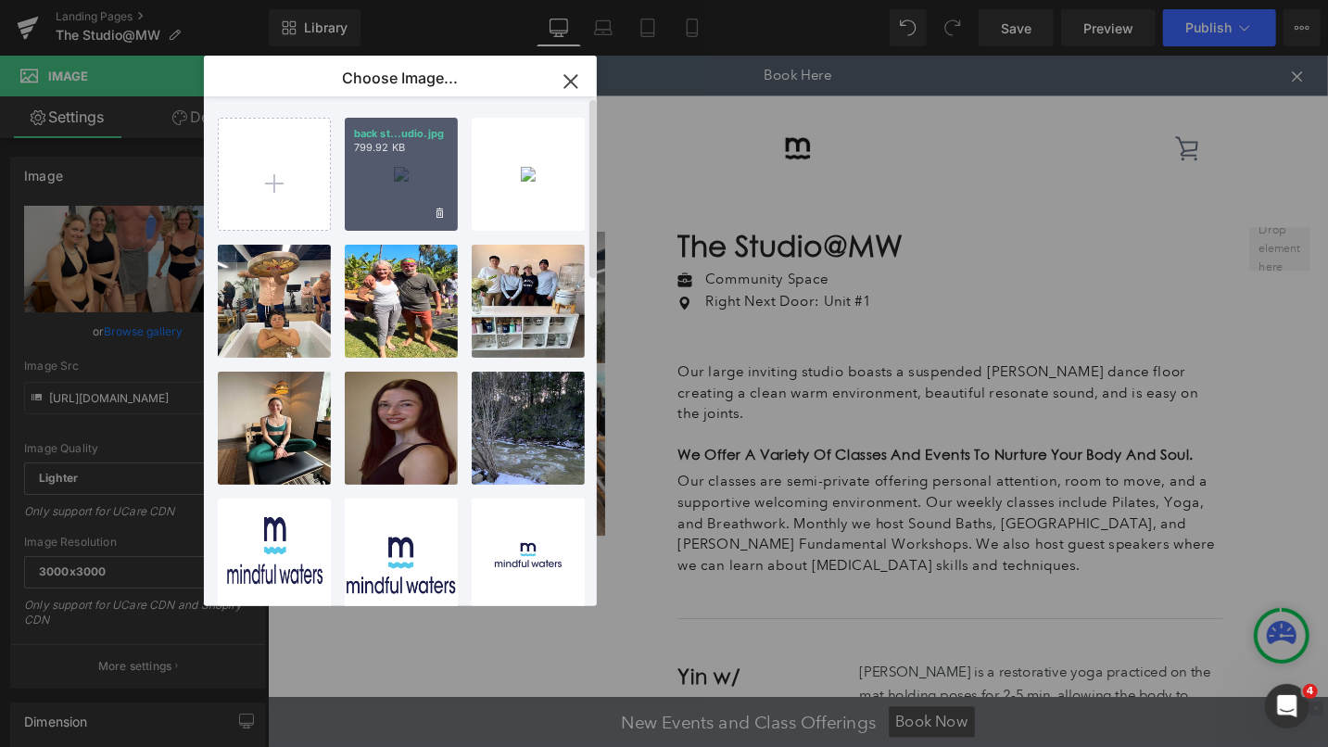
click at [413, 183] on div "back st...udio.jpg 799.92 KB" at bounding box center [401, 174] width 113 height 113
type input "https://ucarecdn.com/60448555-77db-4c20-8b0b-e241ca65eb75/-/format/auto/-/previ…"
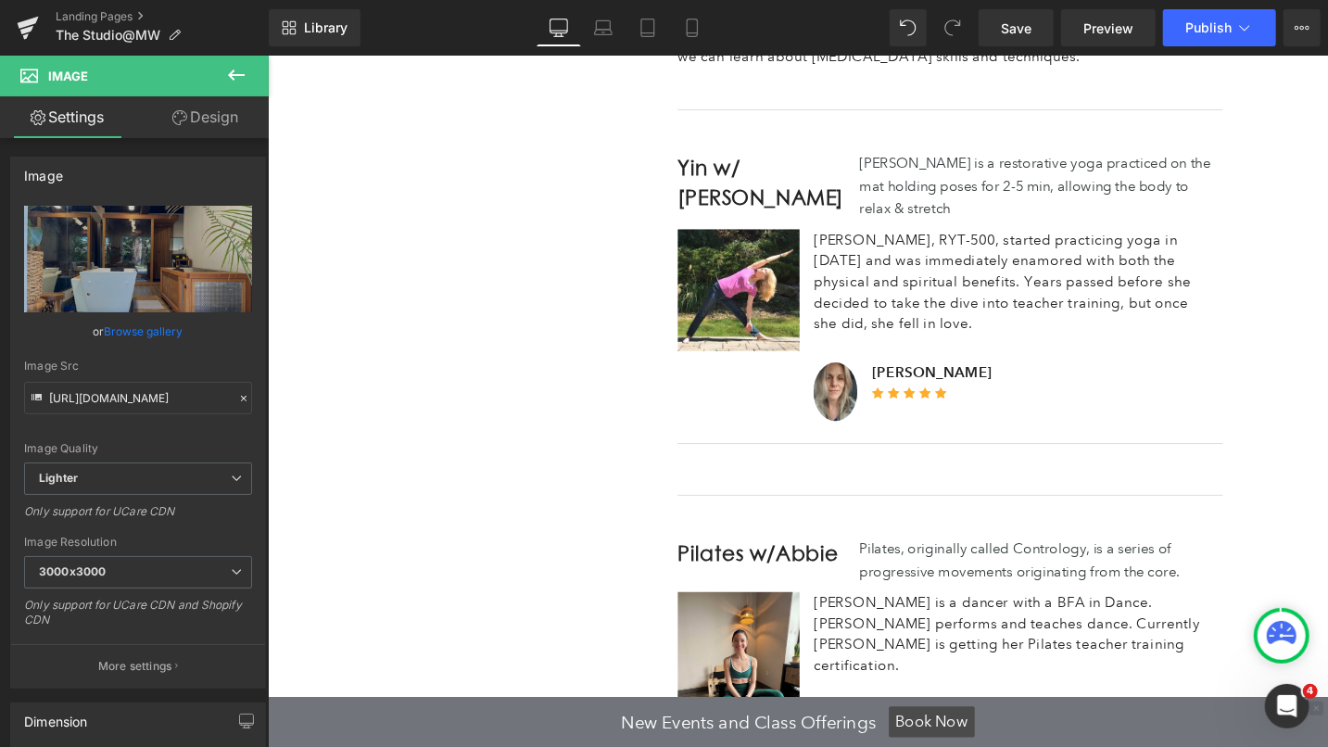
scroll to position [1656, 0]
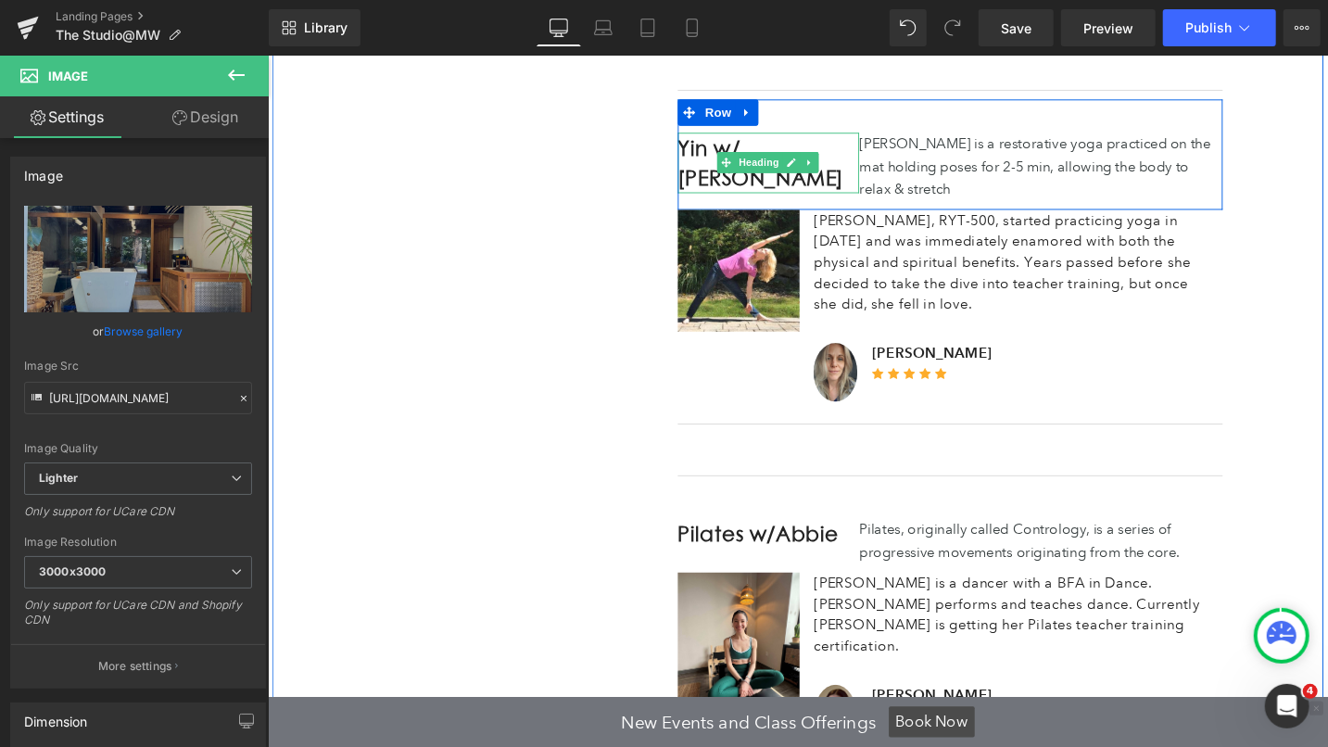
click at [721, 136] on h2 "Yin w/ Laura Z" at bounding box center [796, 168] width 192 height 64
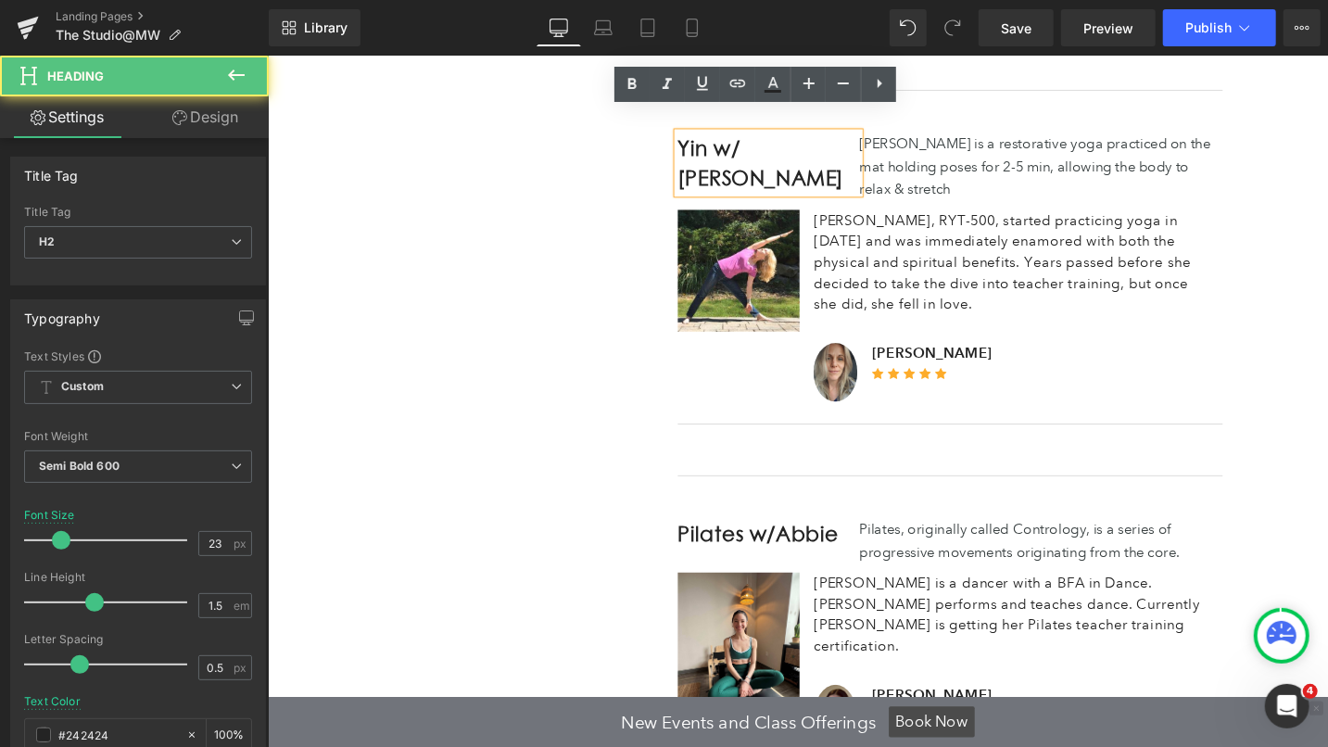
click at [731, 136] on h2 "Yin w/ Laura Z" at bounding box center [796, 168] width 192 height 64
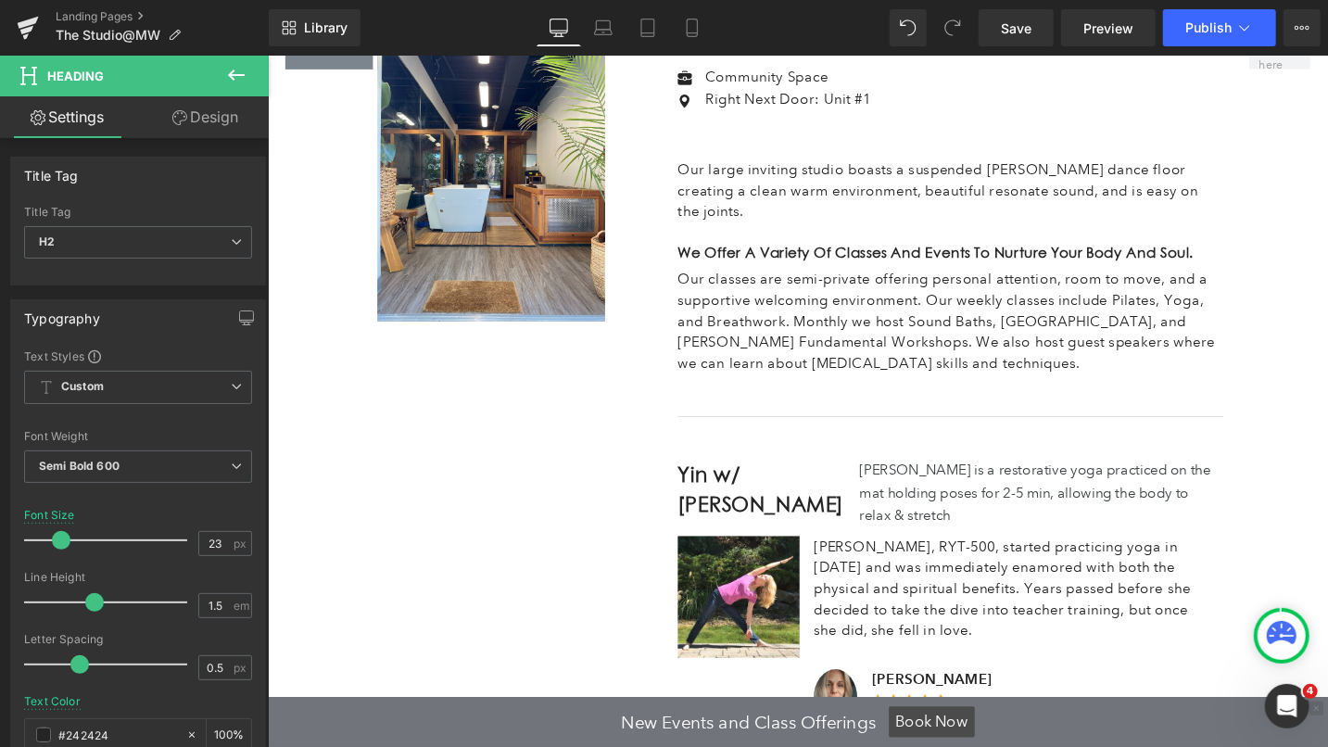
scroll to position [1368, 0]
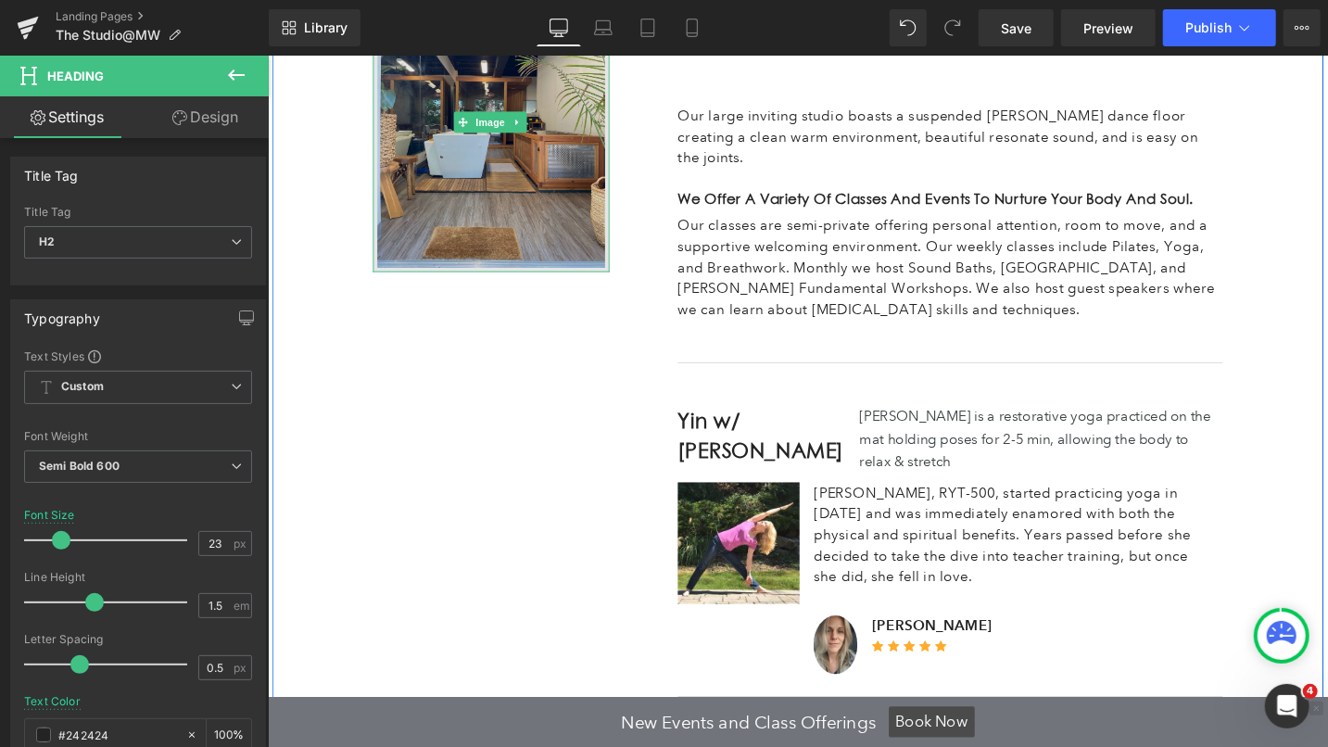
click at [557, 192] on img at bounding box center [503, 125] width 250 height 318
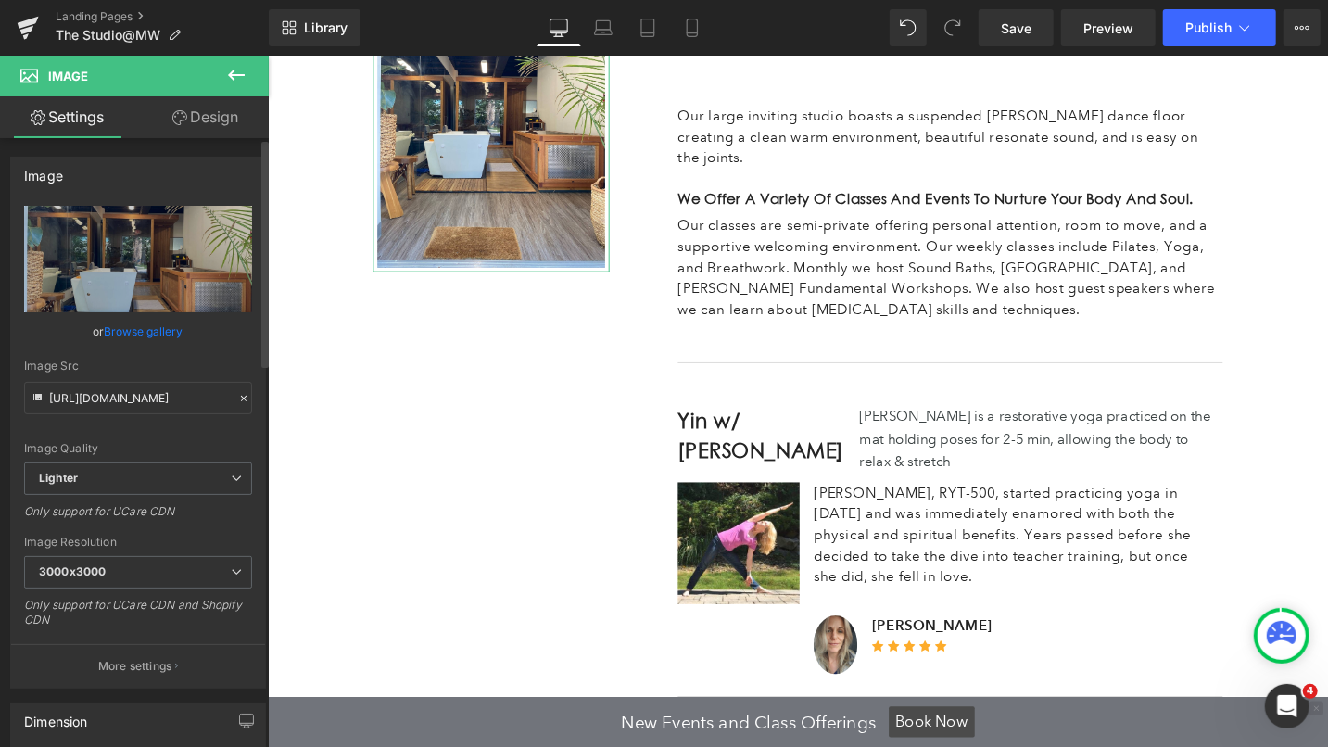
click at [127, 333] on link "Browse gallery" at bounding box center [144, 331] width 79 height 32
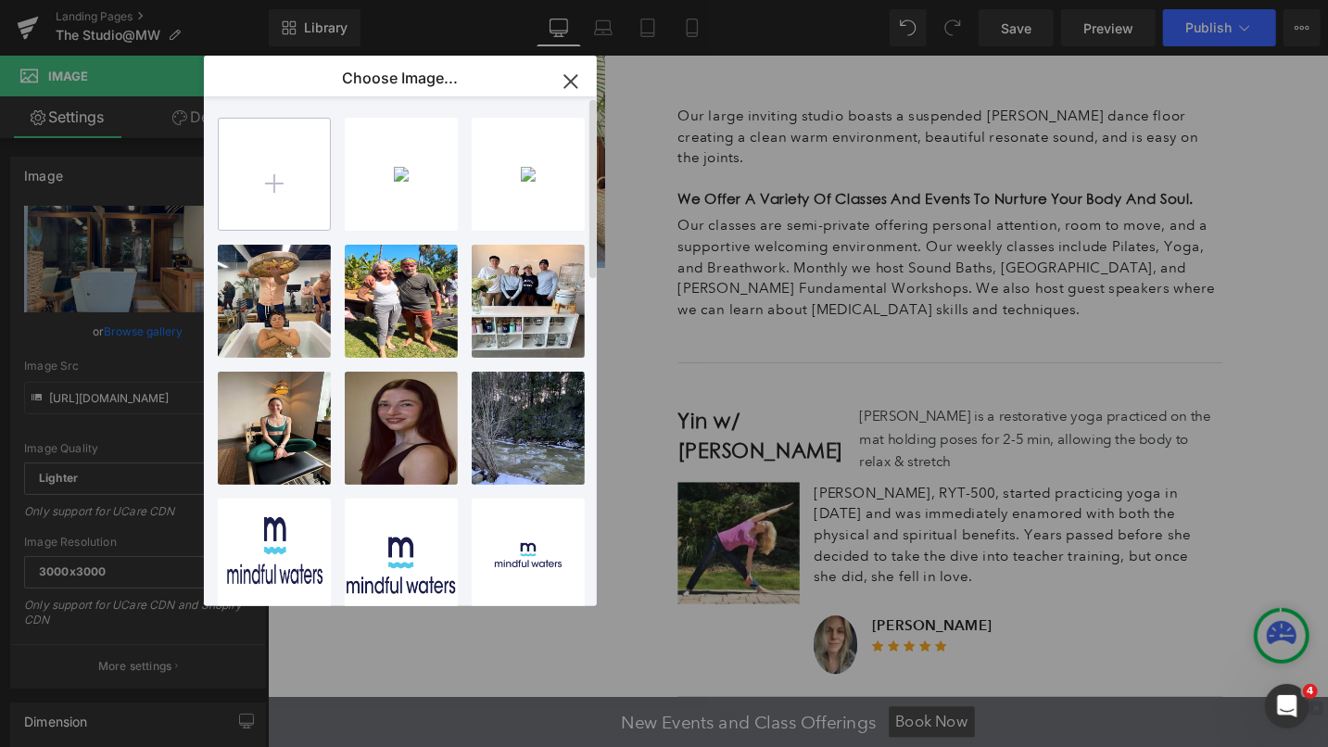
click at [278, 178] on input "file" at bounding box center [274, 174] width 111 height 111
click at [287, 183] on input "file" at bounding box center [274, 174] width 111 height 111
type input "C:\fakepath\pilates.jpg"
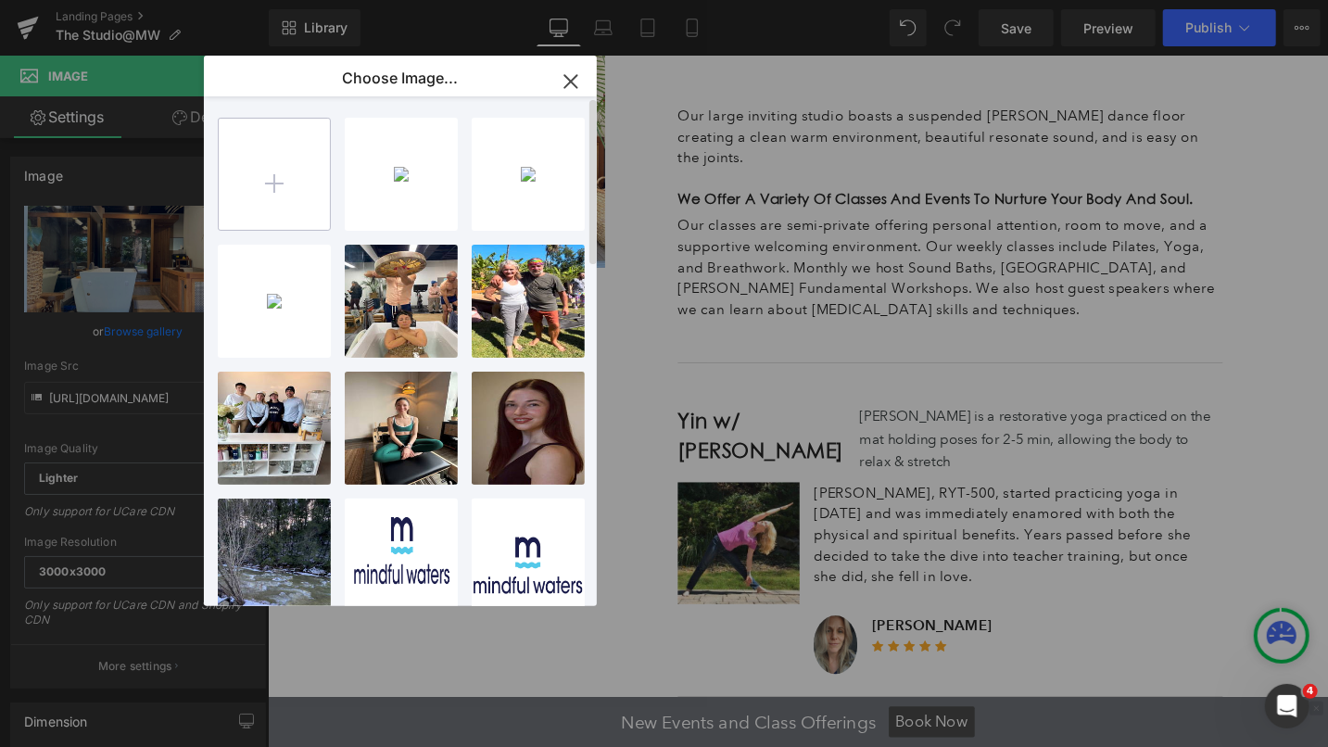
click at [277, 181] on input "file" at bounding box center [274, 174] width 111 height 111
type input "C:\fakepath\pilates 2.jpg"
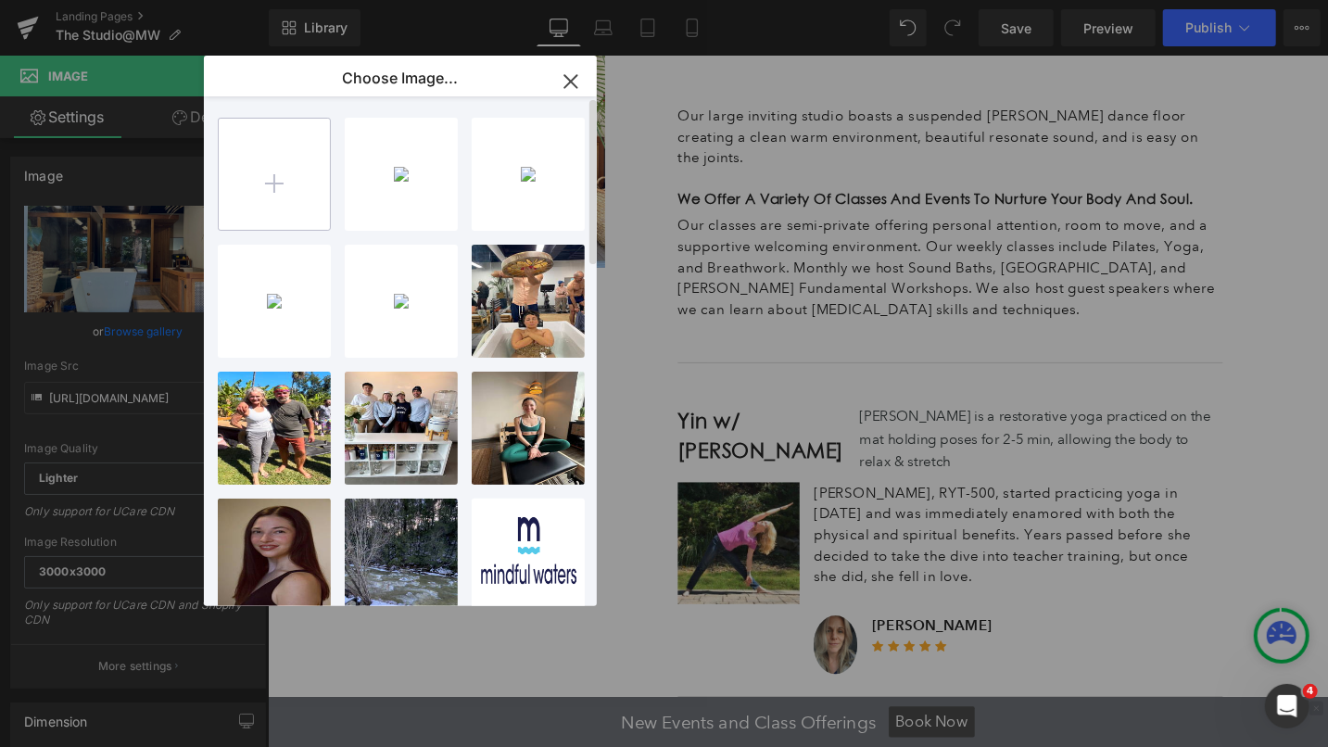
click at [277, 183] on input "file" at bounding box center [274, 174] width 111 height 111
type input "C:\fakepath\jerry sitting resize.jpg"
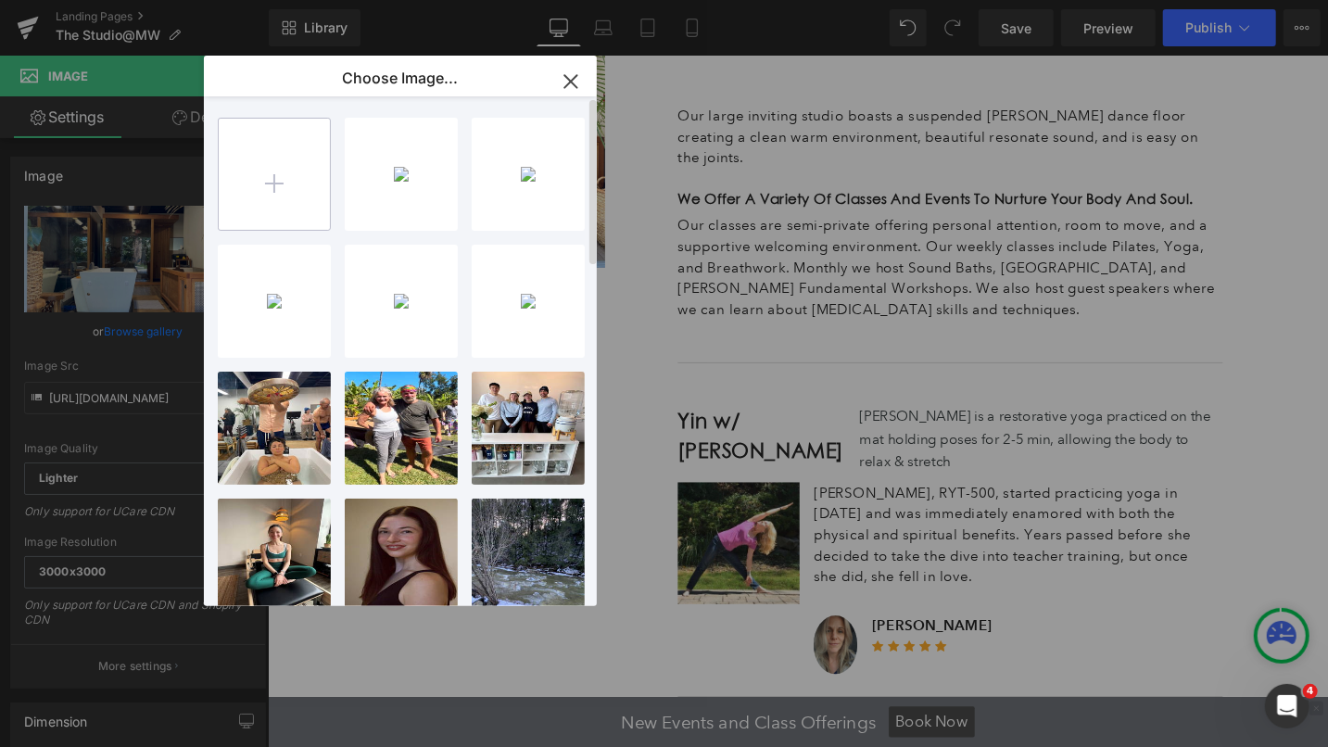
click at [276, 181] on input "file" at bounding box center [274, 174] width 111 height 111
type input "C:\fakepath\ali H resize.JPG"
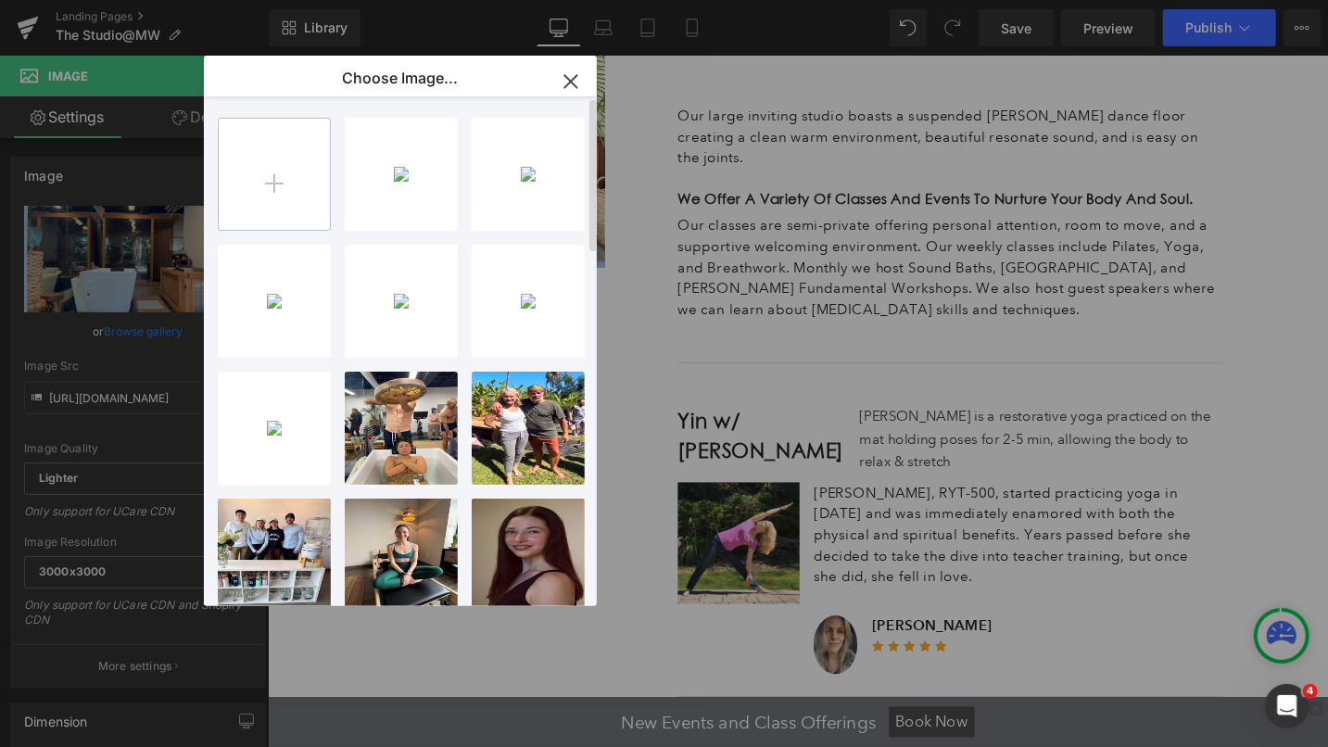
click at [286, 197] on input "file" at bounding box center [274, 174] width 111 height 111
type input "C:\fakepath\IMG_4956.jpg"
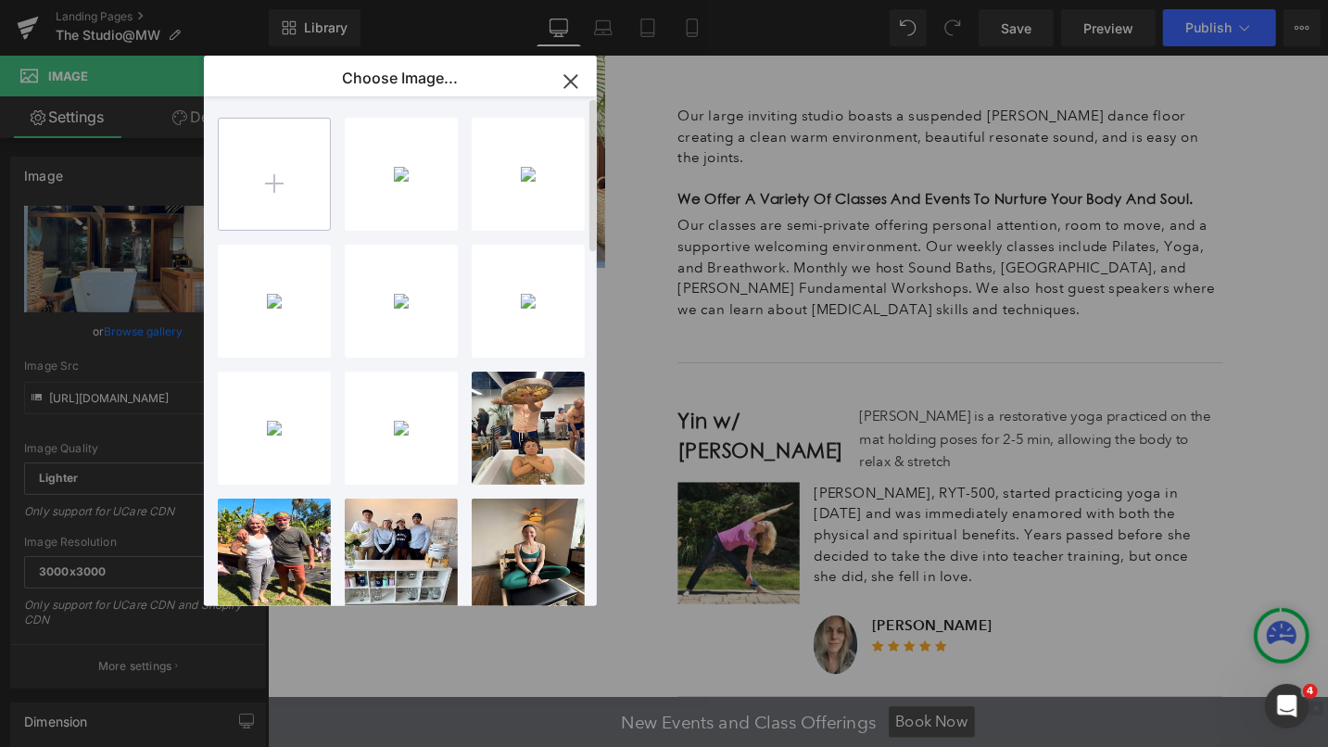
click at [271, 178] on input "file" at bounding box center [274, 174] width 111 height 111
type input "C:\fakepath\IMG_7382.jpg"
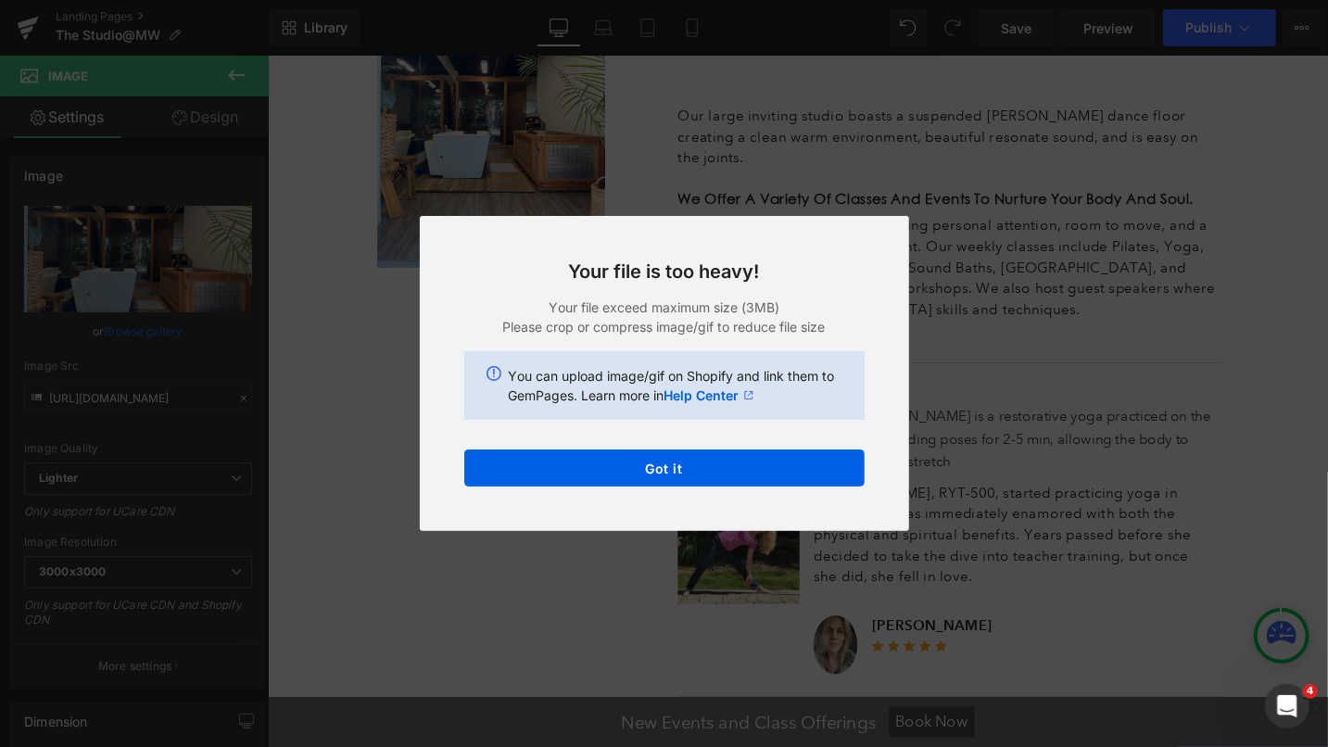
click at [681, 0] on div "Text Color Highlight Color #333333 Choose Image... Back to Library Insert IMG_4…" at bounding box center [664, 0] width 1328 height 0
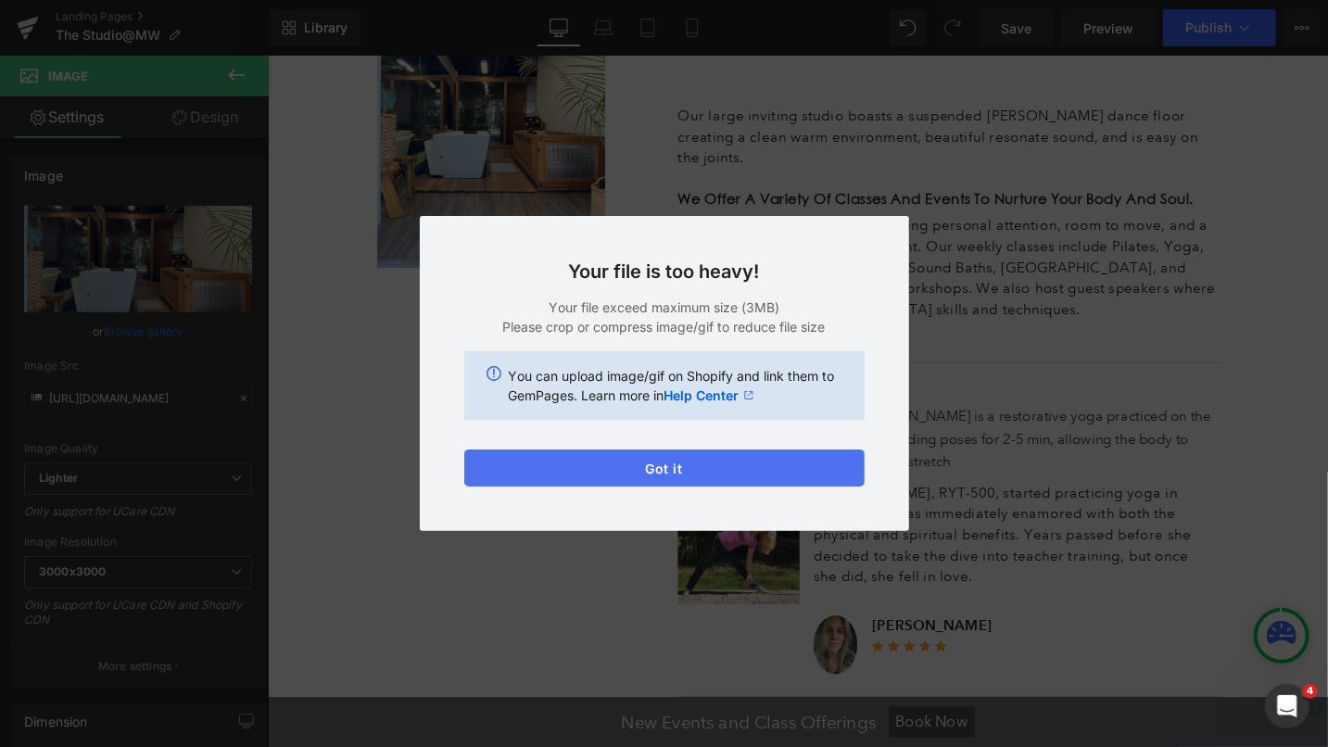
click at [689, 473] on button "Got it" at bounding box center [664, 467] width 400 height 37
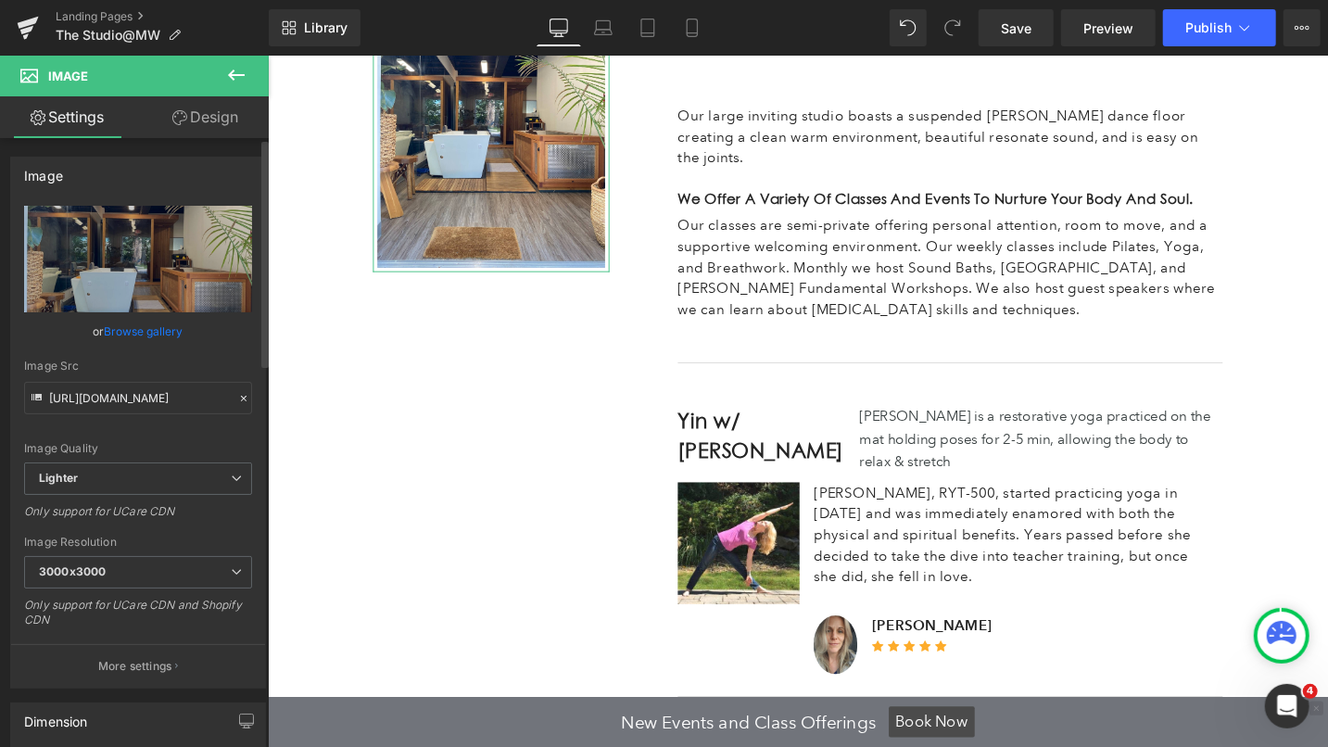
click at [96, 175] on div "Image" at bounding box center [138, 174] width 254 height 35
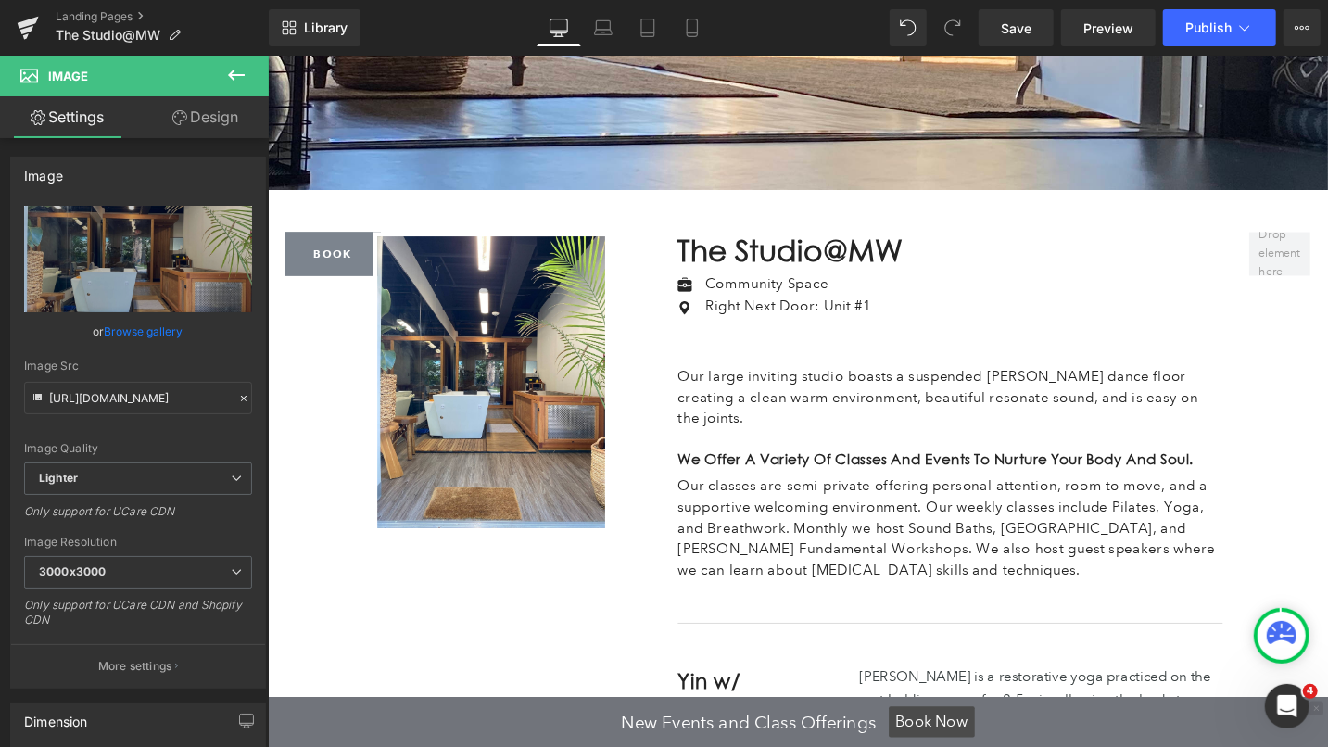
scroll to position [1098, 0]
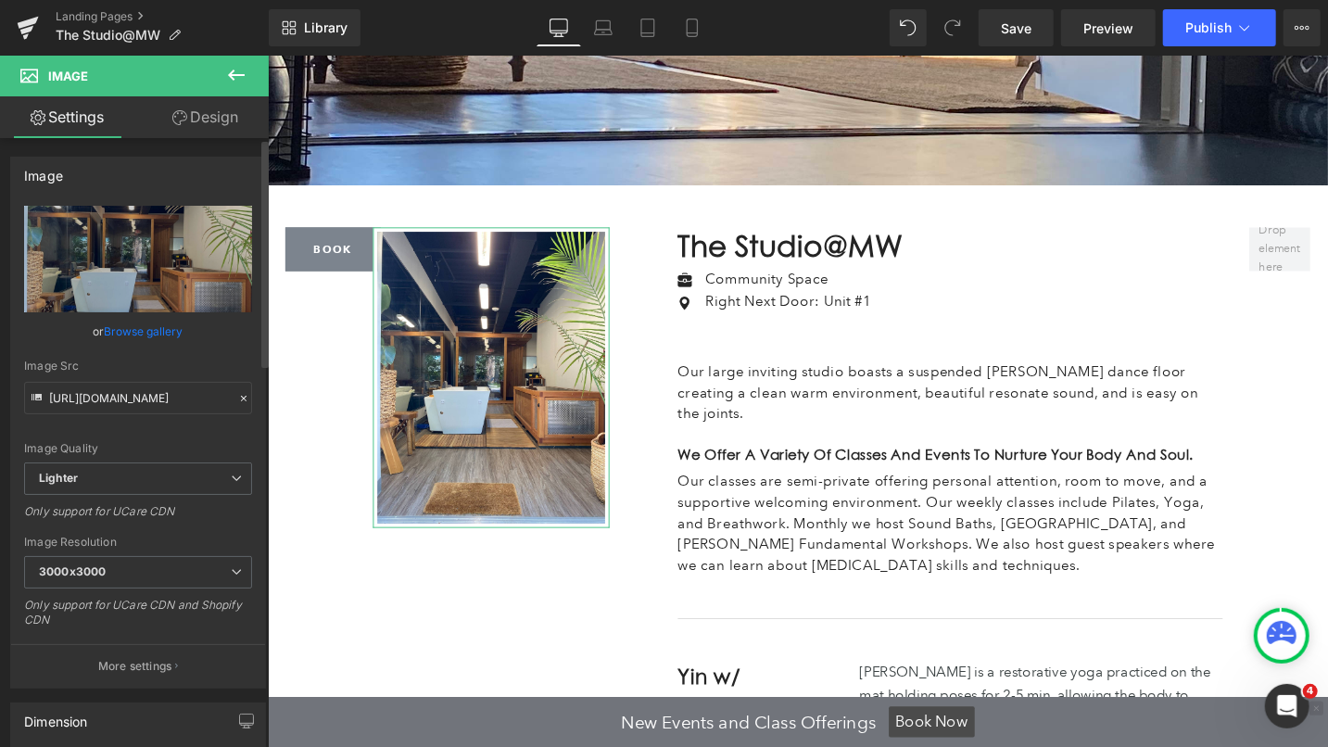
click at [142, 334] on link "Browse gallery" at bounding box center [144, 331] width 79 height 32
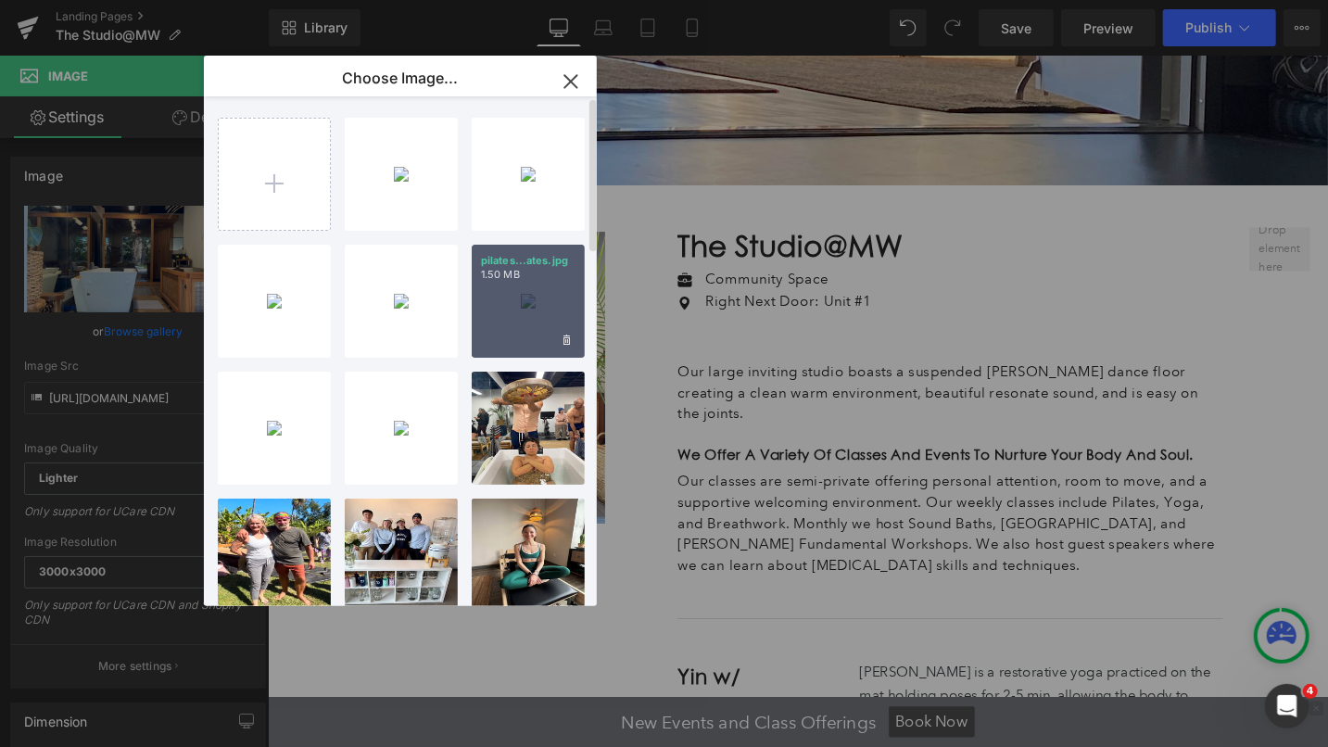
click at [513, 302] on div "pilates...ates.jpg 1.50 MB" at bounding box center [528, 301] width 113 height 113
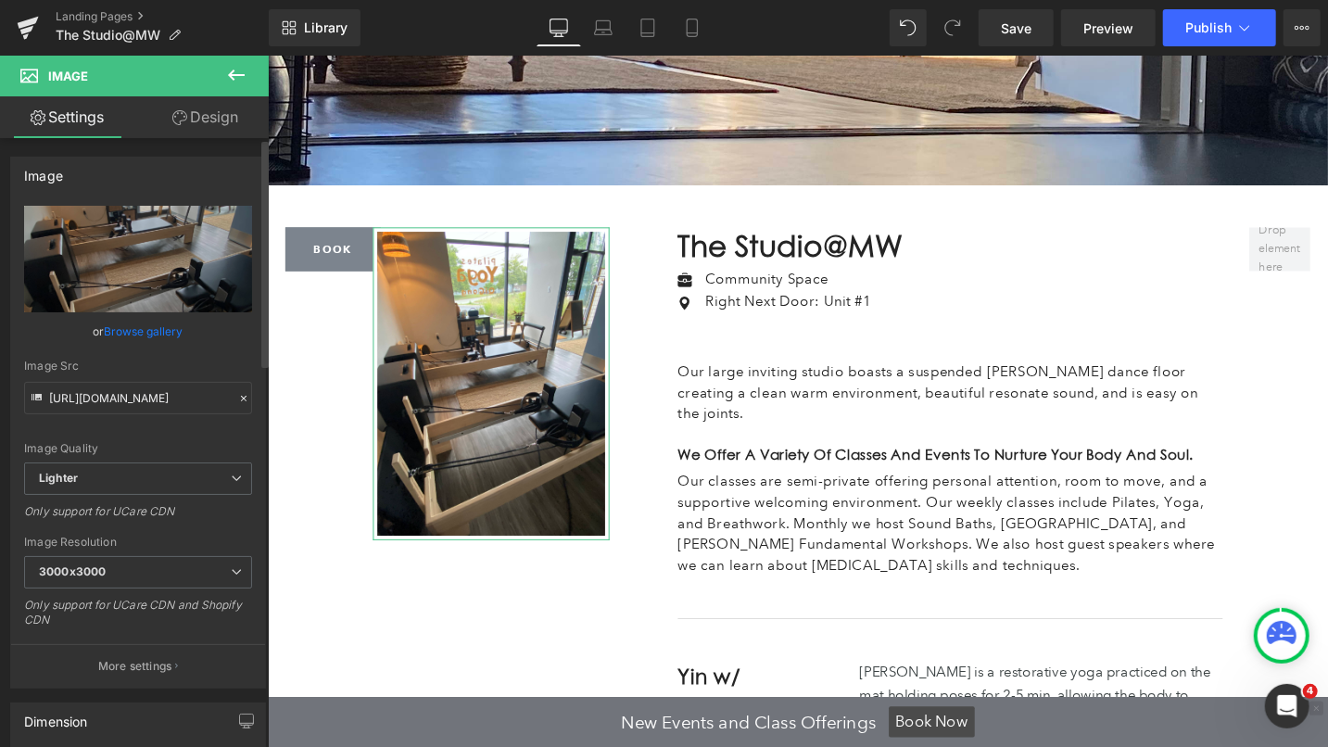
click at [164, 337] on link "Browse gallery" at bounding box center [144, 331] width 79 height 32
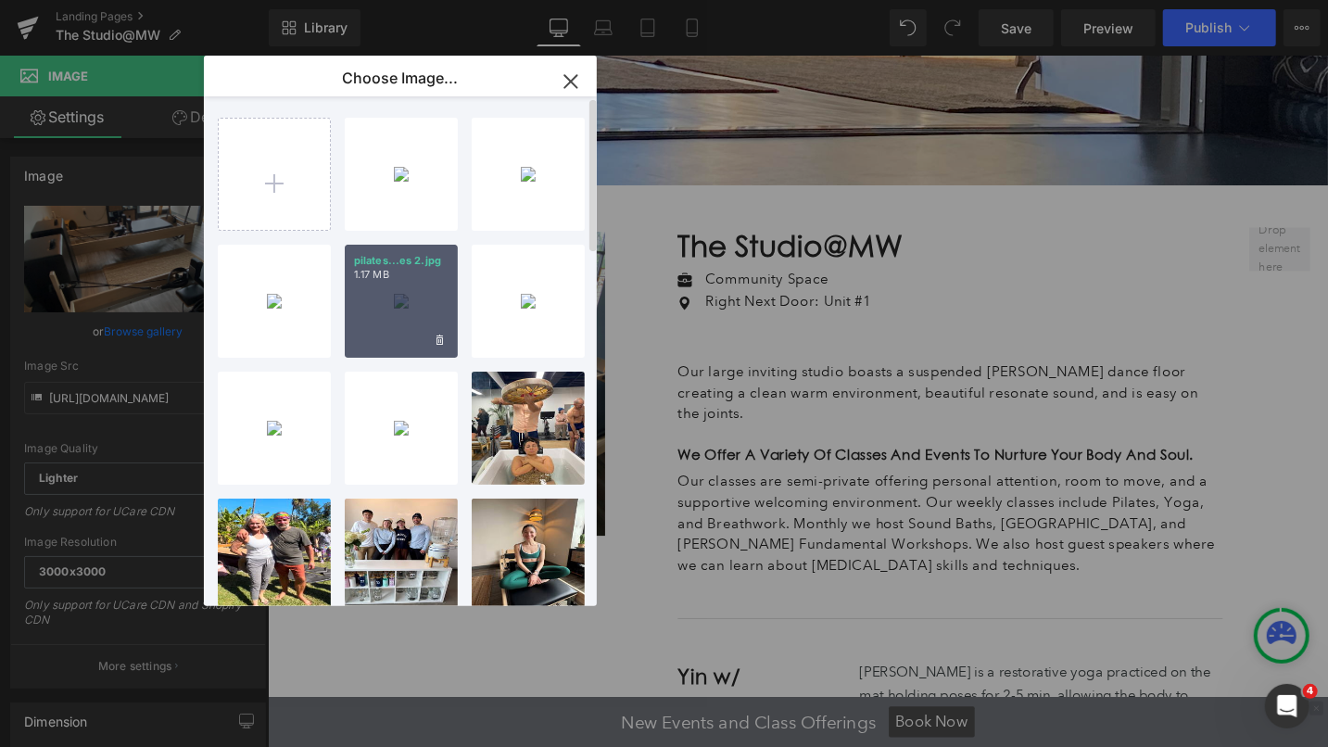
click at [391, 325] on div "pilates...es 2.jpg 1.17 MB" at bounding box center [401, 301] width 113 height 113
type input "https://ucarecdn.com/4dc99030-66c0-4170-ab69-cf2dac6a1f36/-/format/auto/-/previ…"
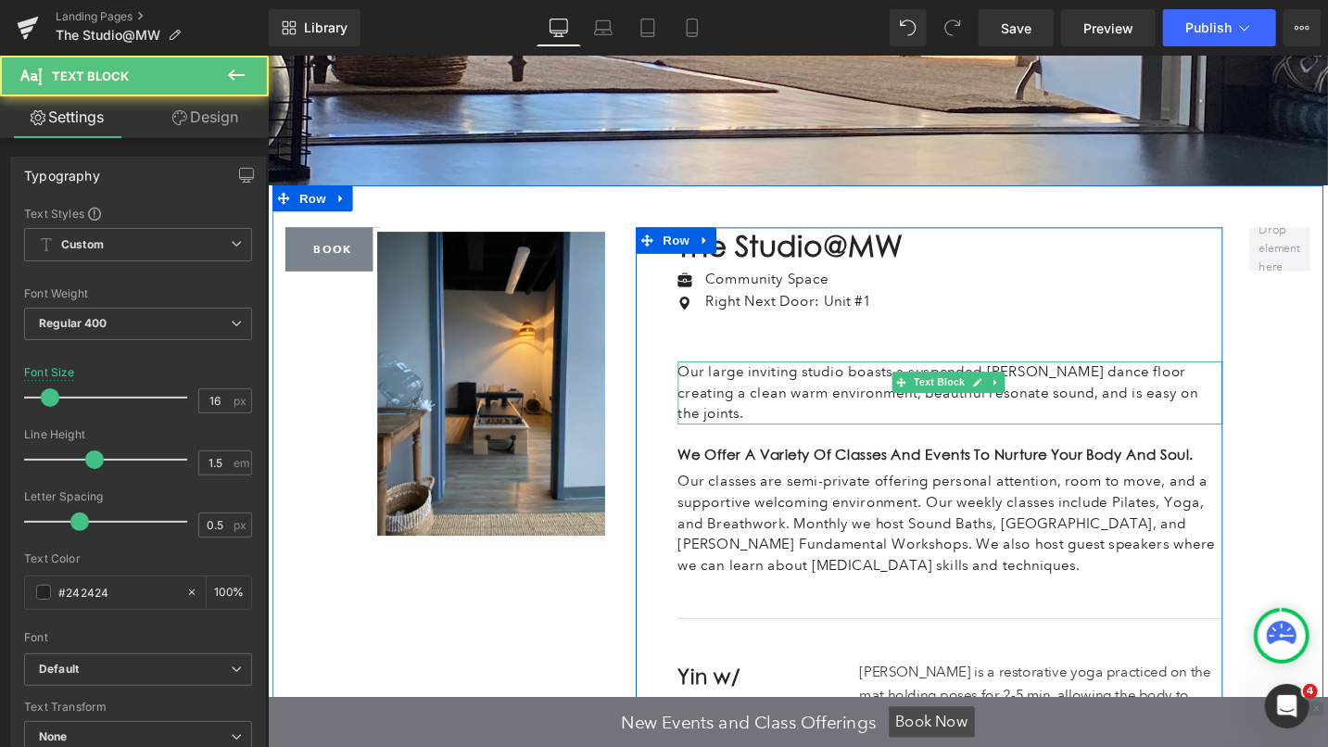
click at [736, 409] on p "Our large inviting studio boasts a suspended Marley dance floor creating a clea…" at bounding box center [988, 411] width 576 height 67
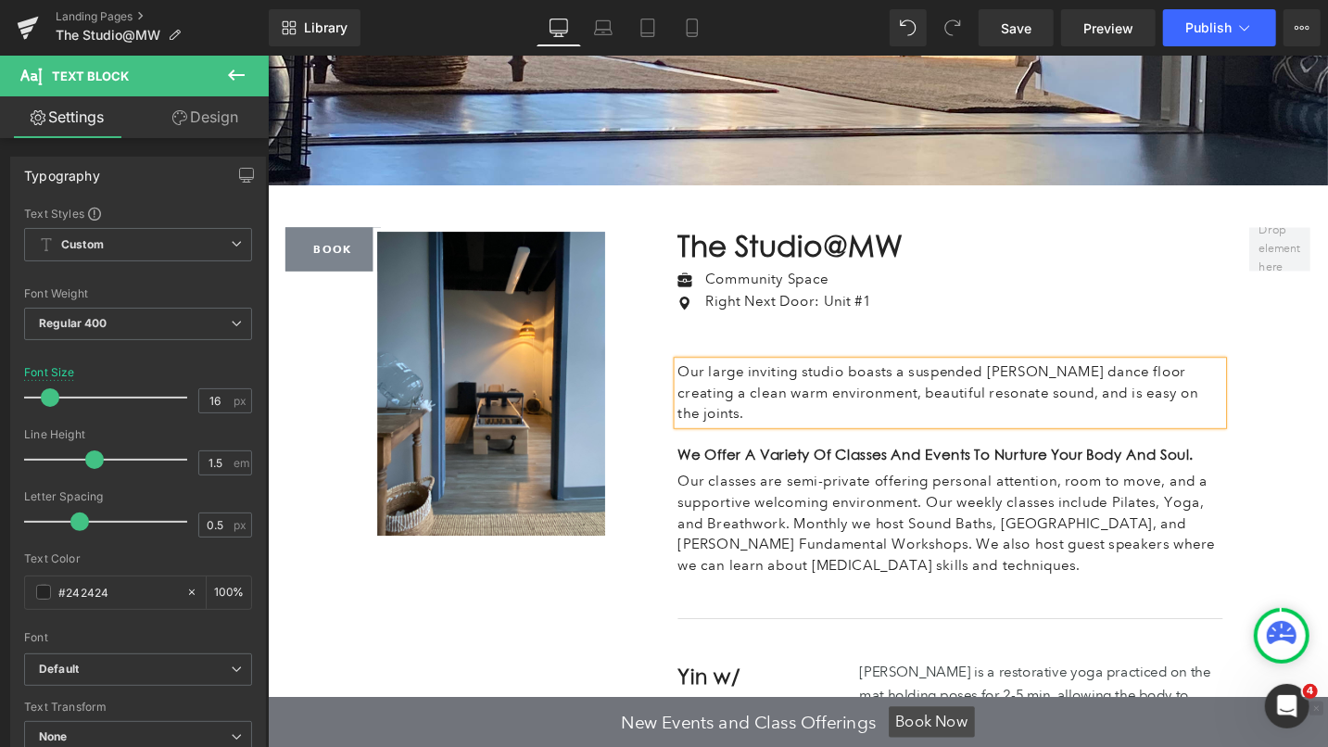
click at [734, 406] on p "Our large inviting studio boasts a suspended Marley dance floor creating a clea…" at bounding box center [988, 411] width 576 height 67
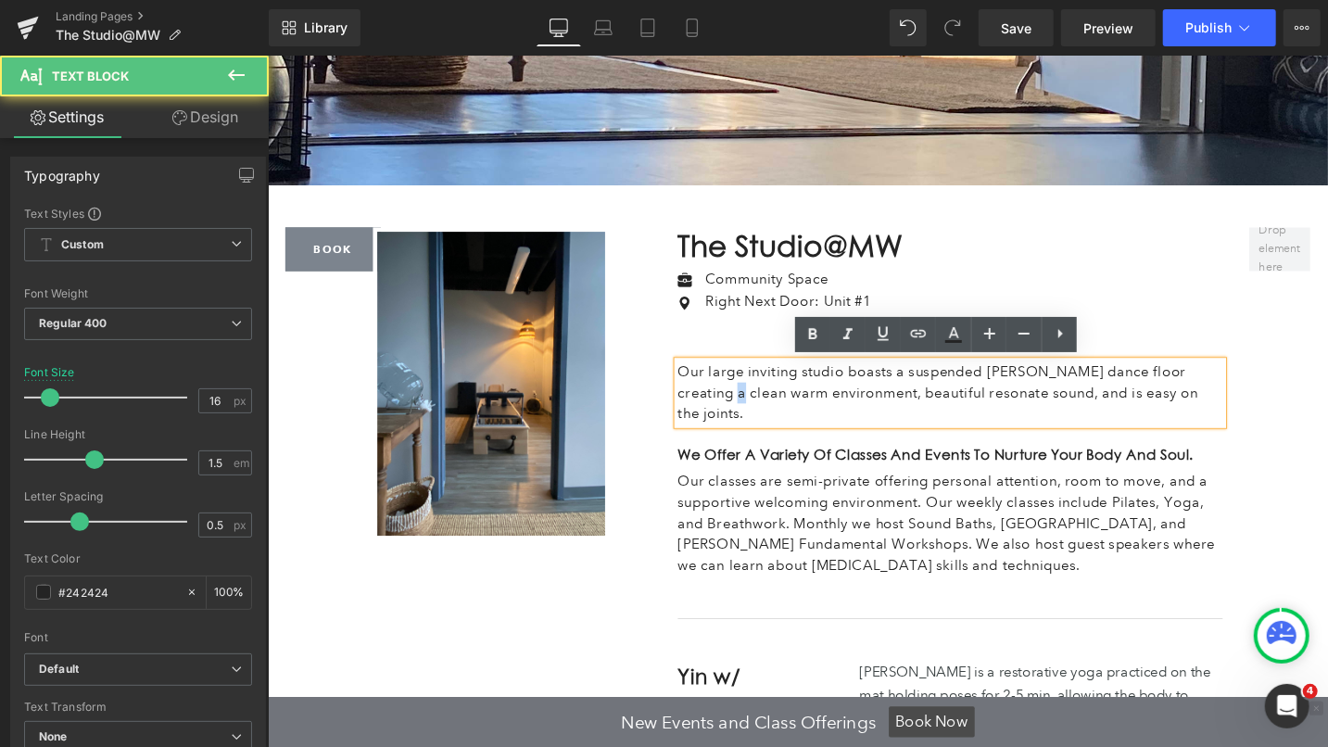
click at [734, 406] on p "Our large inviting studio boasts a suspended Marley dance floor creating a clea…" at bounding box center [988, 411] width 576 height 67
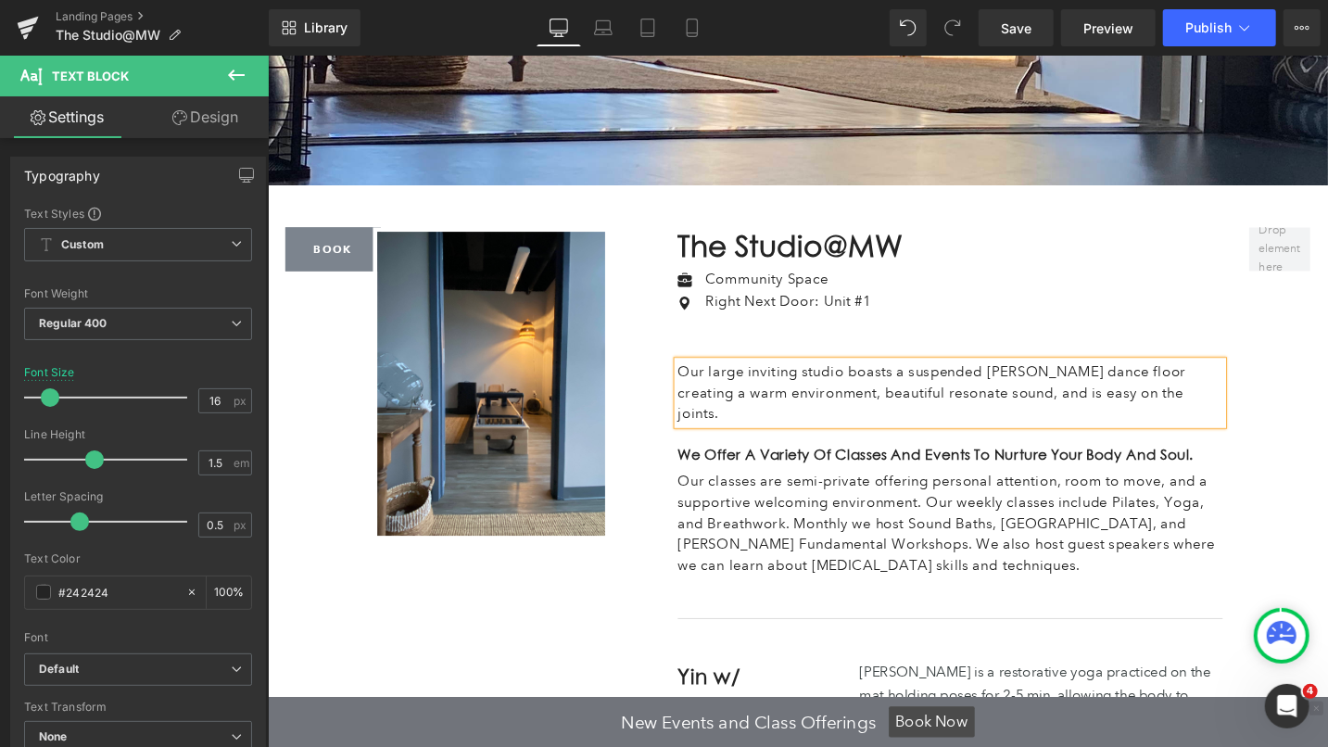
click at [735, 412] on p "Our large inviting studio boasts a suspended Marley dance floor creating a warm…" at bounding box center [988, 411] width 576 height 67
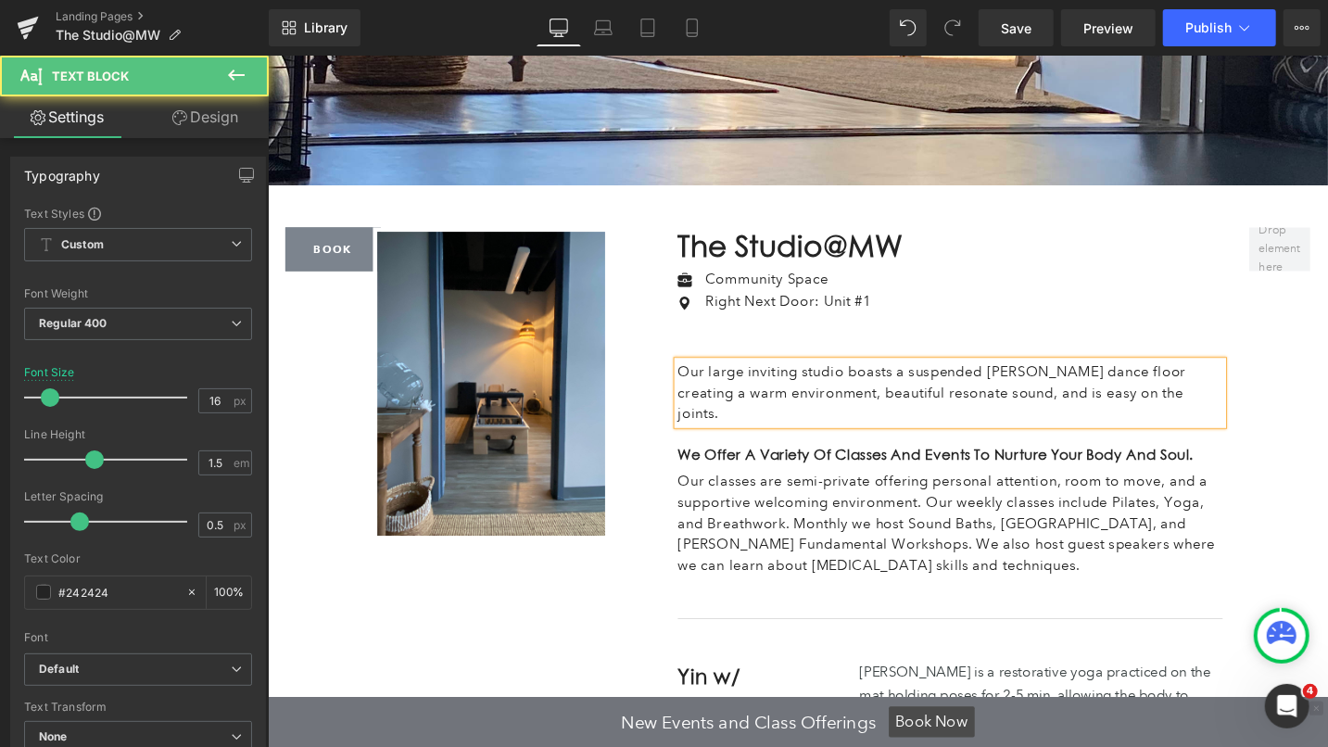
click at [1240, 390] on p "Our large inviting studio boasts a suspended Marley dance floor creating a warm…" at bounding box center [988, 411] width 576 height 67
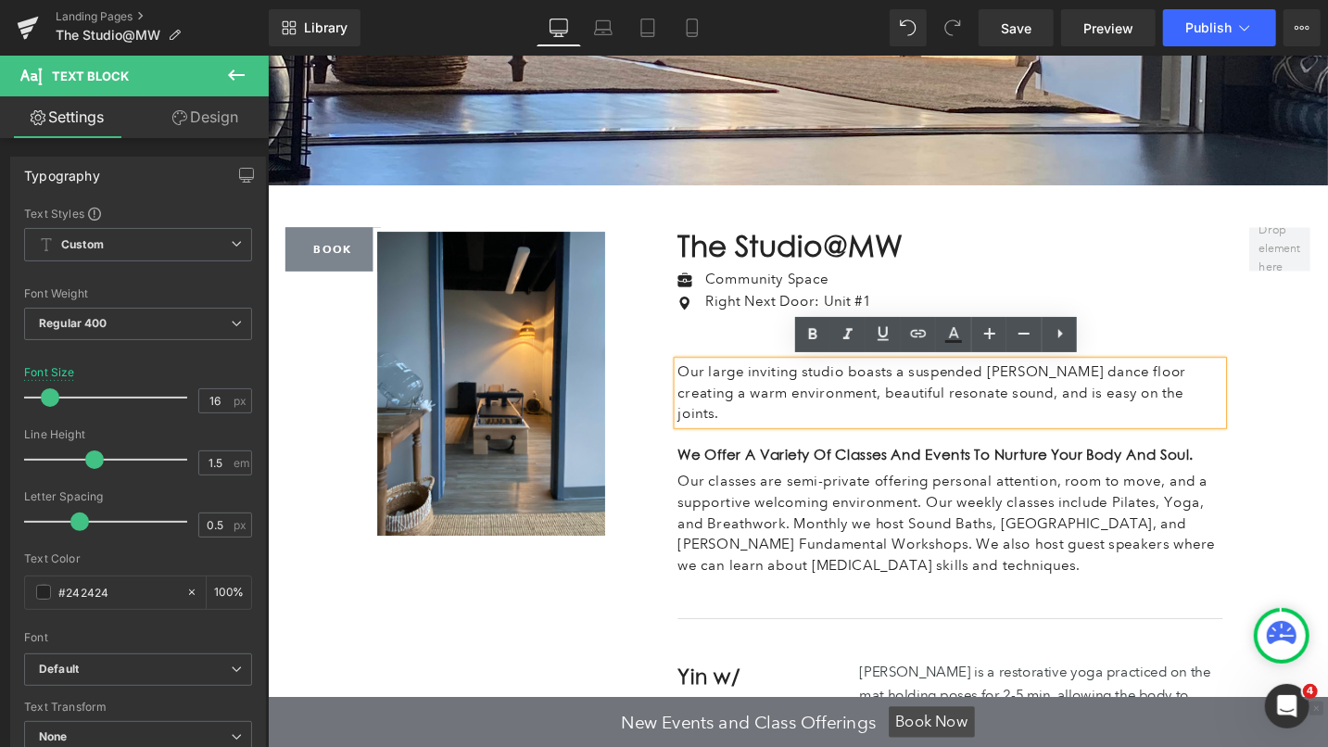
click at [736, 412] on p "Our large inviting studio boasts a suspended Marley dance floor creating a warm…" at bounding box center [988, 411] width 576 height 67
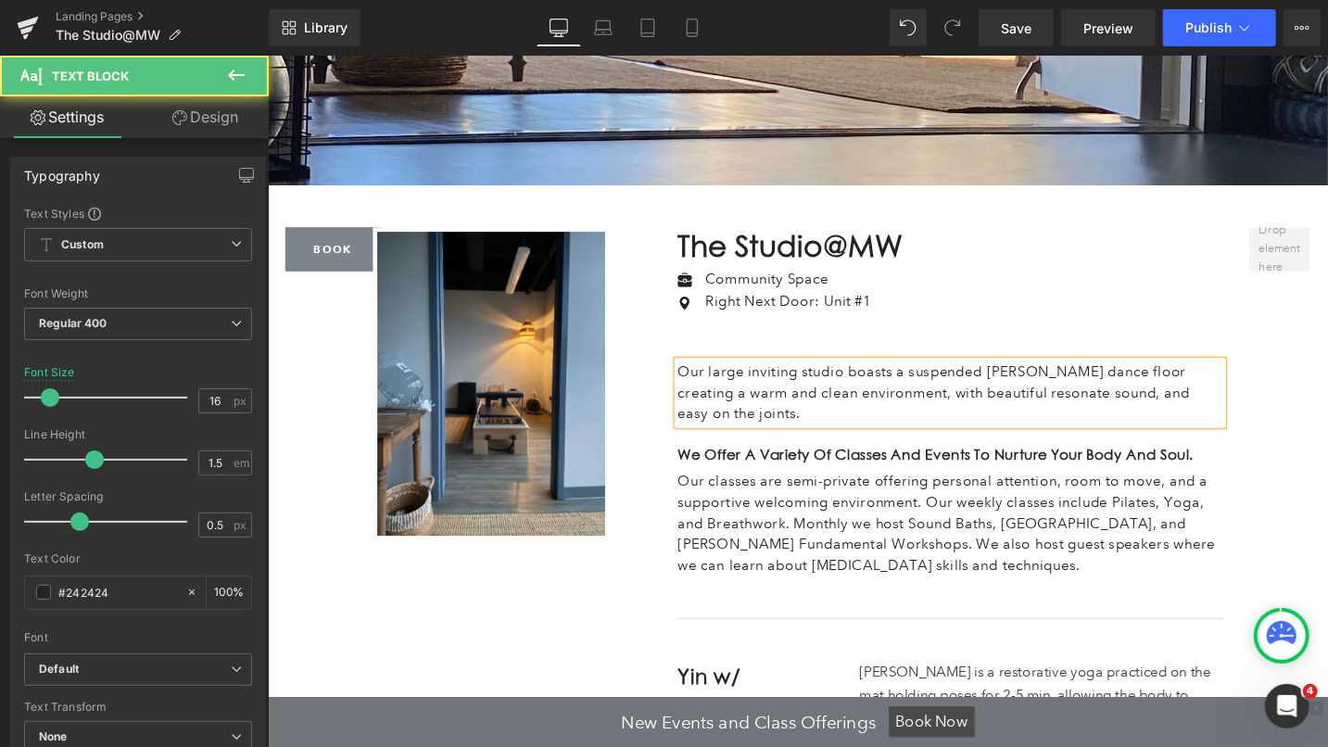
click at [1197, 412] on p "Our large inviting studio boasts a suspended Marley dance floor creating a warm…" at bounding box center [988, 411] width 576 height 67
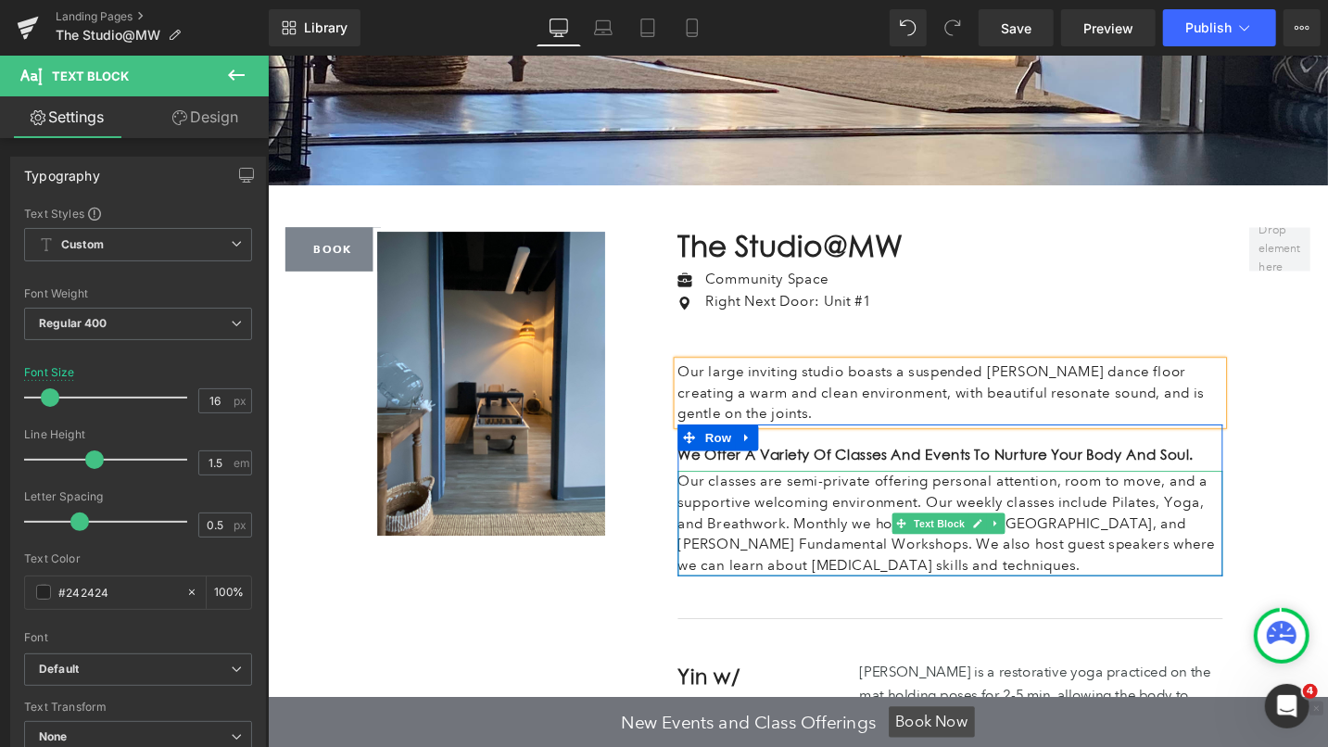
click at [993, 569] on p "Our classes are semi-private offering personal attention, room to move, and a s…" at bounding box center [988, 549] width 576 height 111
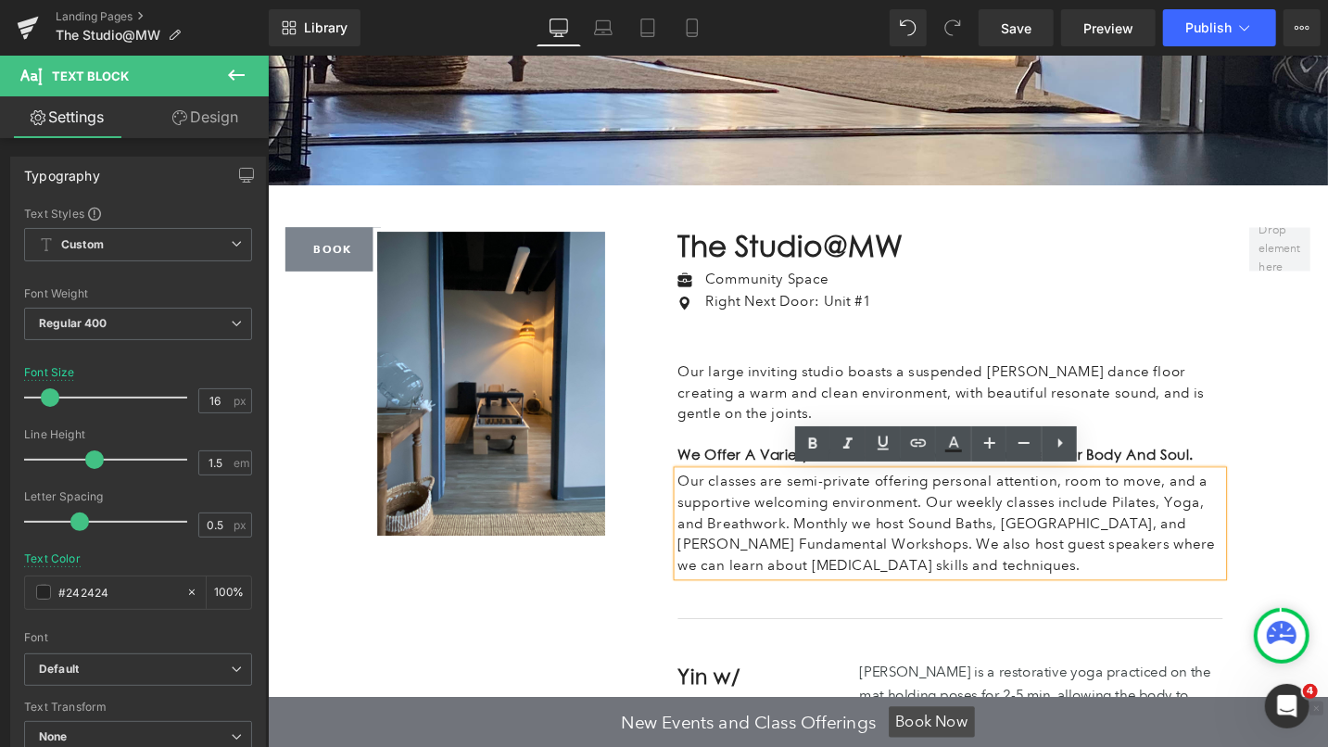
click at [749, 560] on p "Our classes are semi-private offering personal attention, room to move, and a s…" at bounding box center [988, 549] width 576 height 111
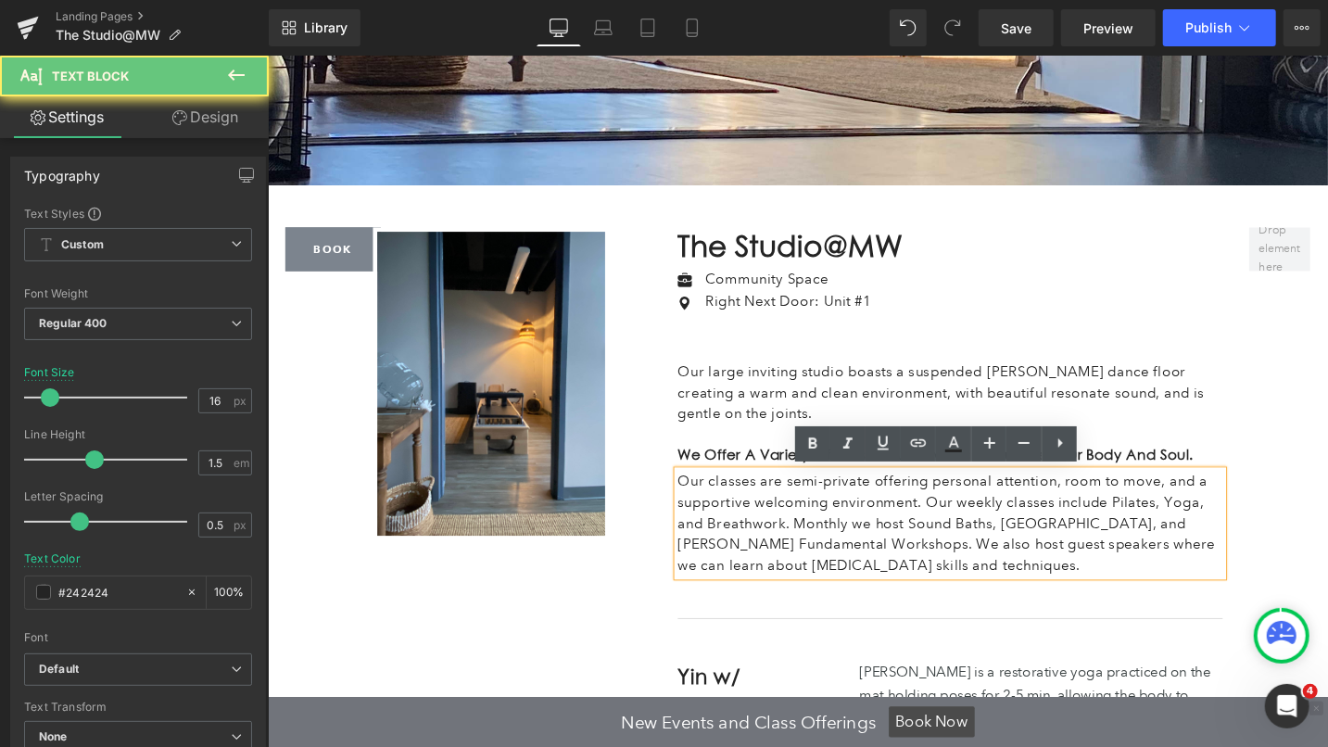
click at [812, 503] on p "Our classes are semi-private offering personal attention, room to move, and a s…" at bounding box center [988, 549] width 576 height 111
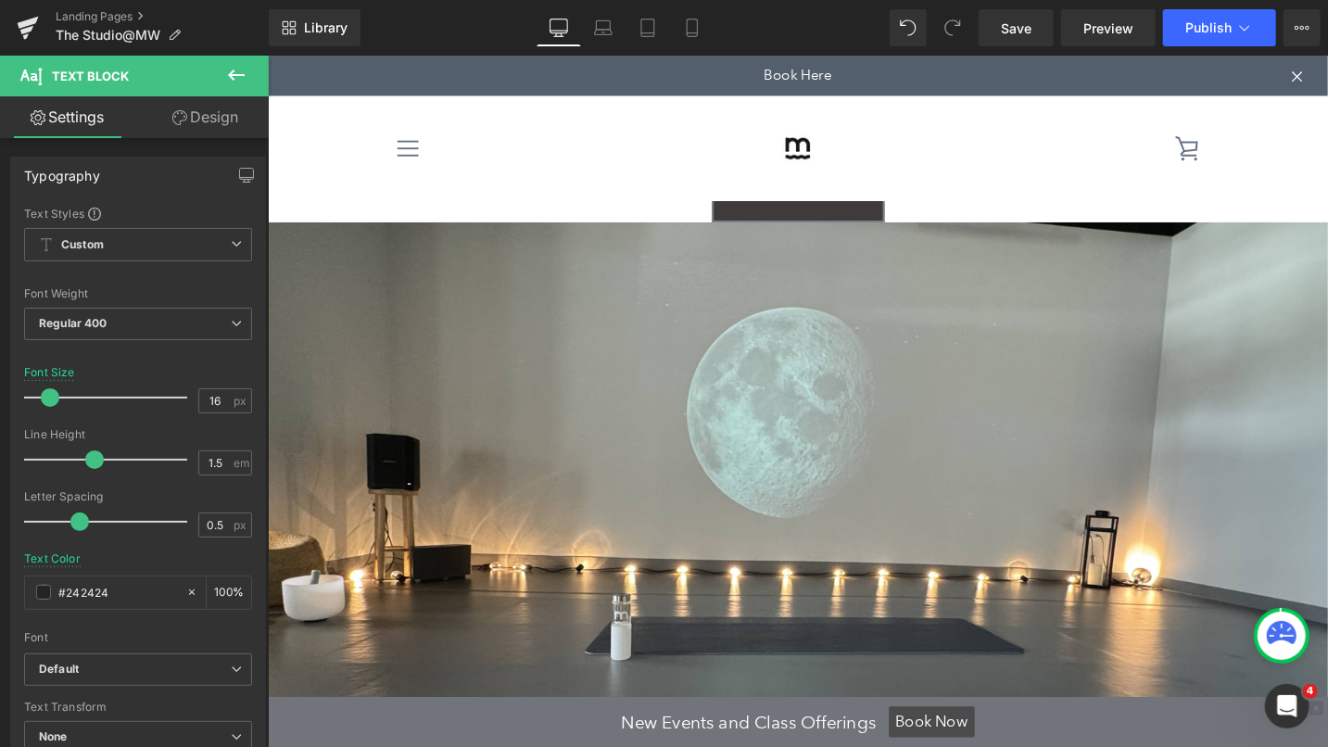
scroll to position [0, 0]
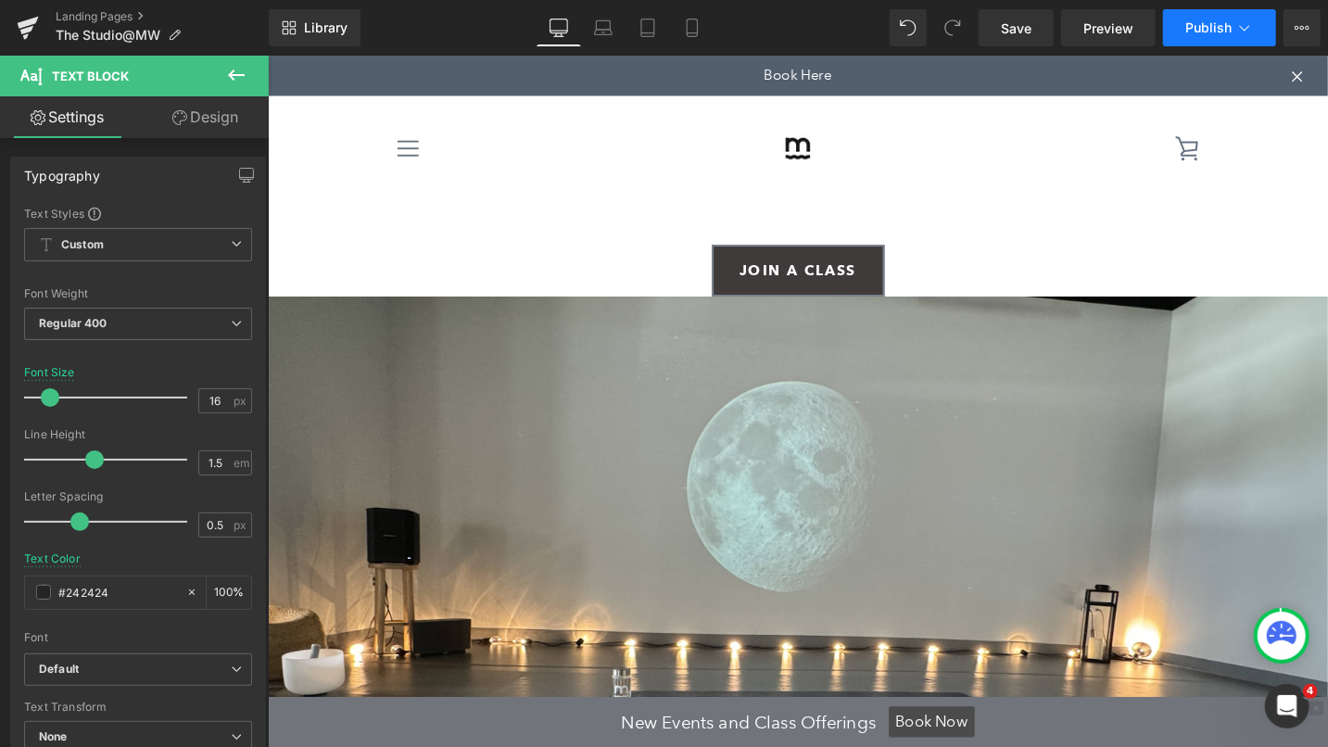
click at [1233, 36] on button "Publish" at bounding box center [1219, 27] width 113 height 37
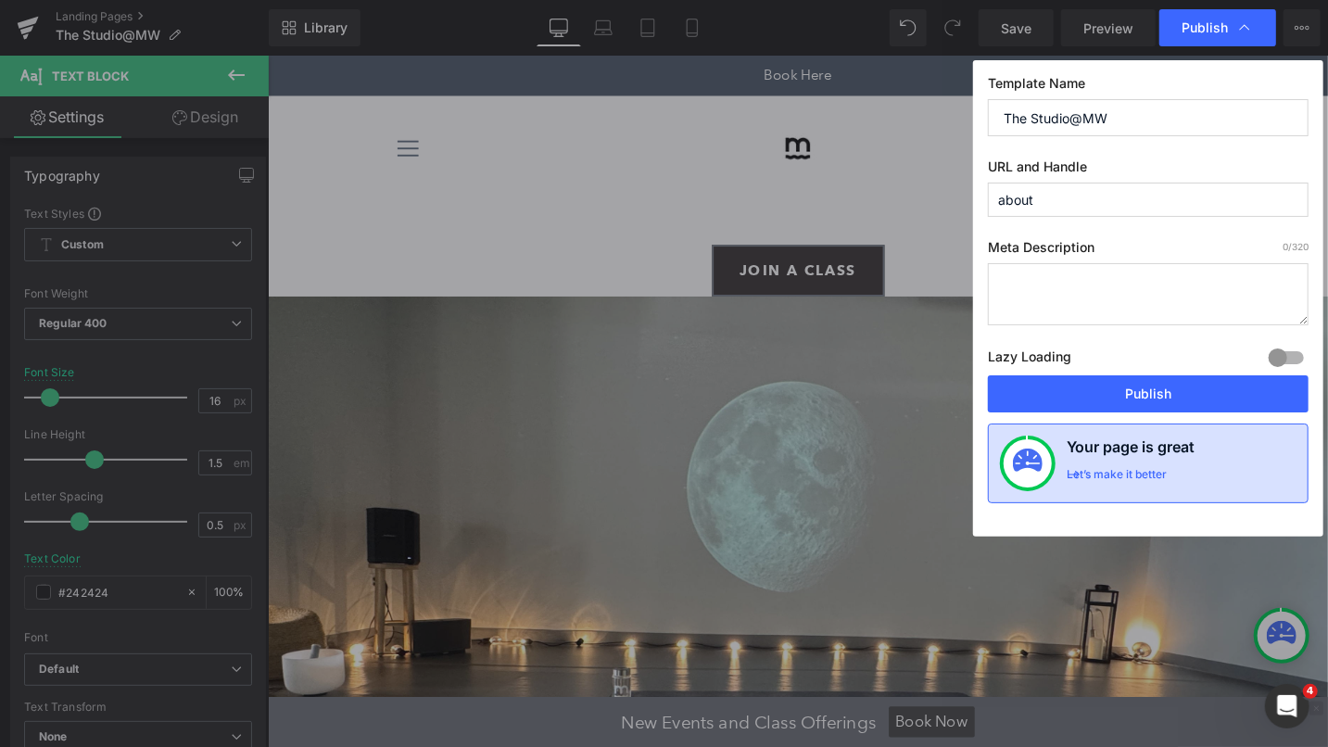
click at [1173, 475] on div "Let’s make it better" at bounding box center [1119, 479] width 107 height 24
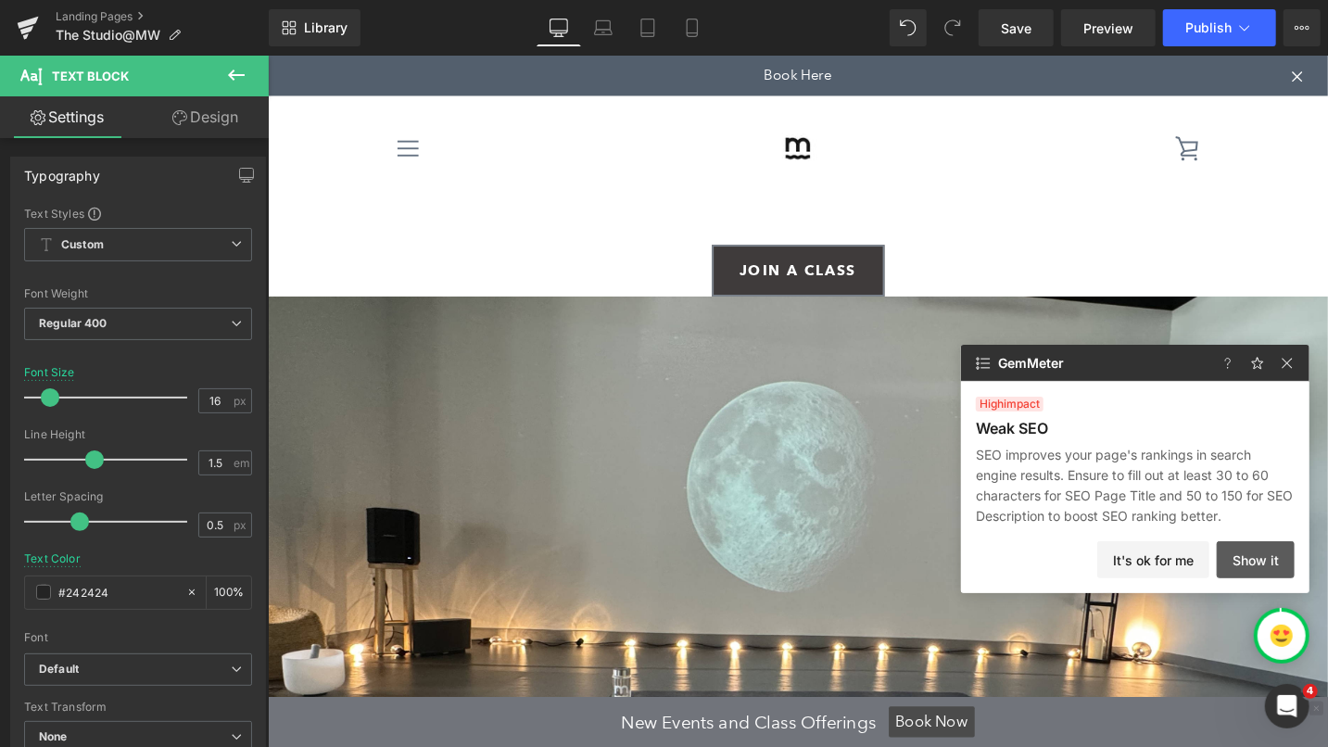
click at [1256, 563] on button "Show it" at bounding box center [1255, 559] width 78 height 37
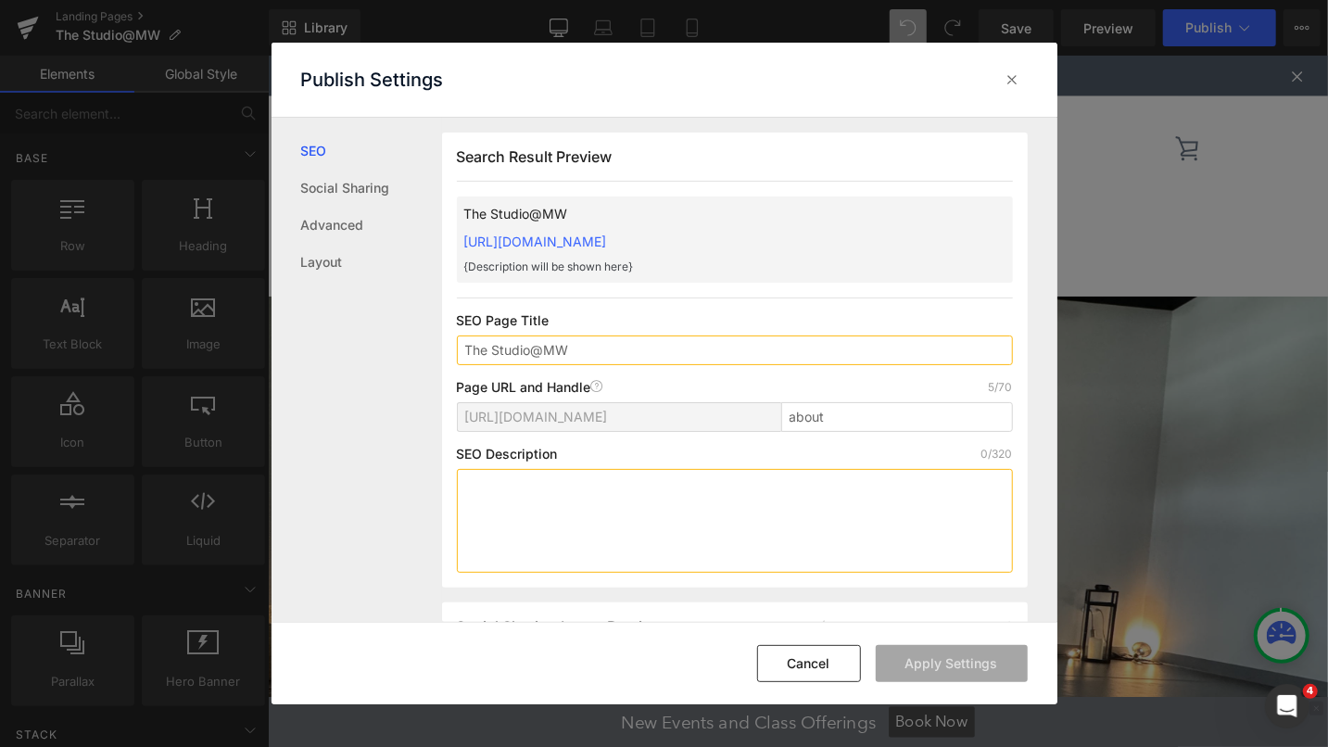
scroll to position [1, 0]
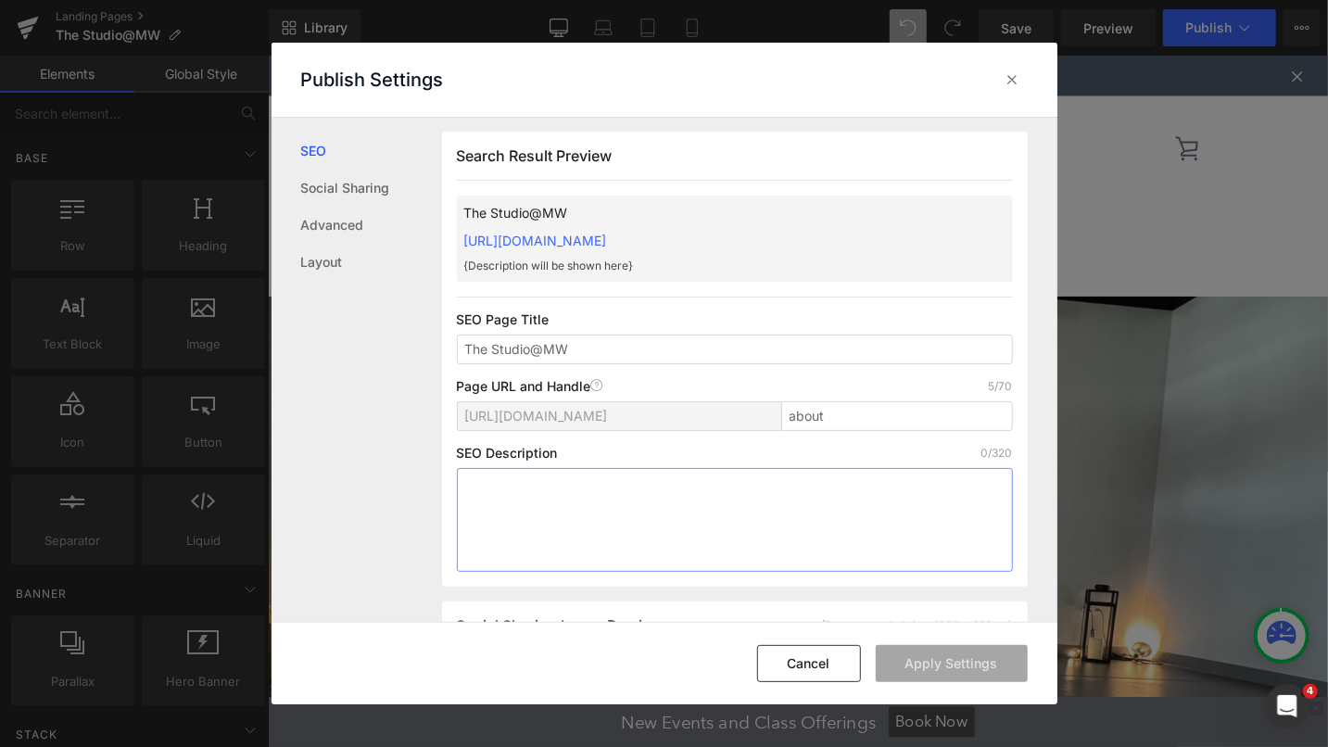
click at [499, 468] on textarea at bounding box center [735, 520] width 556 height 104
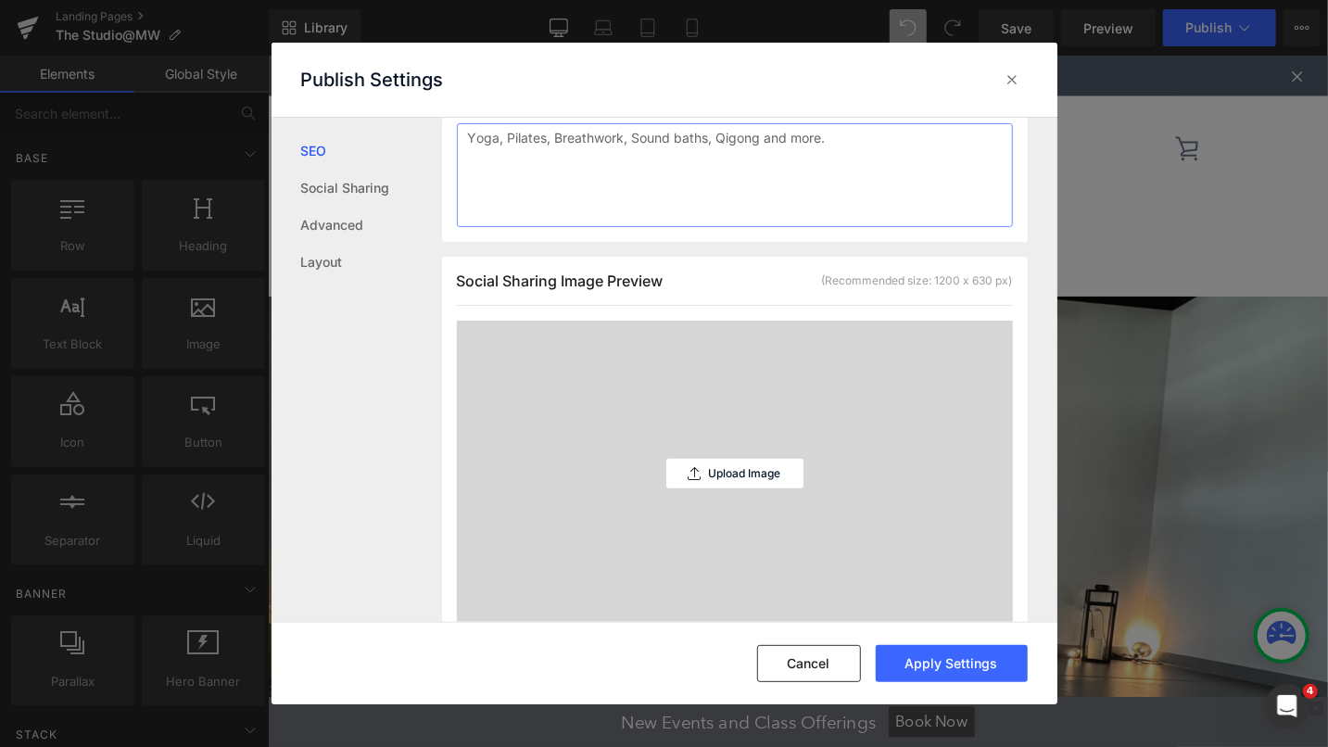
scroll to position [348, 0]
type textarea "Yoga, Pilates, Breathwork, Sound baths, Qigong and more."
click at [757, 472] on p "Upload Image" at bounding box center [745, 470] width 72 height 13
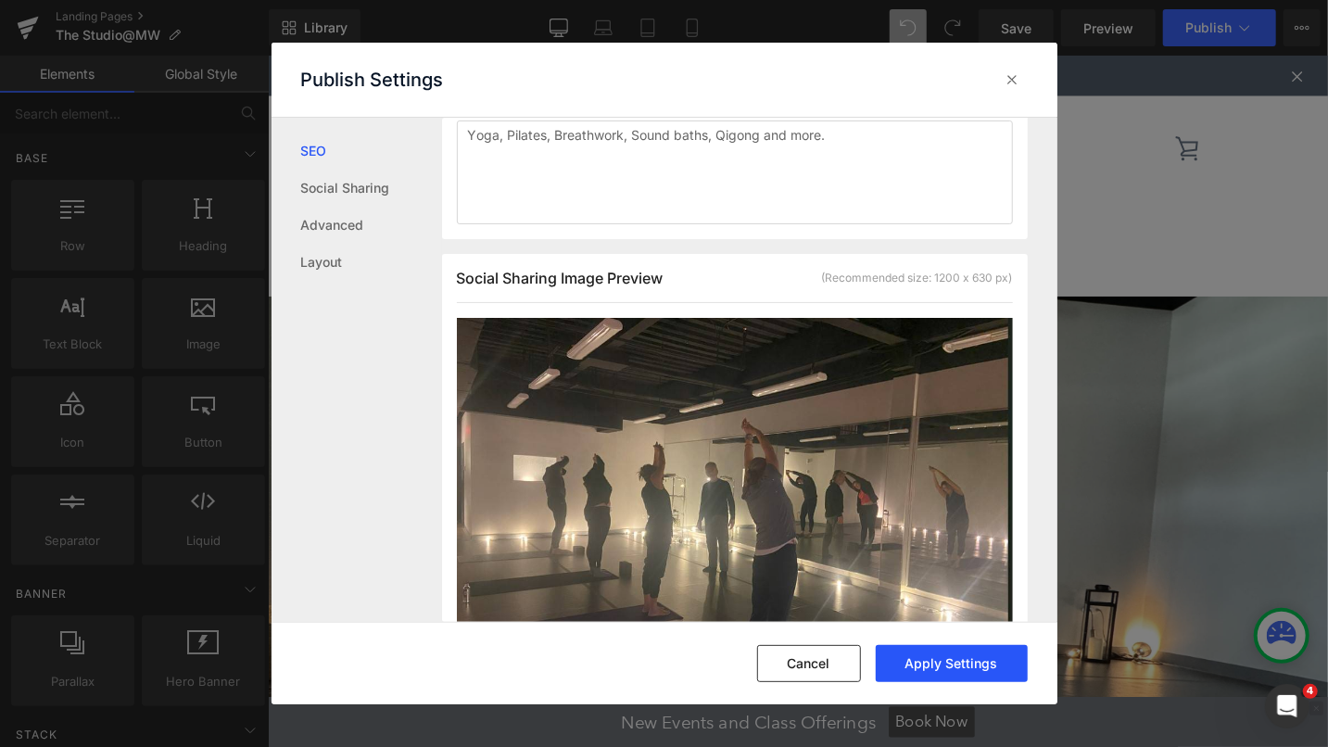
click at [930, 666] on button "Apply Settings" at bounding box center [951, 663] width 152 height 37
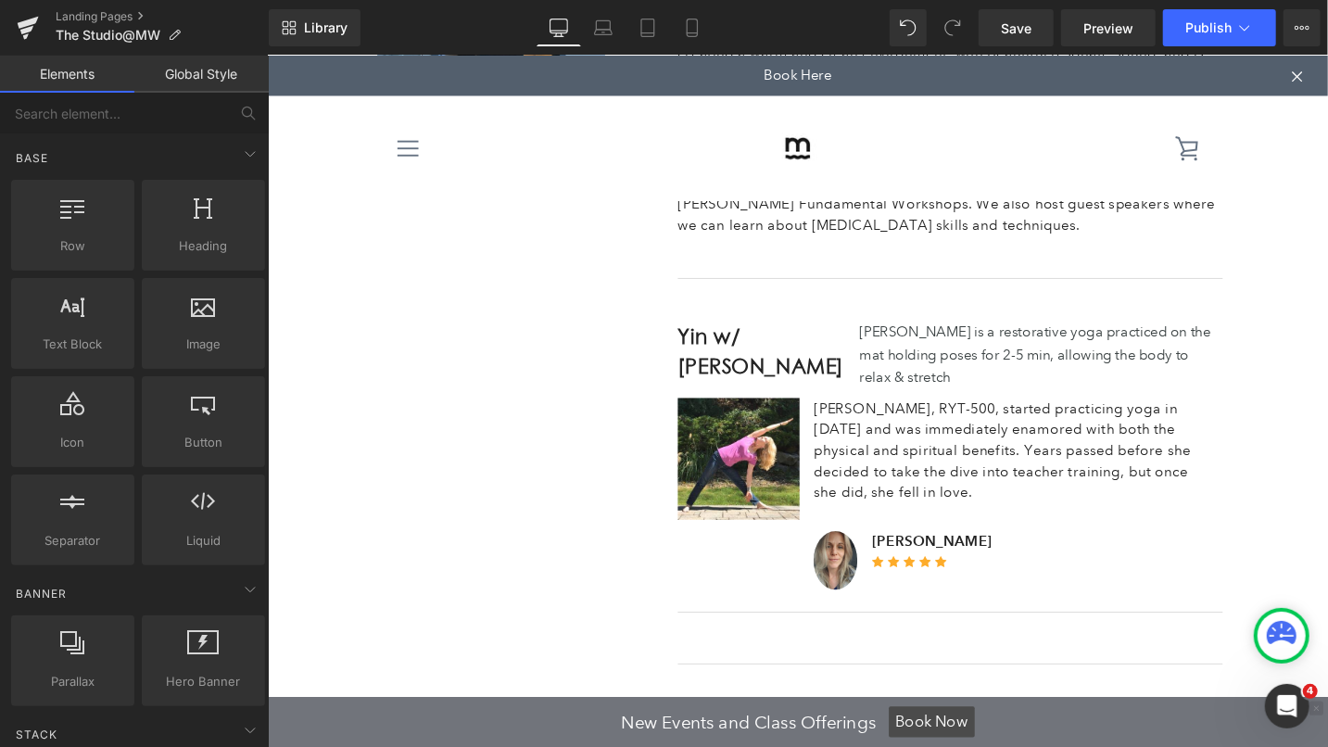
scroll to position [0, 0]
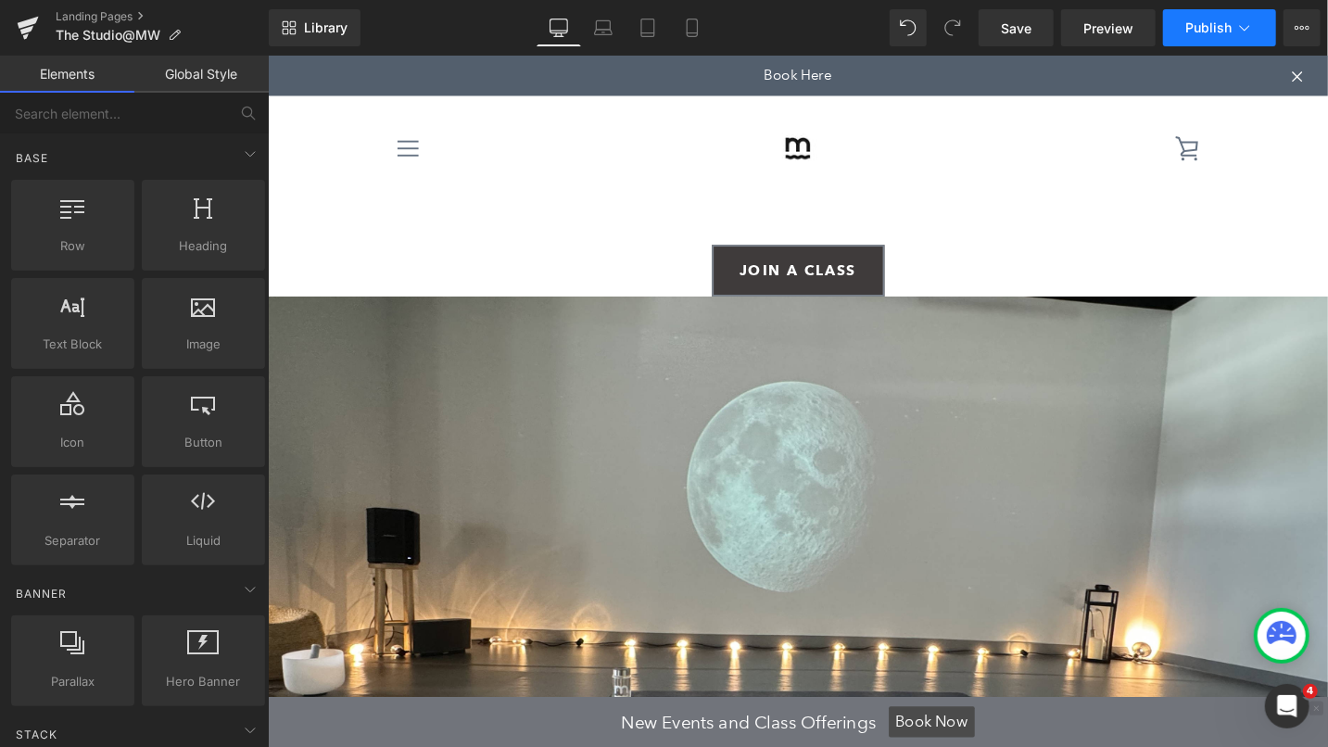
click at [1229, 20] on span "Publish" at bounding box center [1208, 27] width 46 height 15
type textarea "Yoga, Pilates, Breathwork, Sound baths, Qigong and more."
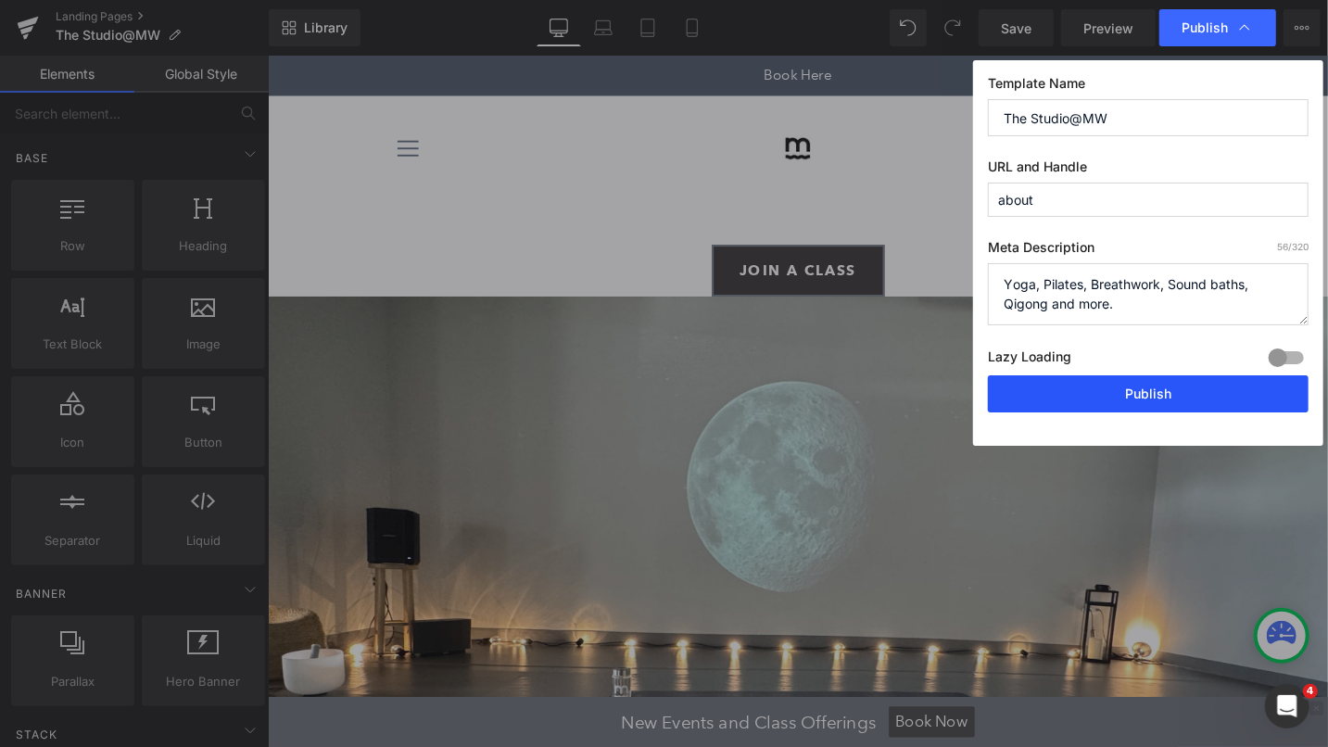
click at [1159, 389] on button "Publish" at bounding box center [1148, 393] width 321 height 37
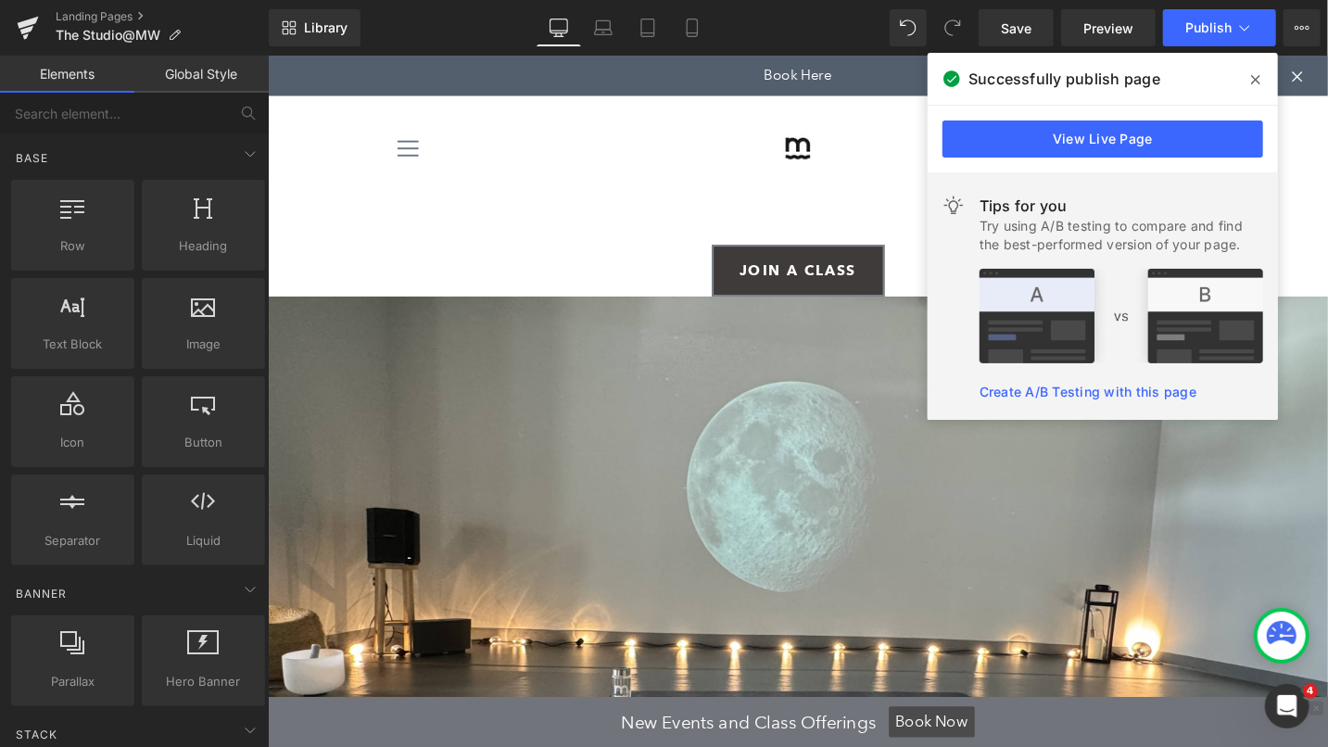
click at [1152, 393] on link "Create A/B Testing with this page" at bounding box center [1087, 392] width 217 height 16
